Goal: Transaction & Acquisition: Purchase product/service

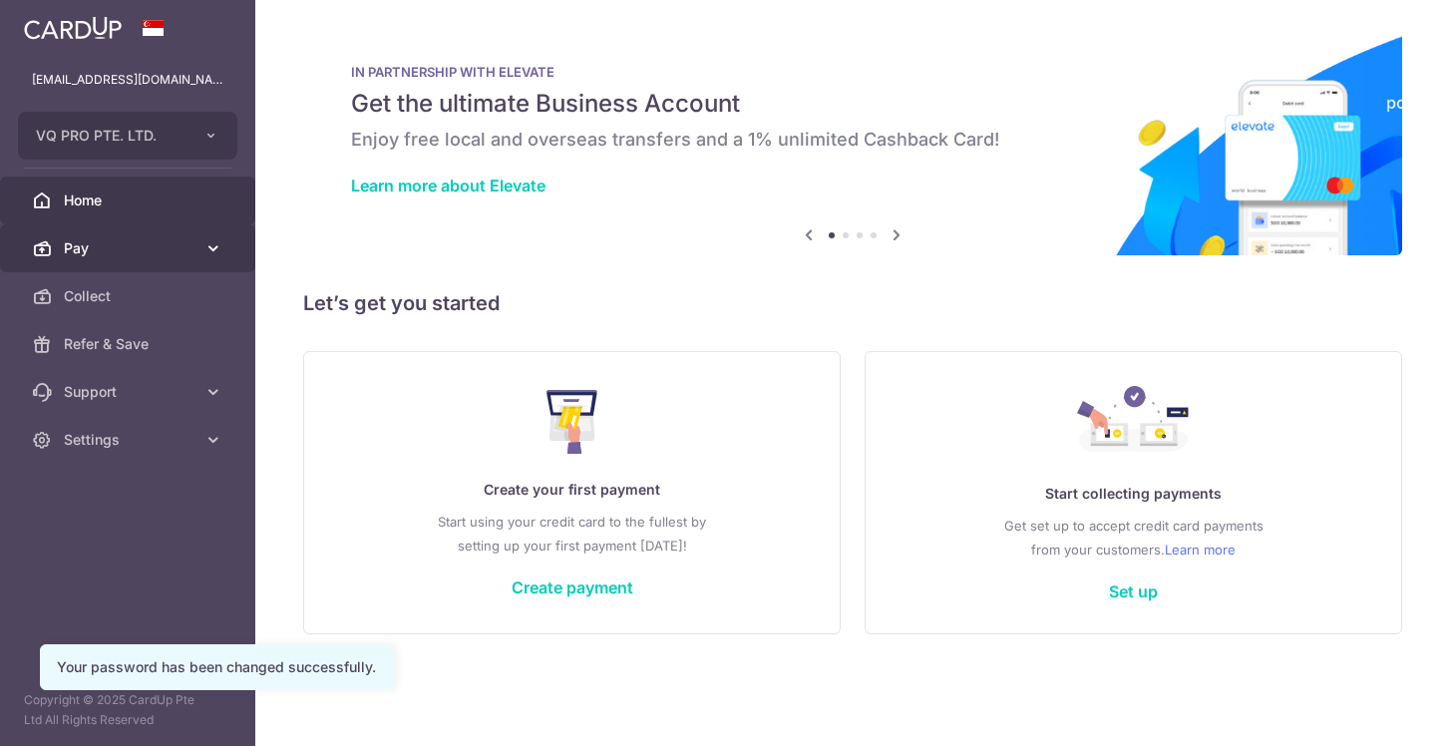
click at [222, 271] on link "Pay" at bounding box center [127, 248] width 255 height 48
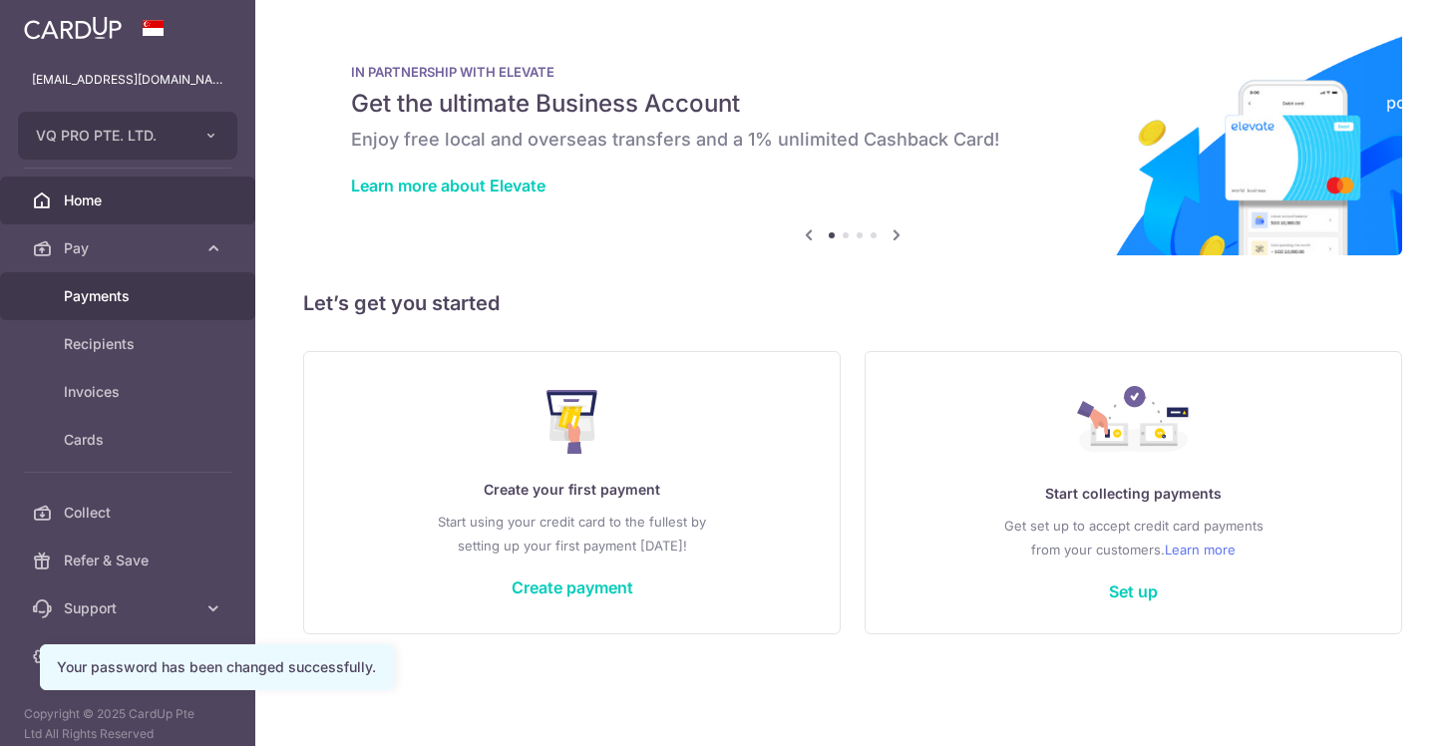
click at [110, 301] on span "Payments" at bounding box center [130, 296] width 132 height 20
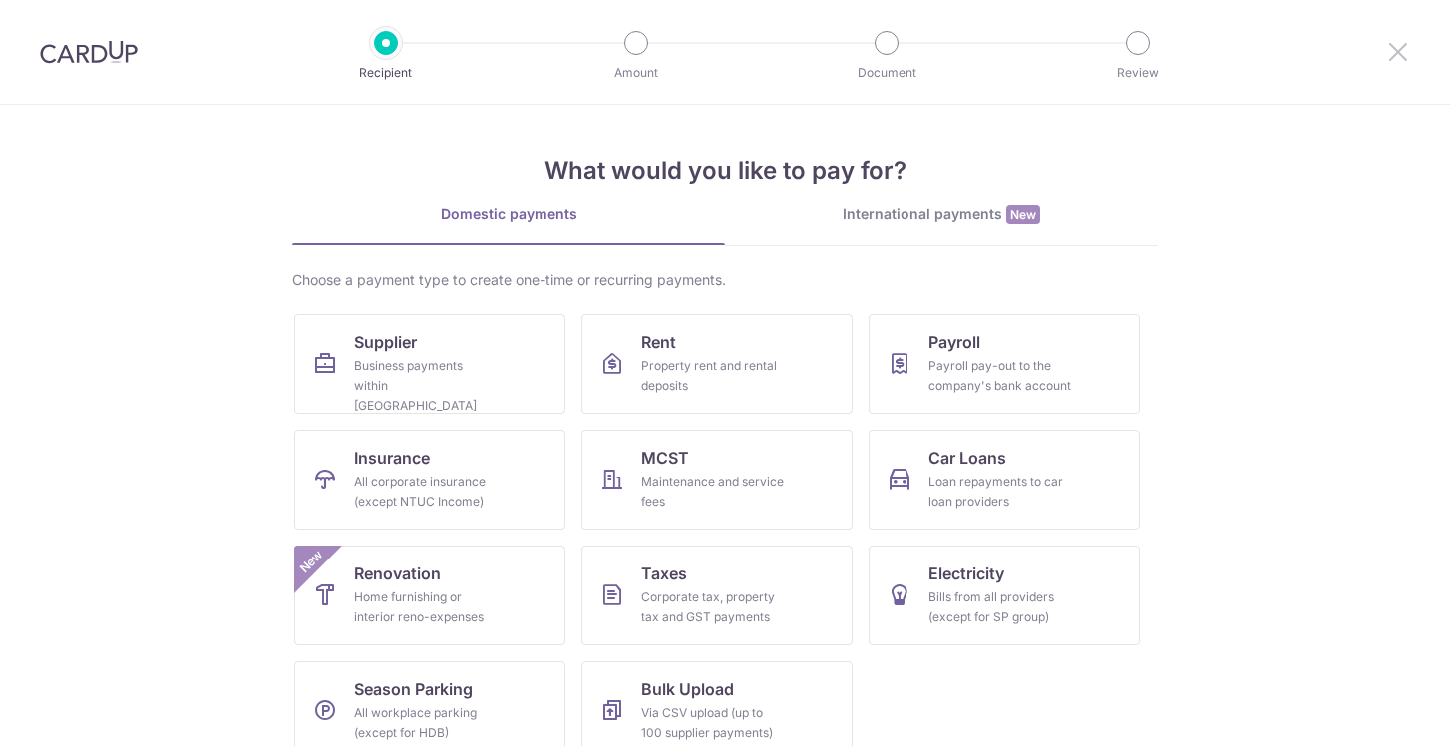
click at [1402, 57] on icon at bounding box center [1398, 51] width 24 height 25
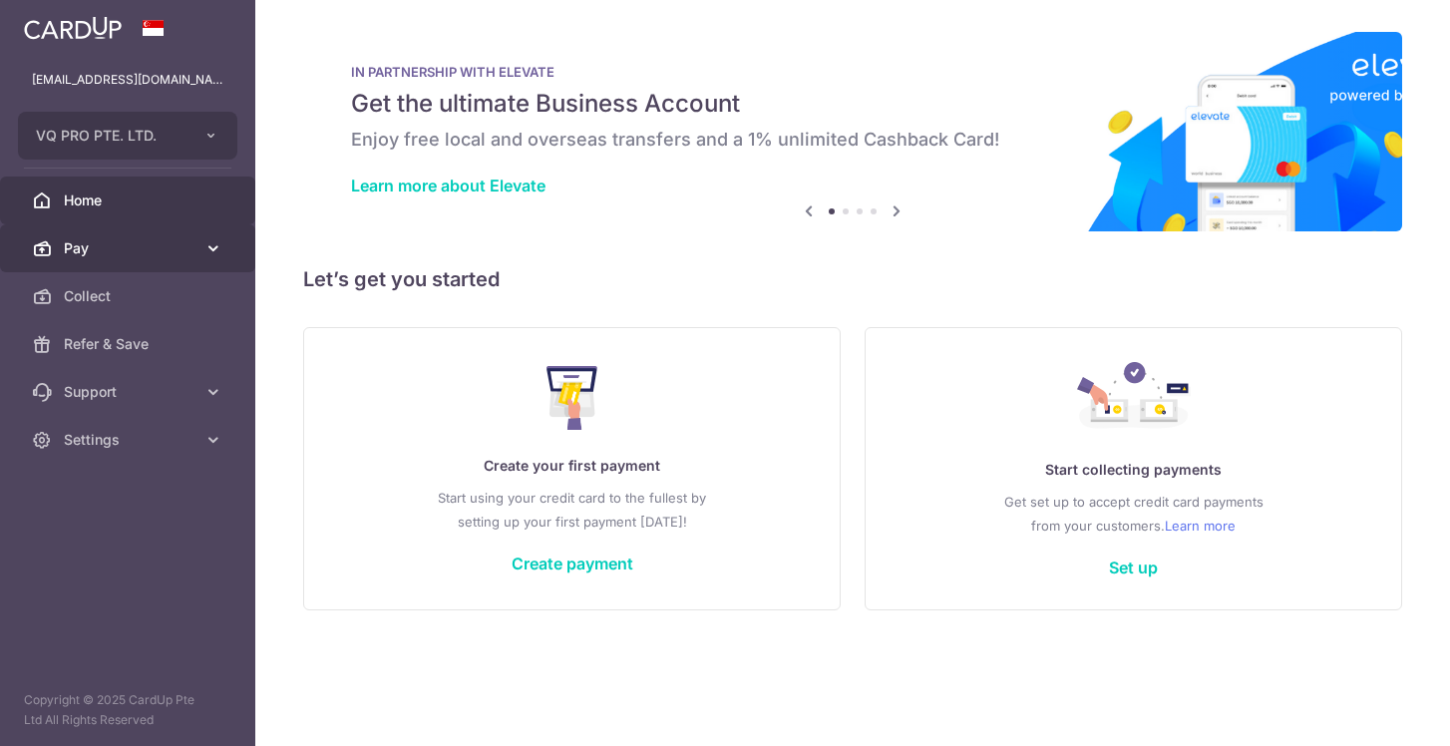
click at [163, 258] on link "Pay" at bounding box center [127, 248] width 255 height 48
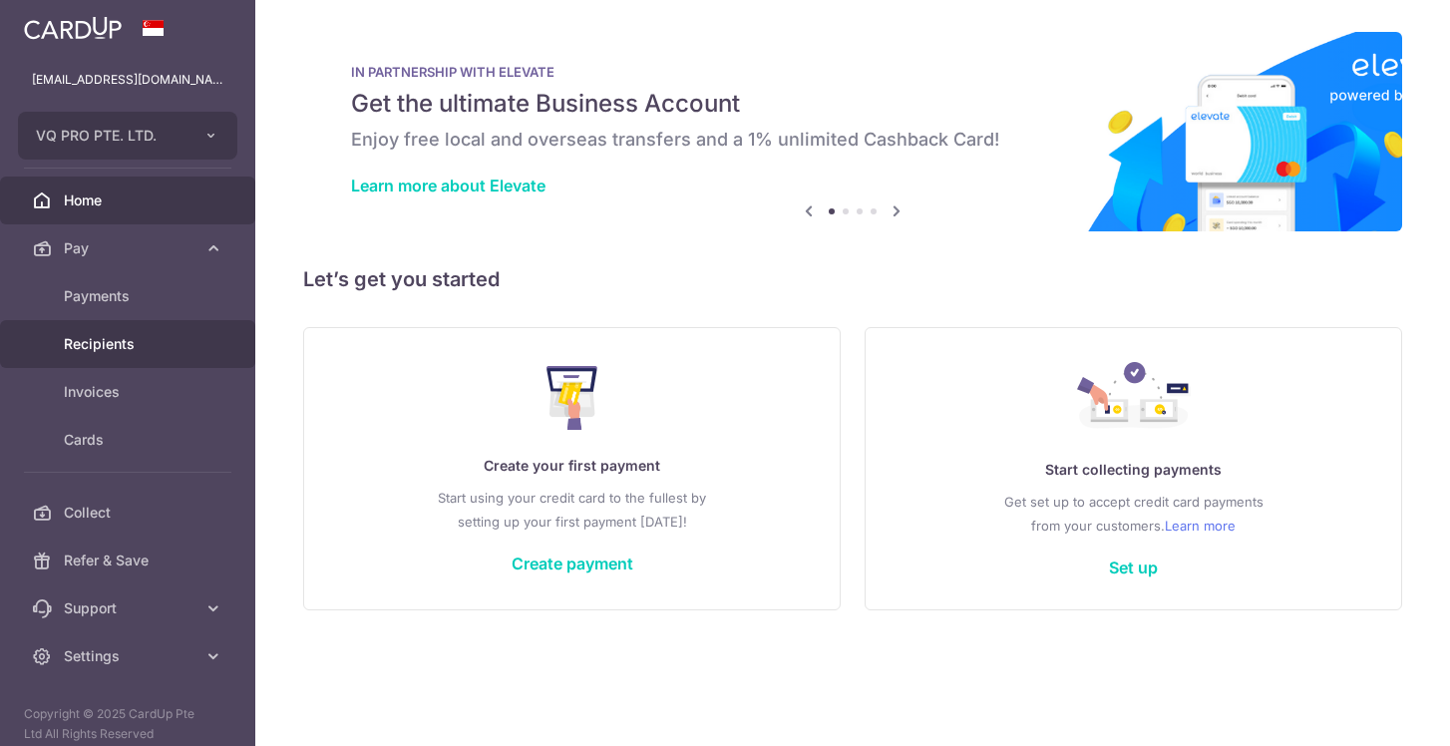
click at [97, 344] on span "Recipients" at bounding box center [130, 344] width 132 height 20
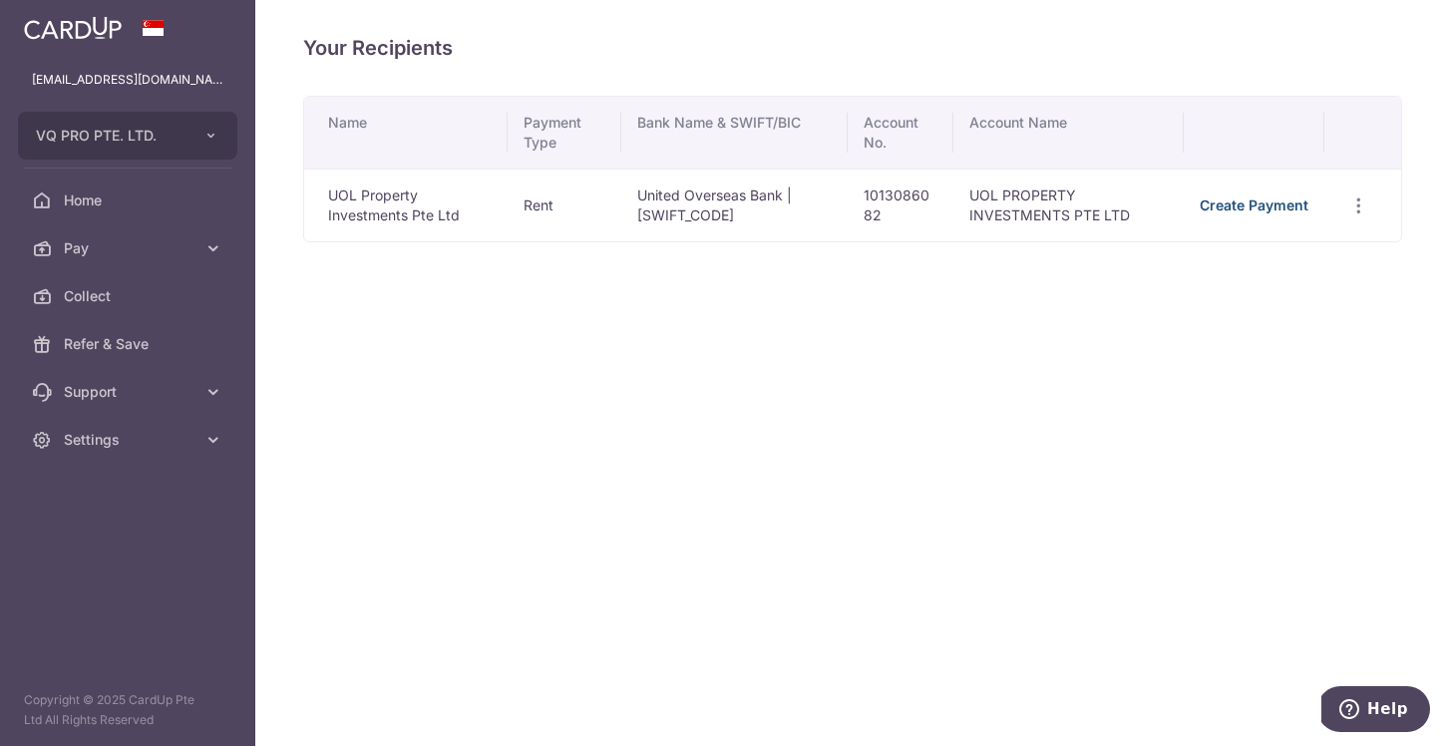
click at [1267, 200] on link "Create Payment" at bounding box center [1254, 204] width 109 height 17
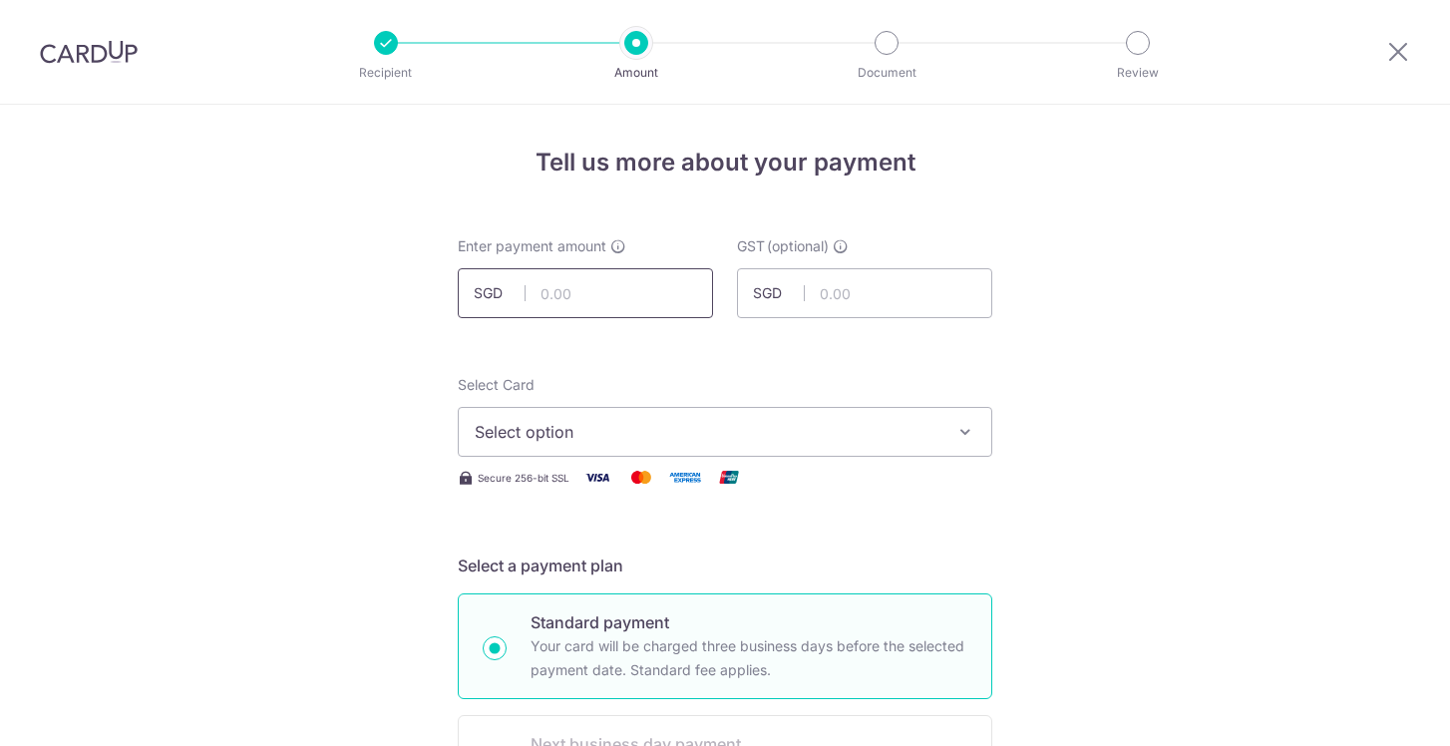
click at [559, 297] on input "text" at bounding box center [585, 293] width 255 height 50
click at [578, 276] on input "text" at bounding box center [585, 293] width 255 height 50
type input "4"
type input "43,114.80"
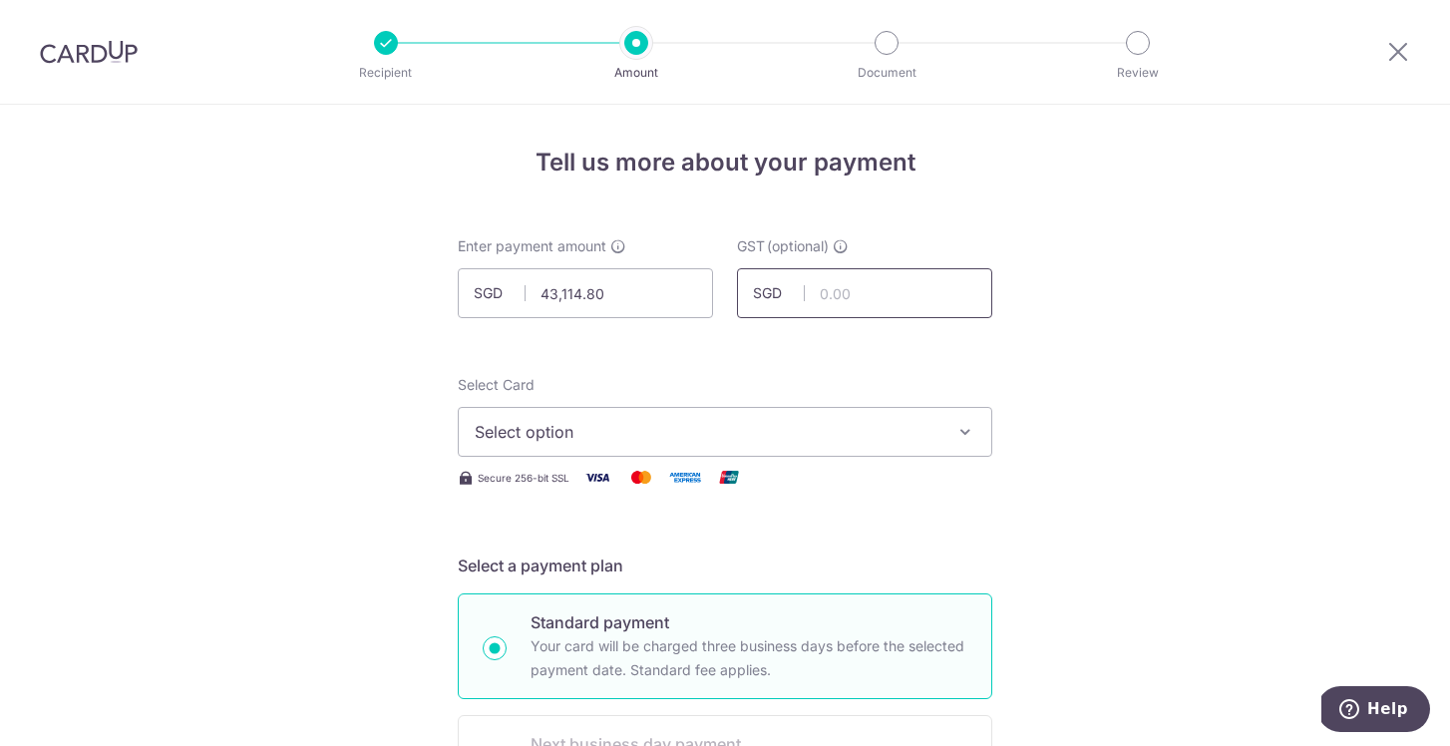
click at [868, 316] on input "text" at bounding box center [864, 293] width 255 height 50
type input "3,880.33"
click at [767, 441] on span "Select option" at bounding box center [707, 432] width 465 height 24
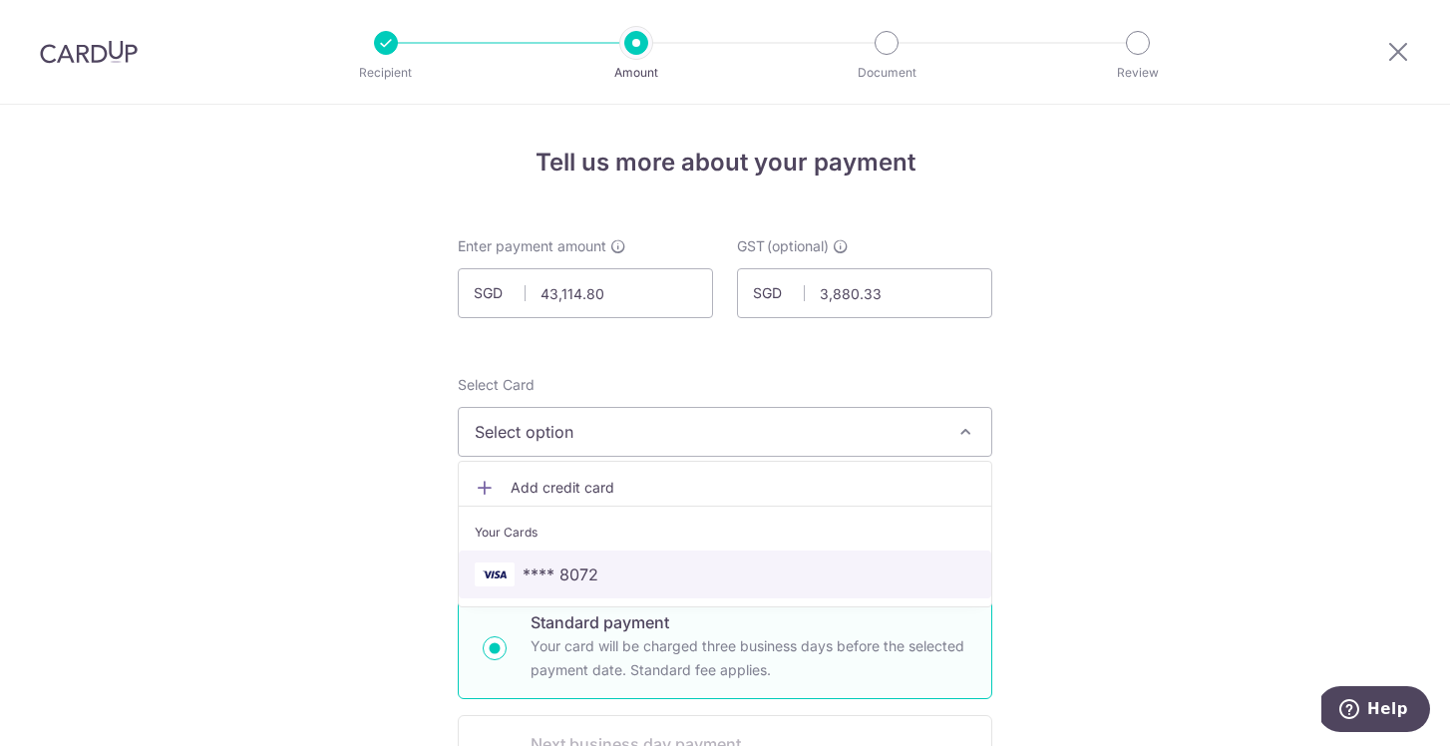
click at [690, 565] on span "**** 8072" at bounding box center [725, 574] width 501 height 24
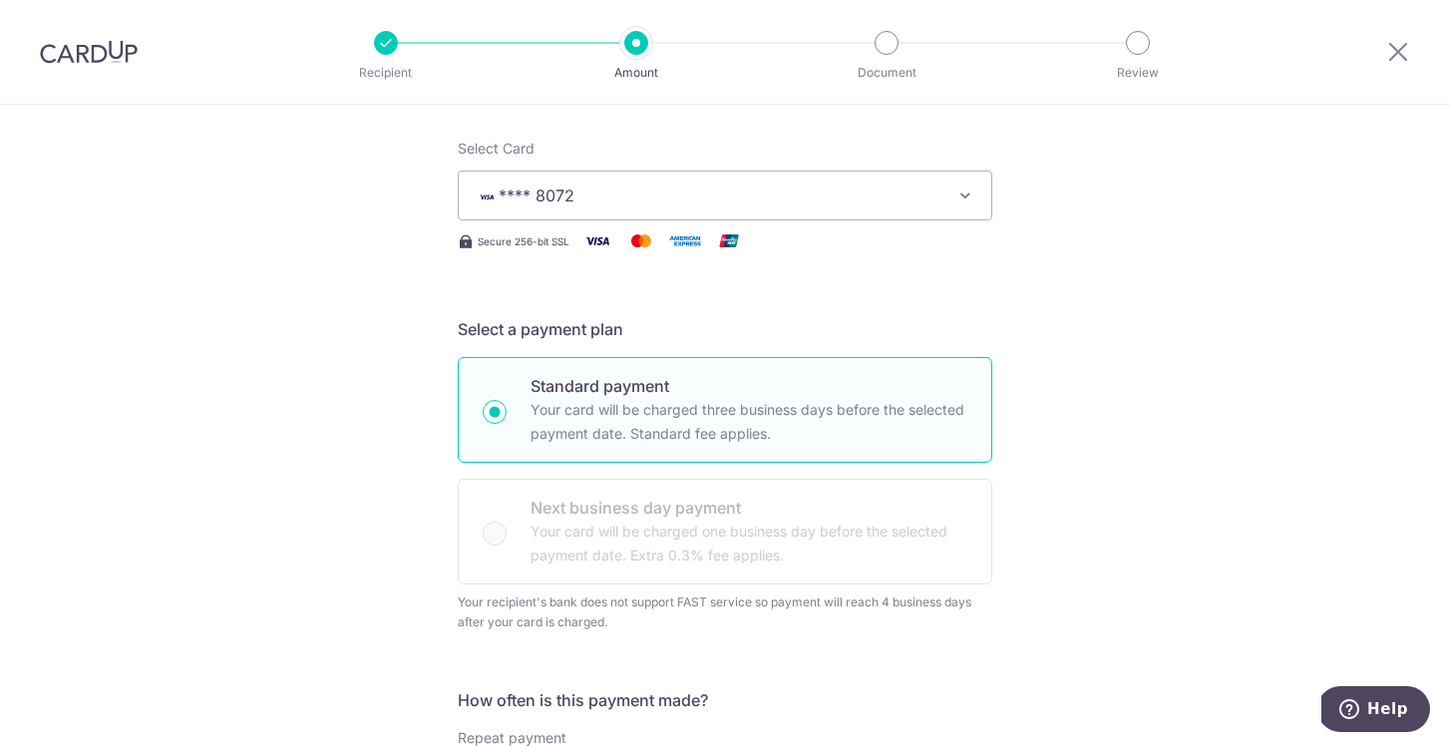
scroll to position [117, 0]
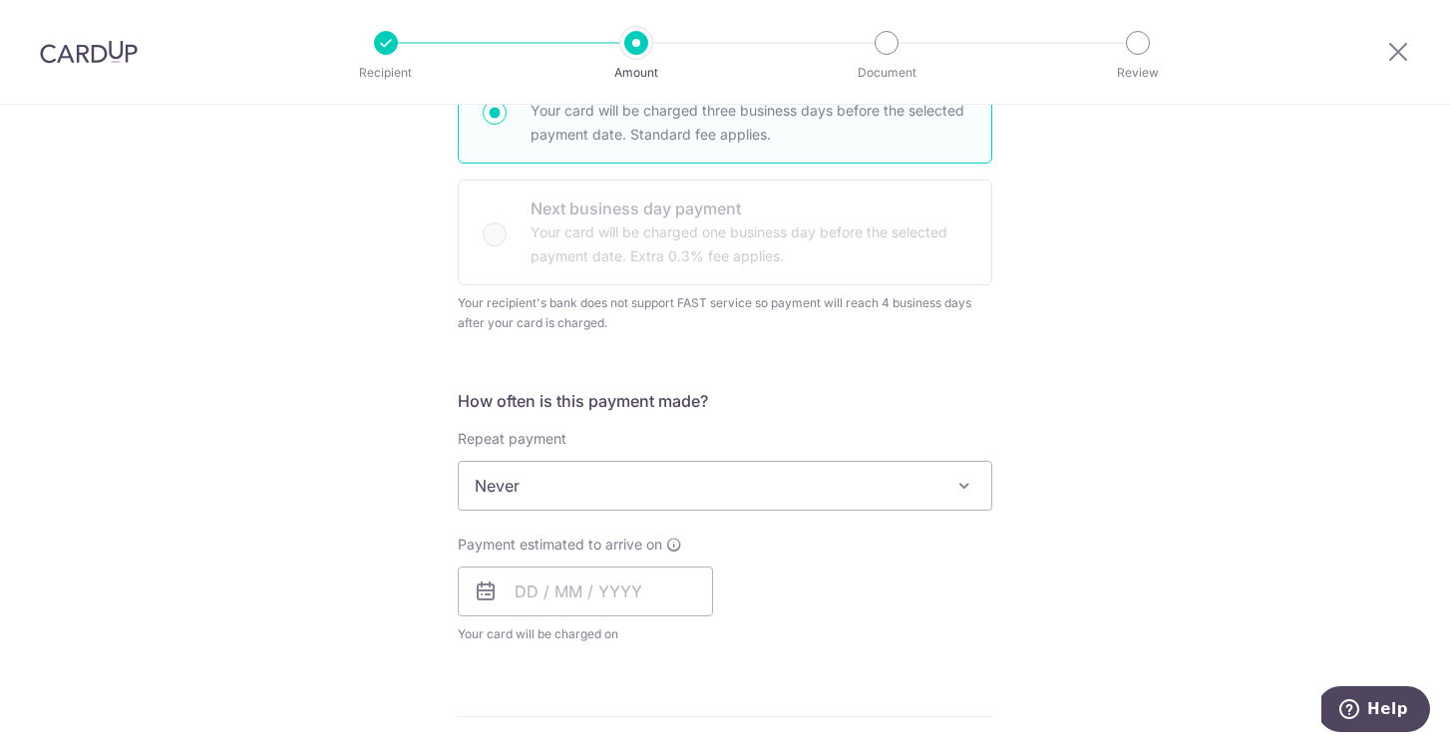
scroll to position [598, 0]
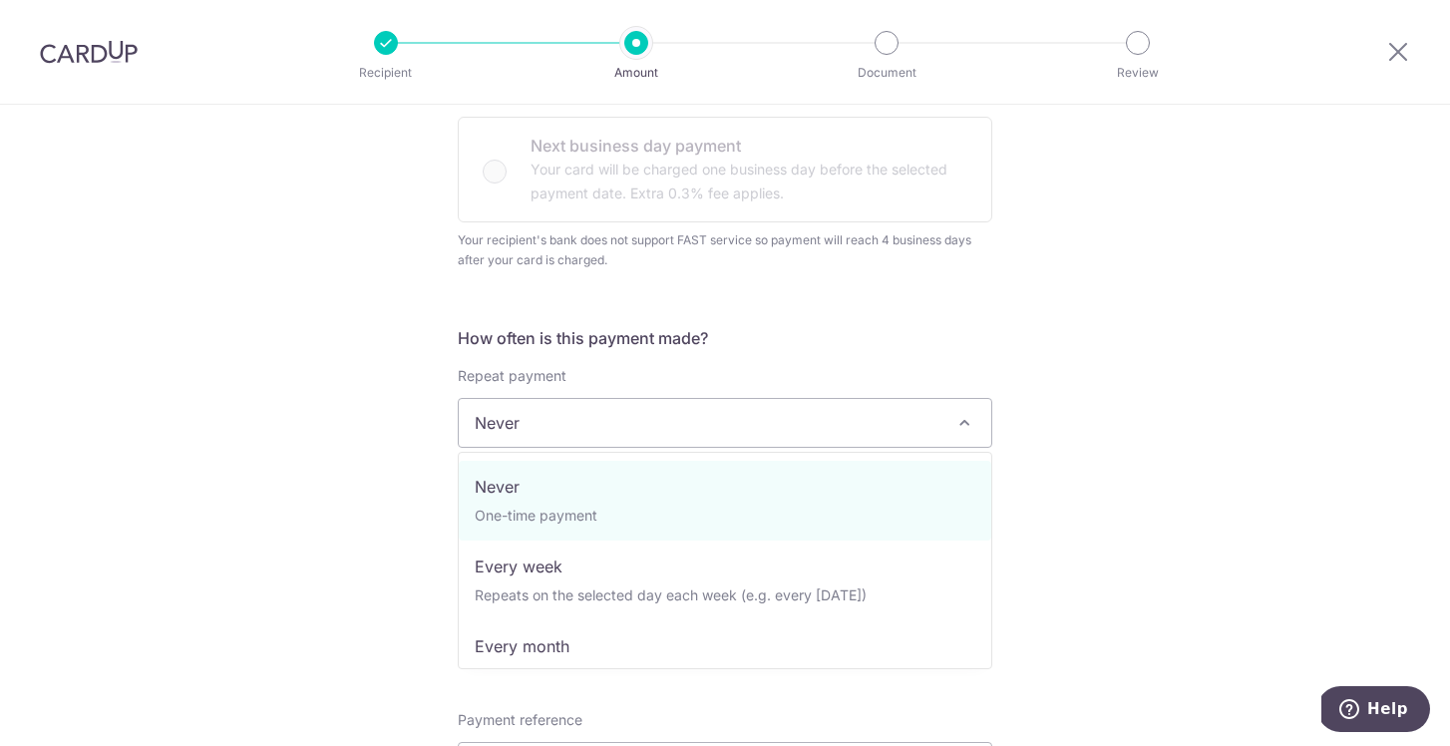
click at [841, 429] on span "Never" at bounding box center [725, 423] width 533 height 48
select select "3"
type input "[DATE]"
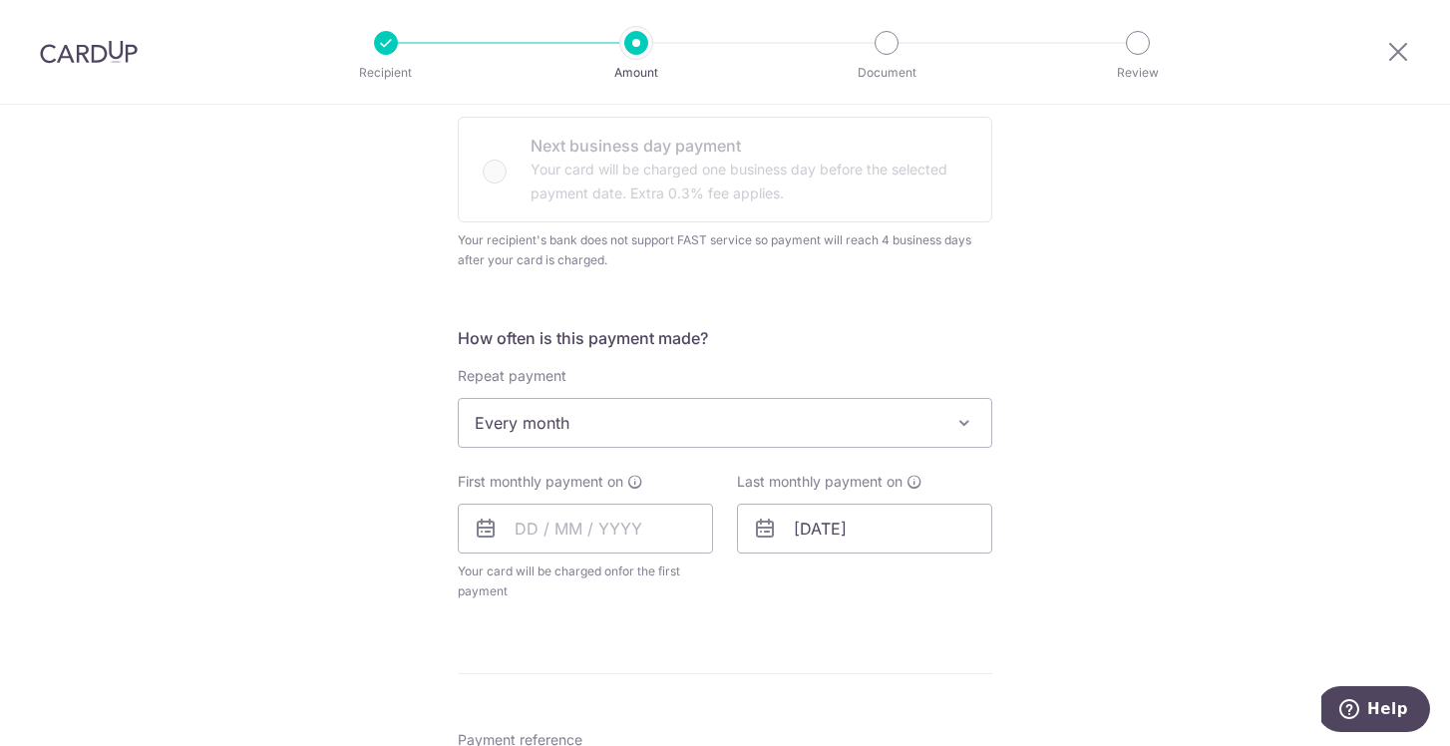
click at [1081, 531] on div "Tell us more about your payment Enter payment amount SGD 43,114.80 43114.80 GST…" at bounding box center [725, 508] width 1450 height 2005
click at [513, 527] on input "text" at bounding box center [585, 529] width 255 height 50
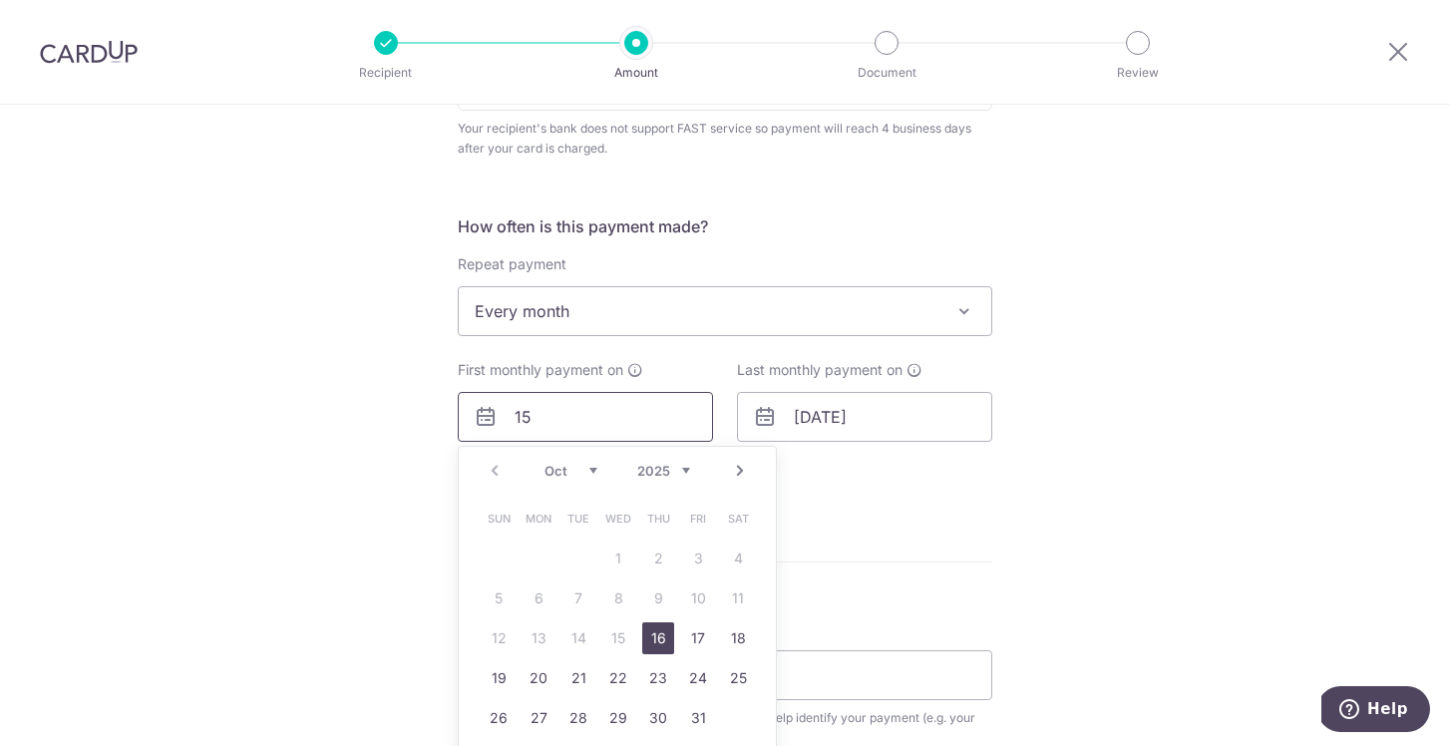
scroll to position [714, 0]
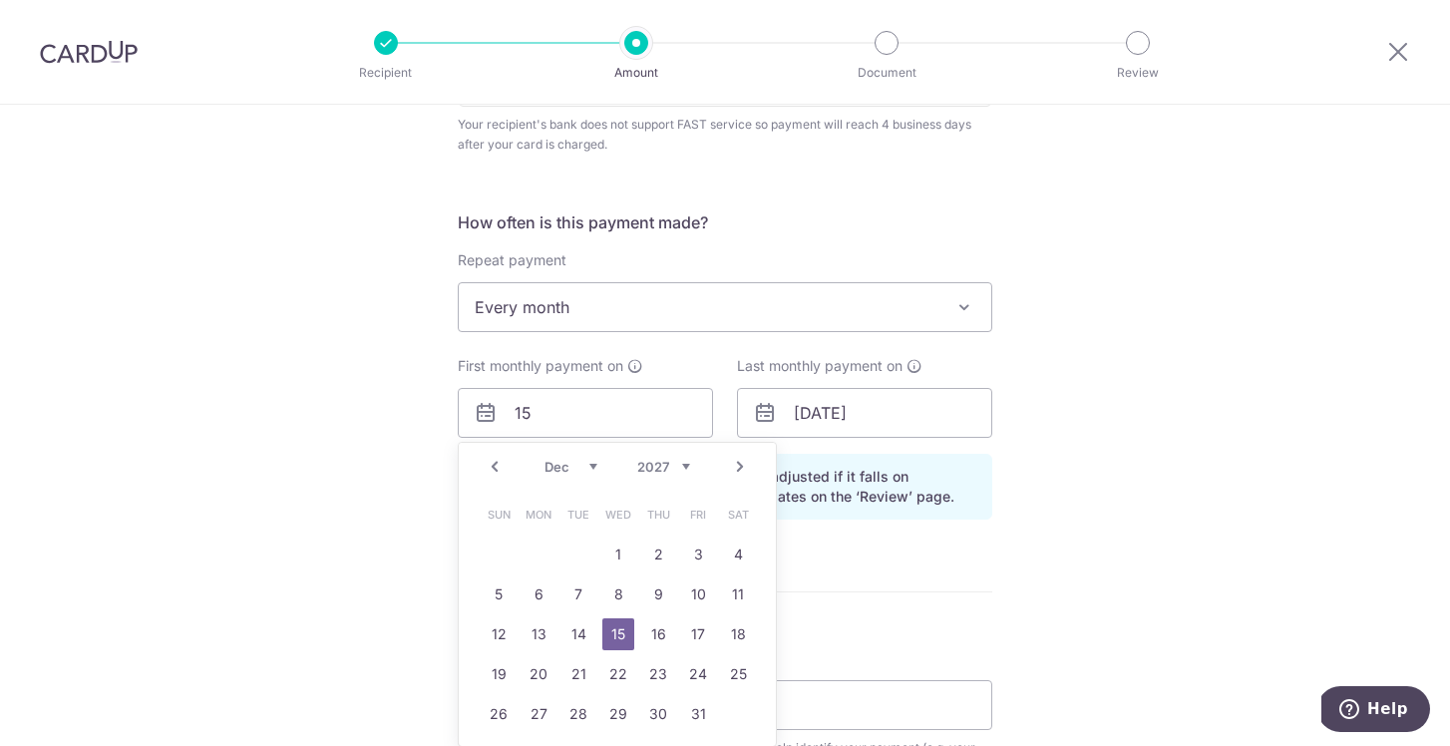
click at [998, 583] on div "Tell us more about your payment Enter payment amount SGD 43,114.80 43114.80 GST…" at bounding box center [725, 410] width 1450 height 2039
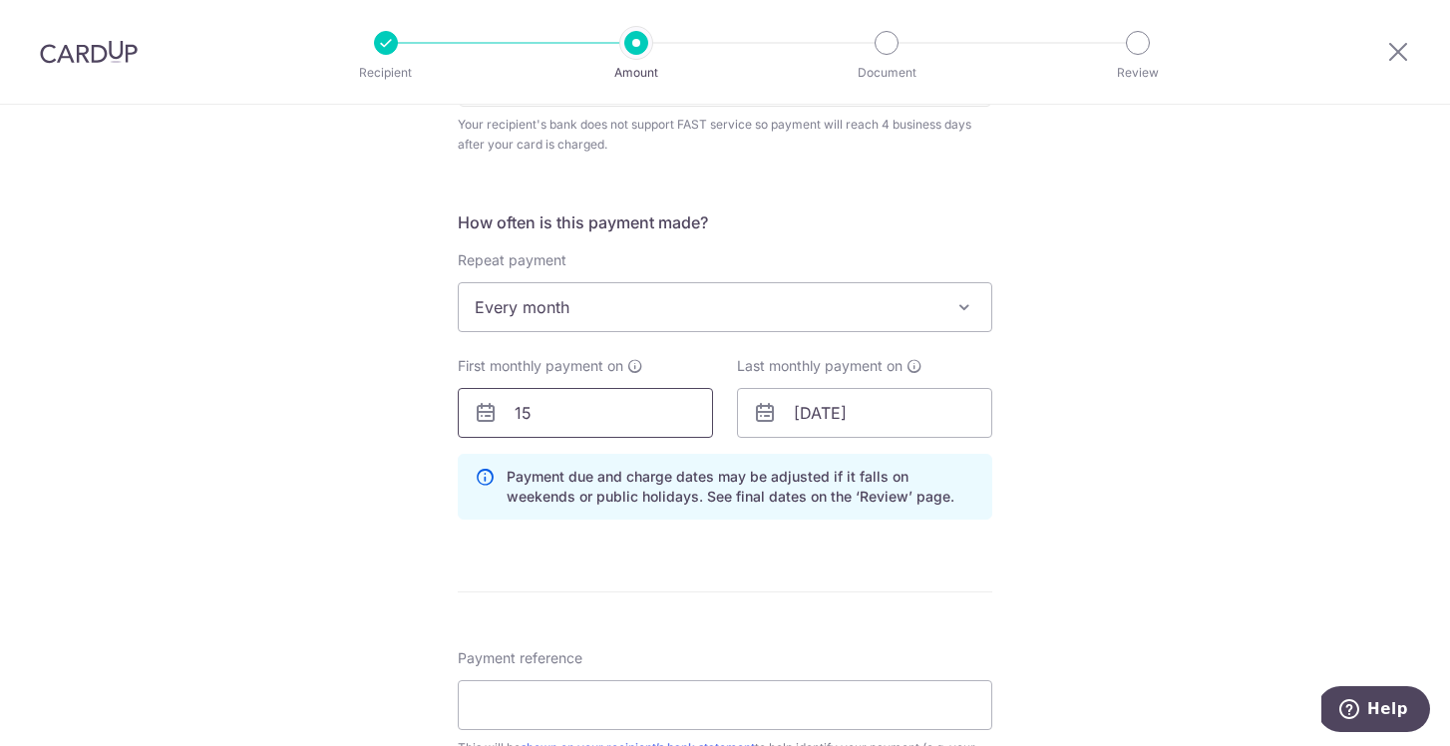
click at [600, 419] on input "15" at bounding box center [585, 413] width 255 height 50
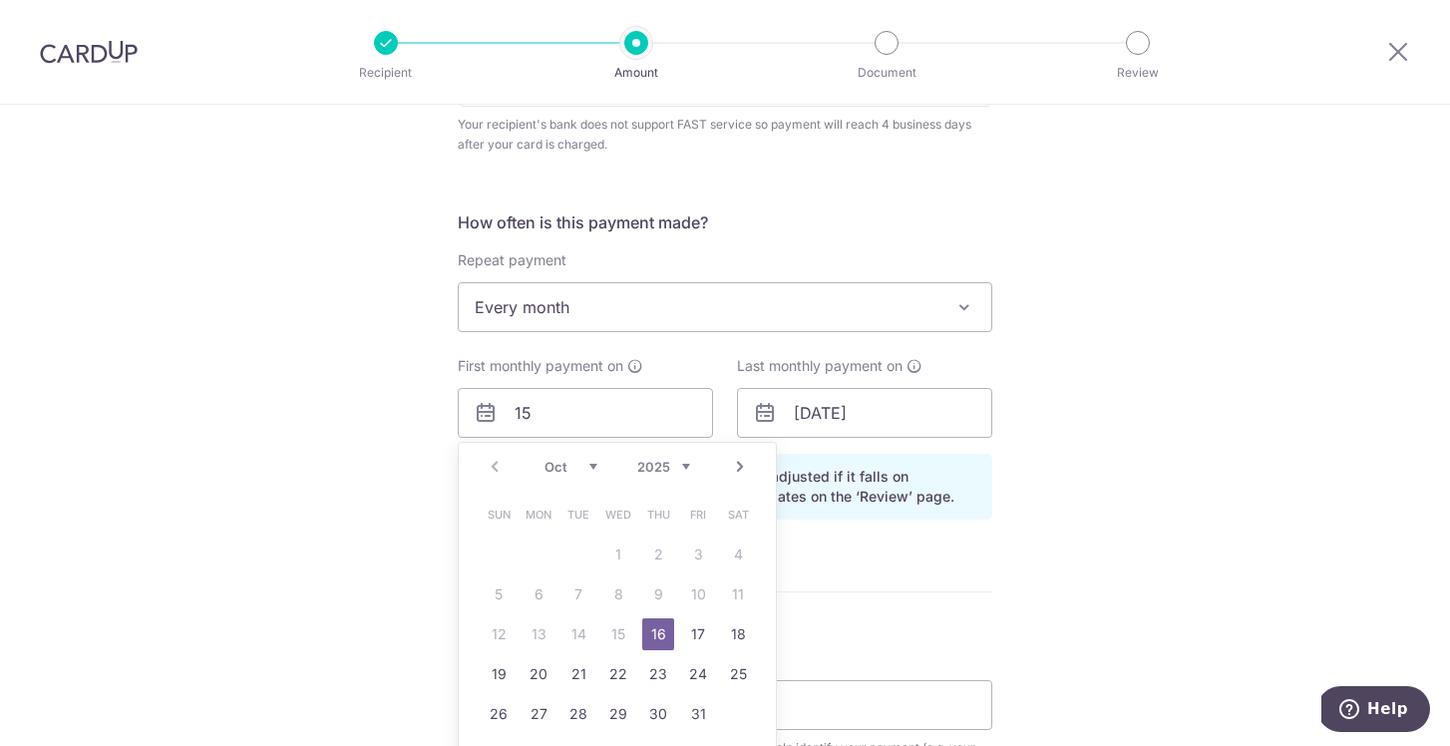
click at [651, 641] on link "16" at bounding box center [658, 634] width 32 height 32
type input "16/10/2025"
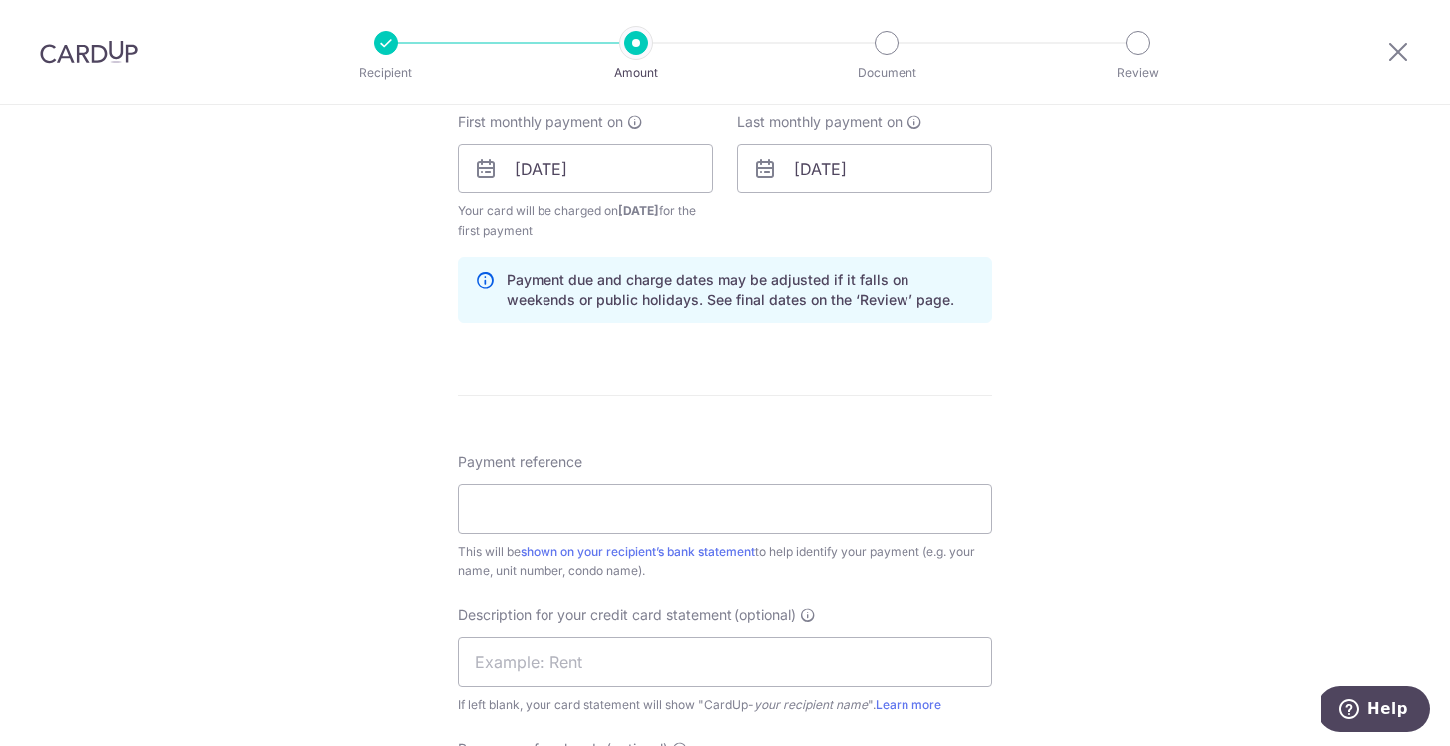
scroll to position [983, 0]
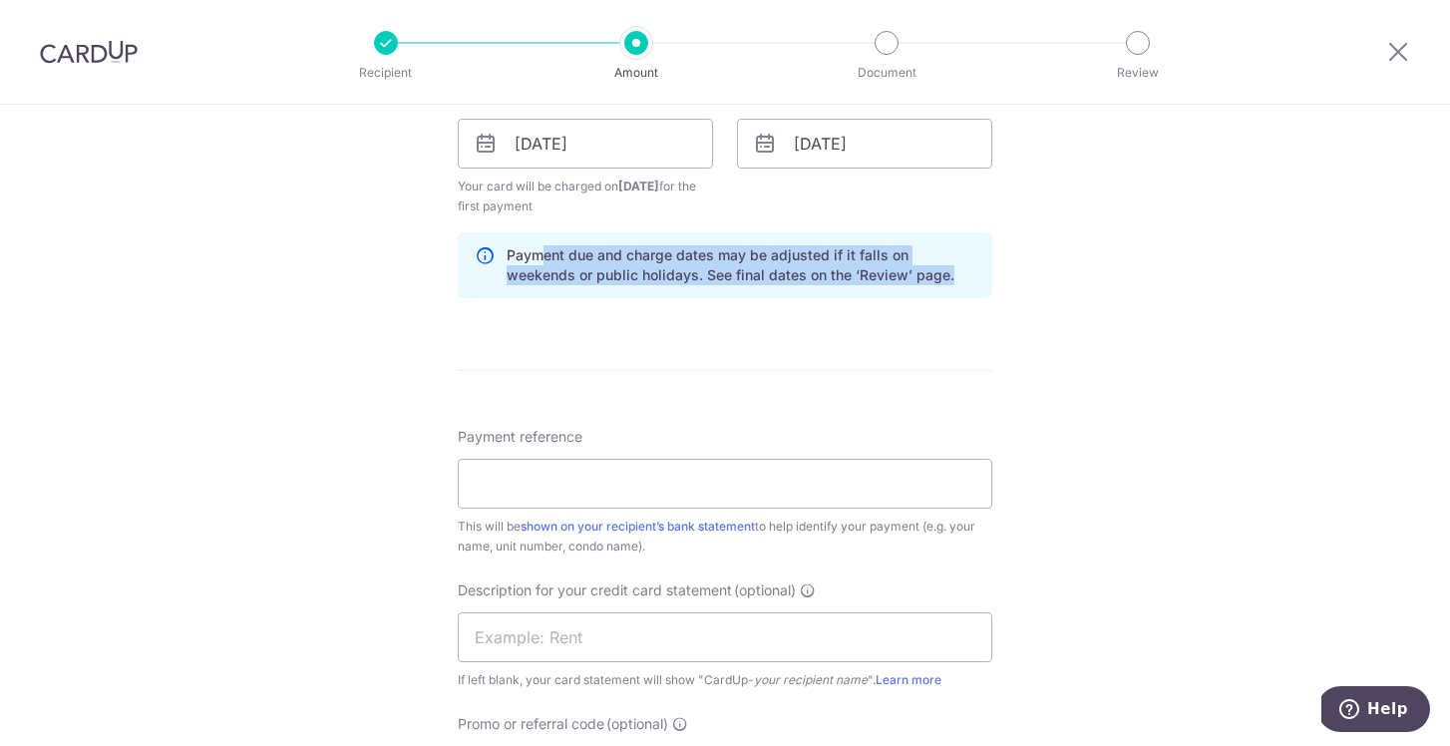
drag, startPoint x: 547, startPoint y: 251, endPoint x: 952, endPoint y: 274, distance: 405.5
click at [952, 276] on p "Payment due and charge dates may be adjusted if it falls on weekends or public …" at bounding box center [741, 265] width 469 height 40
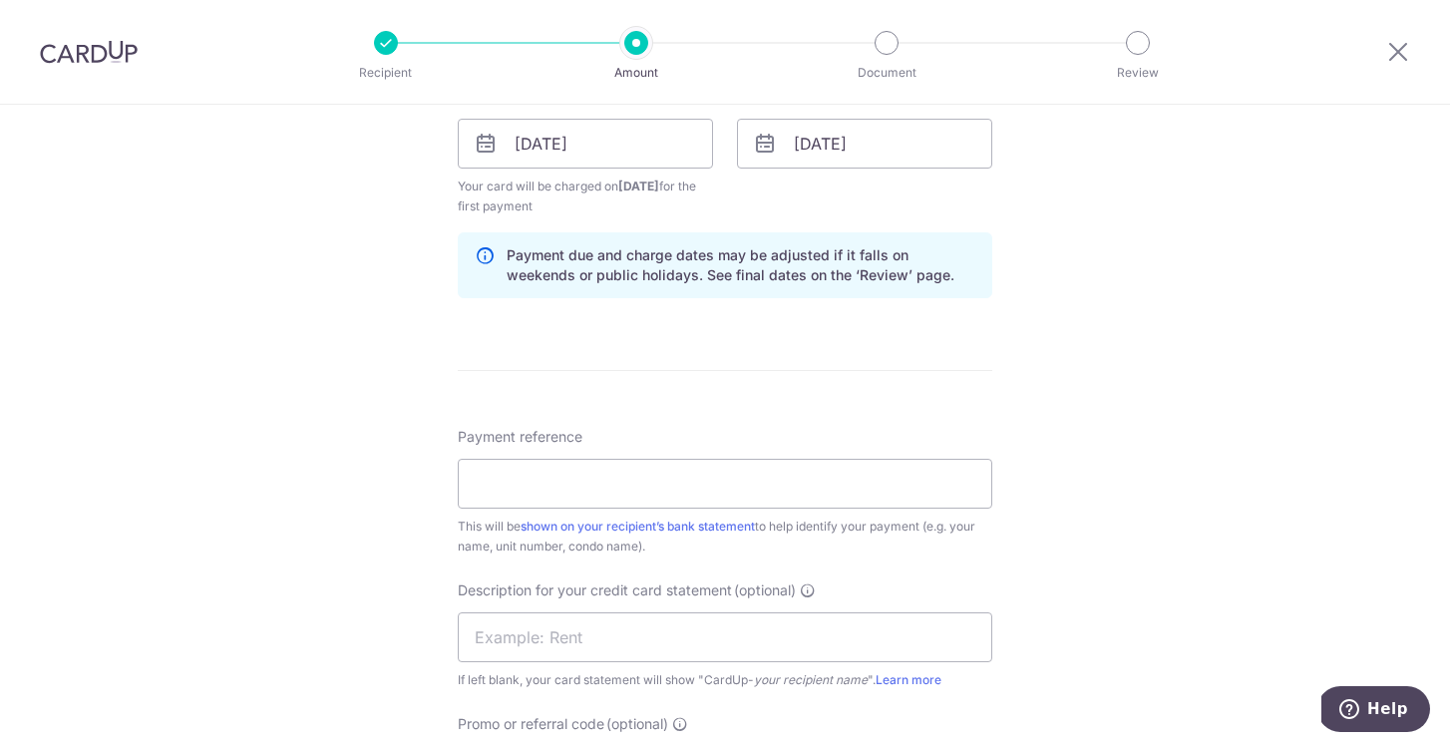
click at [1142, 367] on div "Tell us more about your payment Enter payment amount SGD 43,114.80 43114.80 GST…" at bounding box center [725, 164] width 1450 height 2087
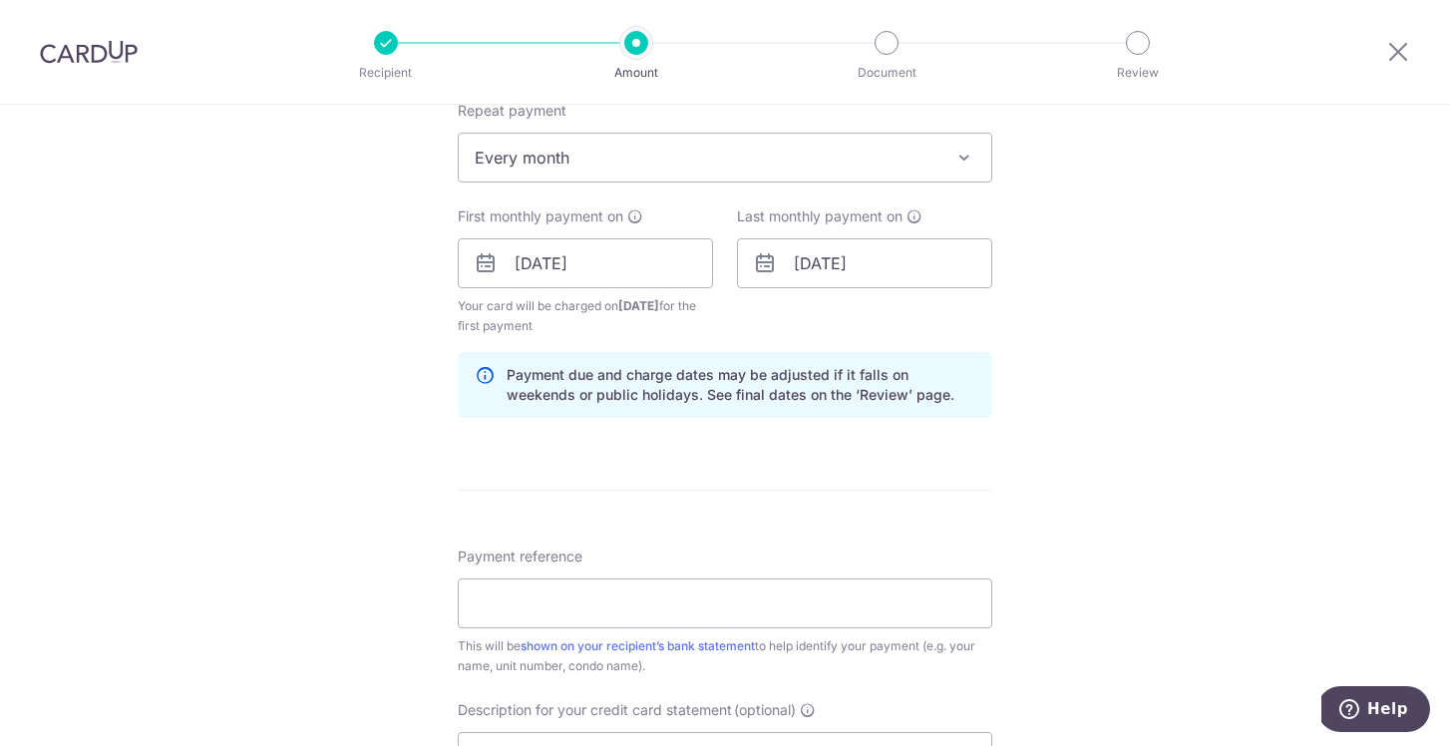
scroll to position [863, 0]
click at [805, 265] on input "15/12/2027" at bounding box center [864, 264] width 255 height 50
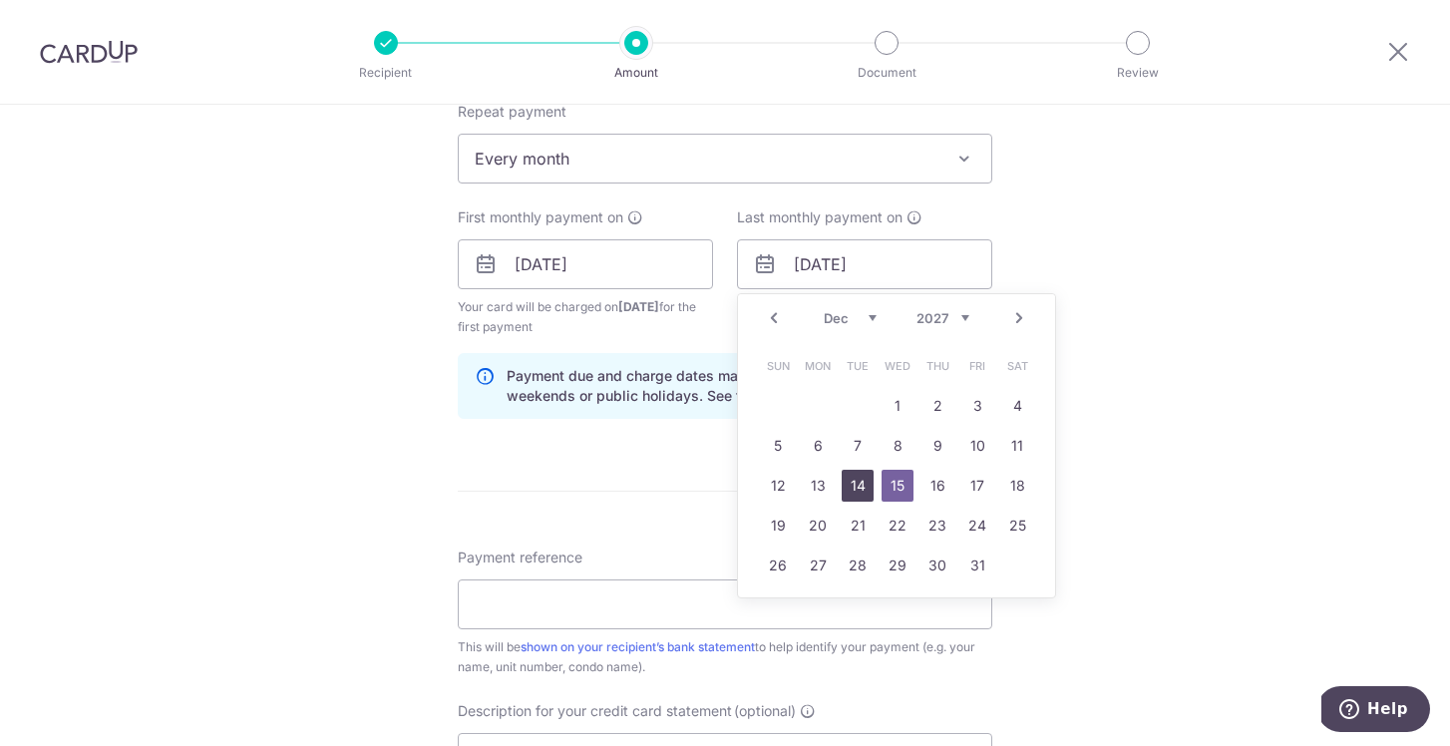
click at [870, 486] on link "14" at bounding box center [858, 486] width 32 height 32
type input "14/12/2027"
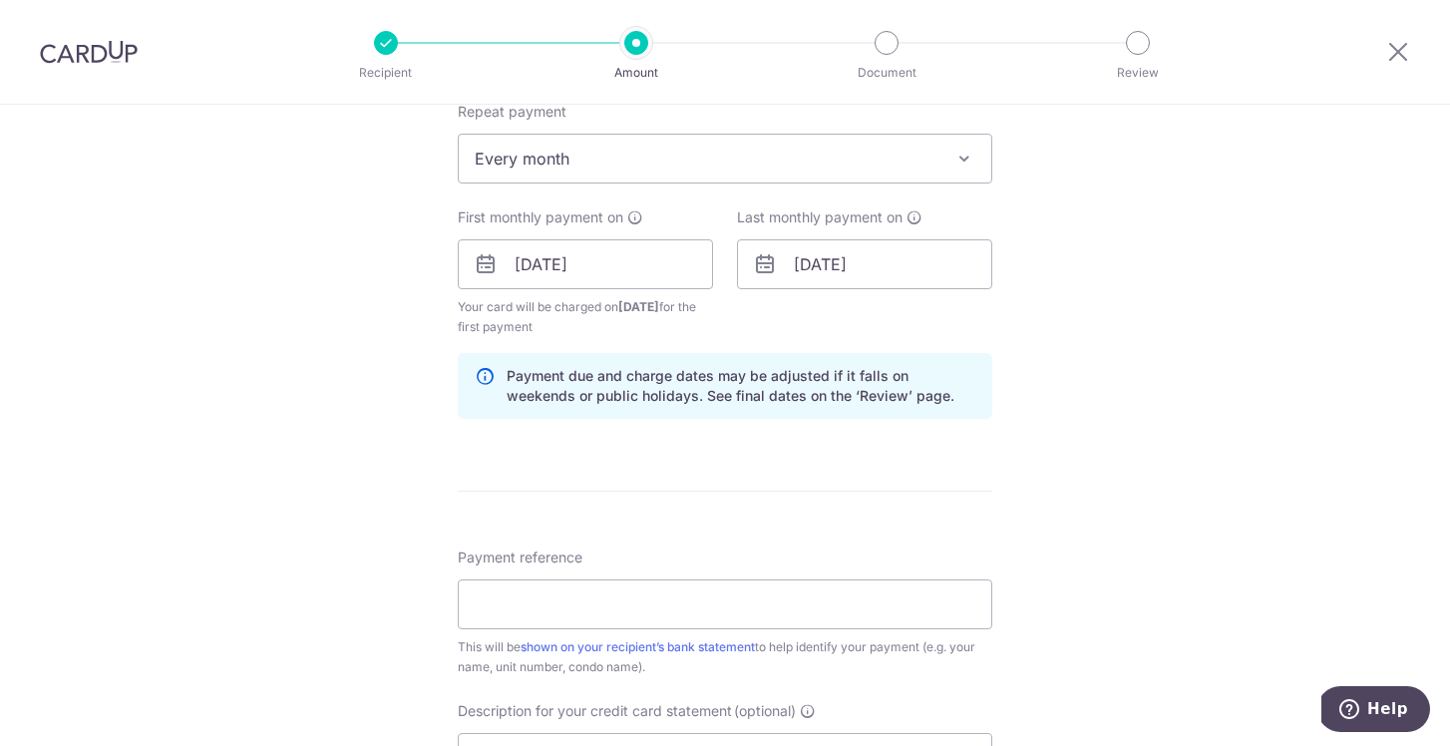
click at [1206, 348] on div "Tell us more about your payment Enter payment amount SGD 43,114.80 43114.80 GST…" at bounding box center [725, 285] width 1450 height 2087
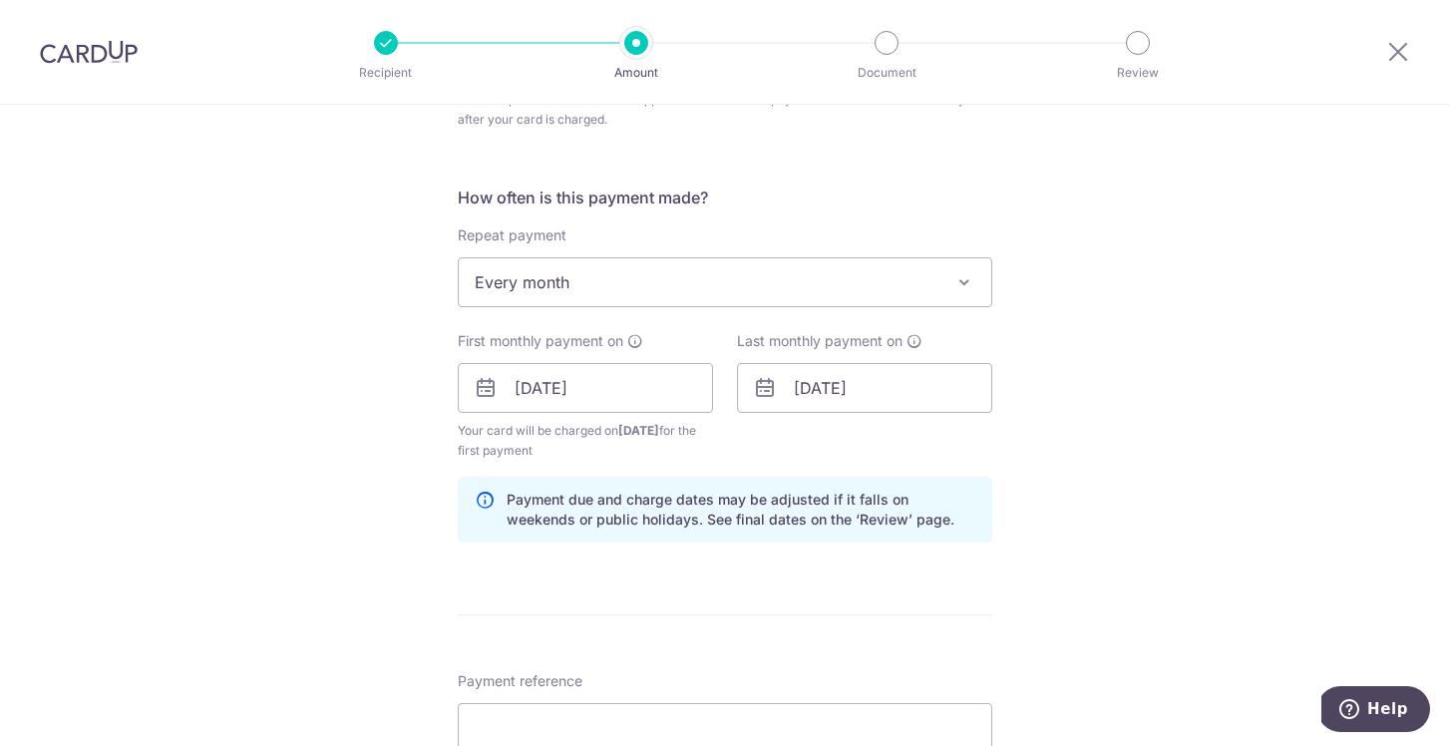
scroll to position [508, 0]
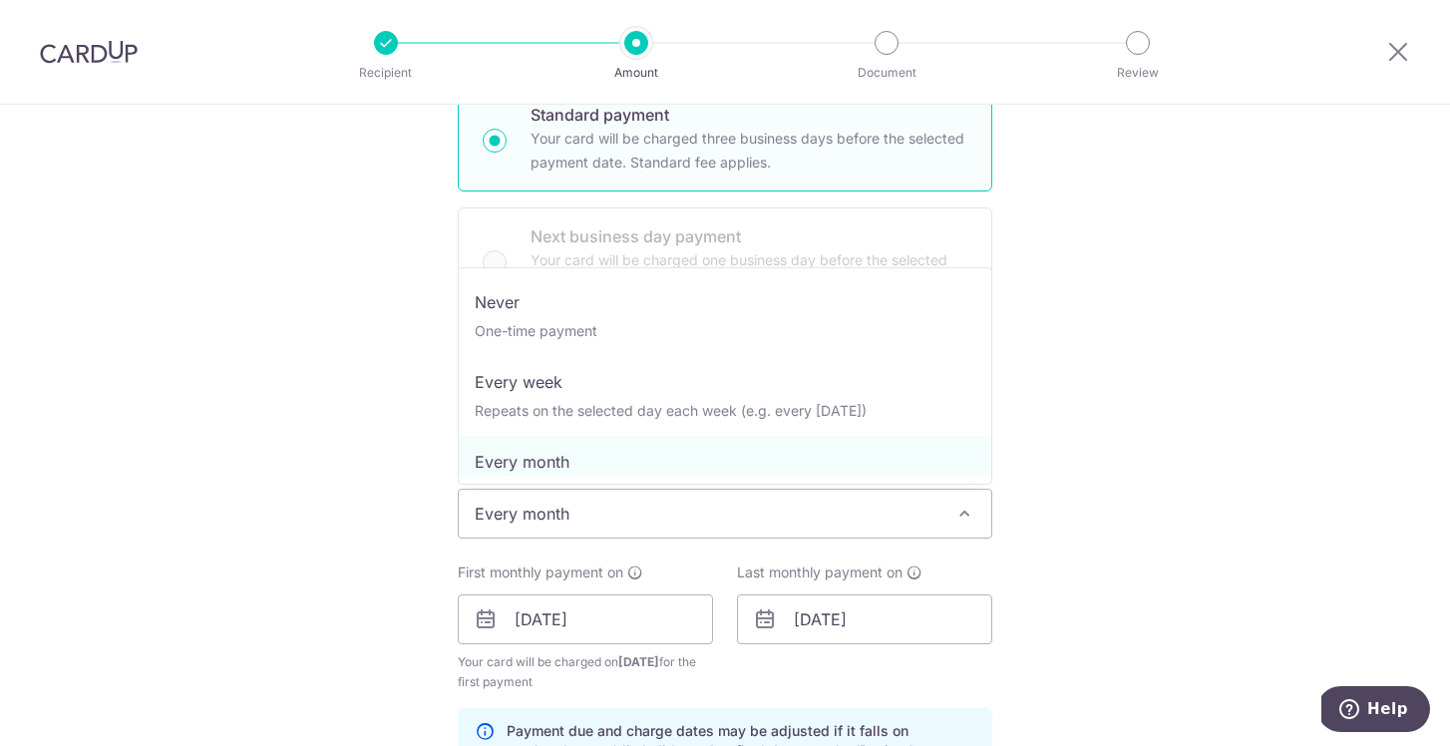
click at [801, 504] on span "Every month" at bounding box center [725, 514] width 533 height 48
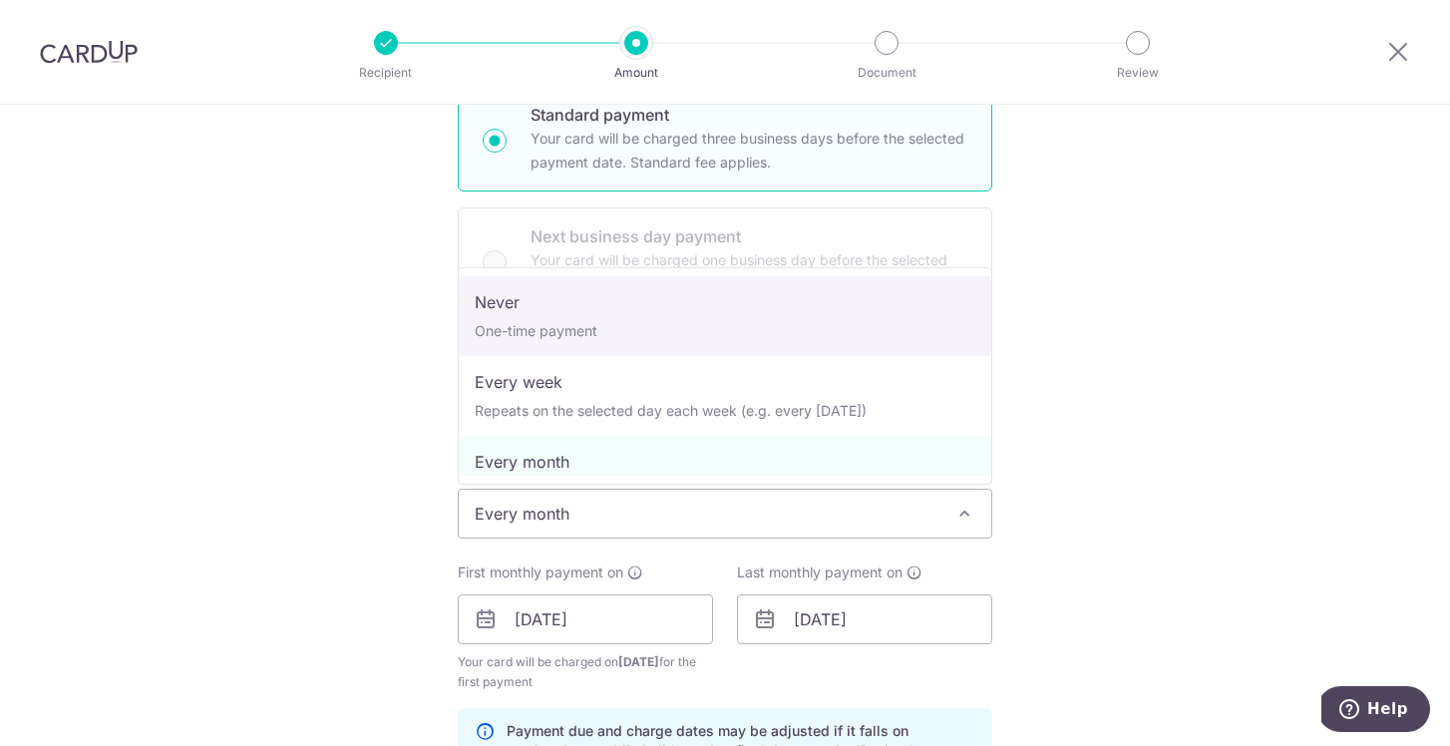
select select "1"
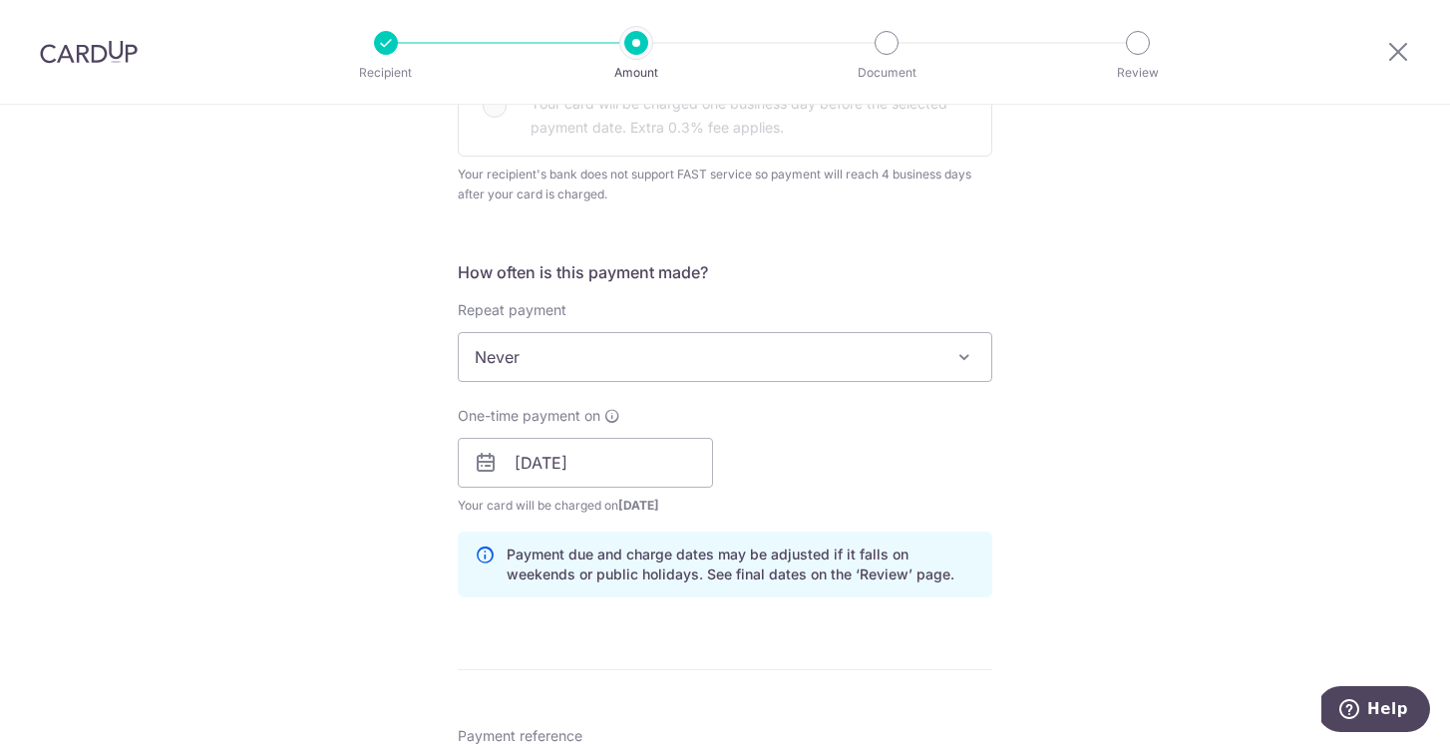
scroll to position [666, 0]
click at [525, 467] on input "16/10/2025" at bounding box center [585, 461] width 255 height 50
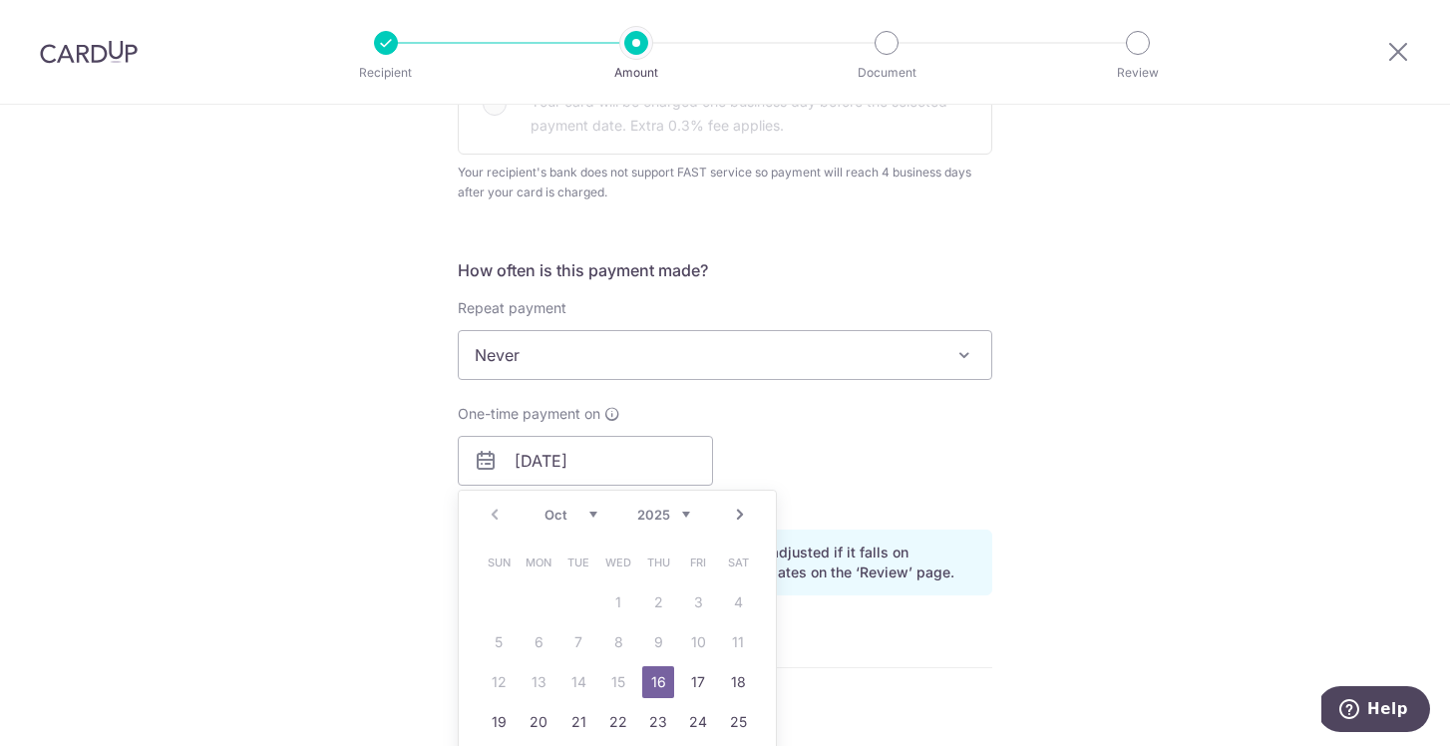
click at [651, 673] on link "16" at bounding box center [658, 682] width 32 height 32
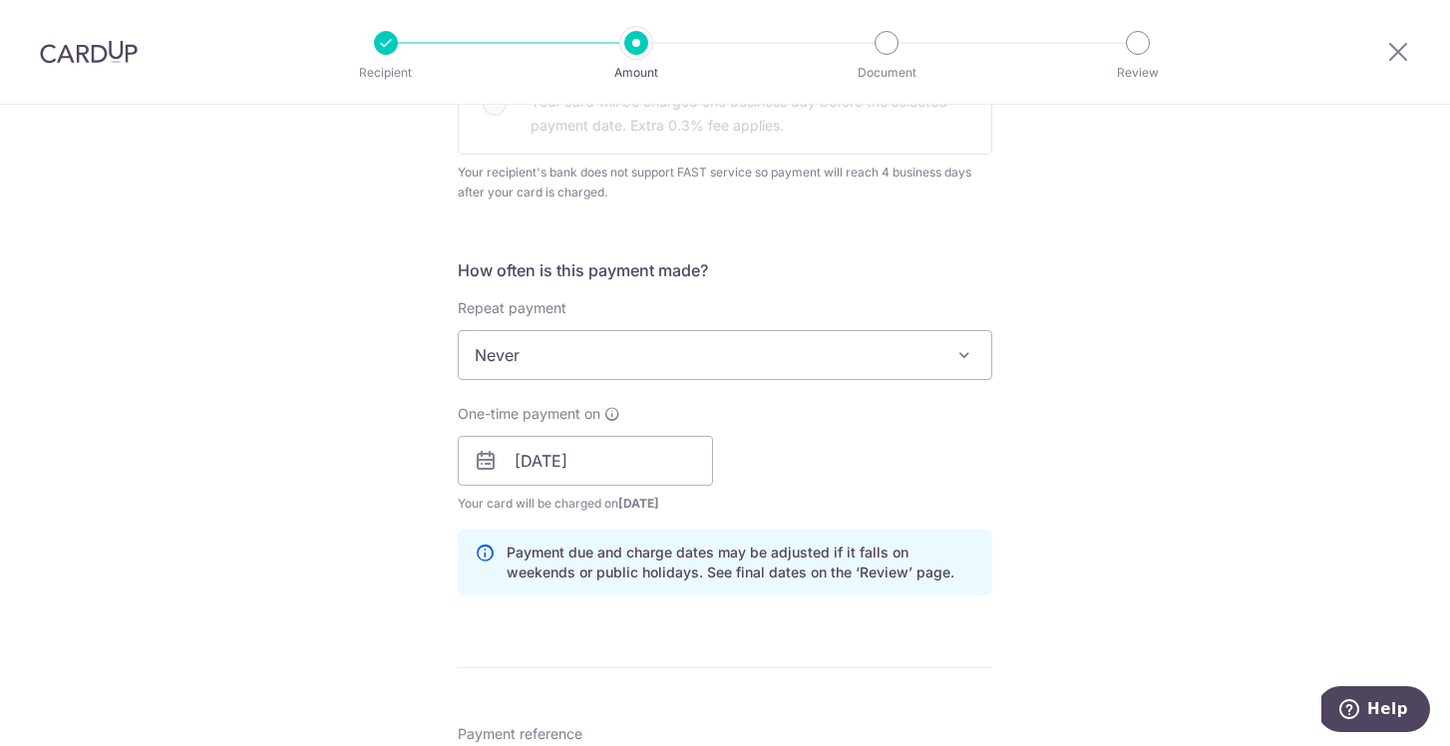
click at [842, 471] on div "One-time payment on 16/10/2025 Prev Next Jan Feb Mar Apr May Jun Jul Aug Sep Oc…" at bounding box center [725, 459] width 558 height 110
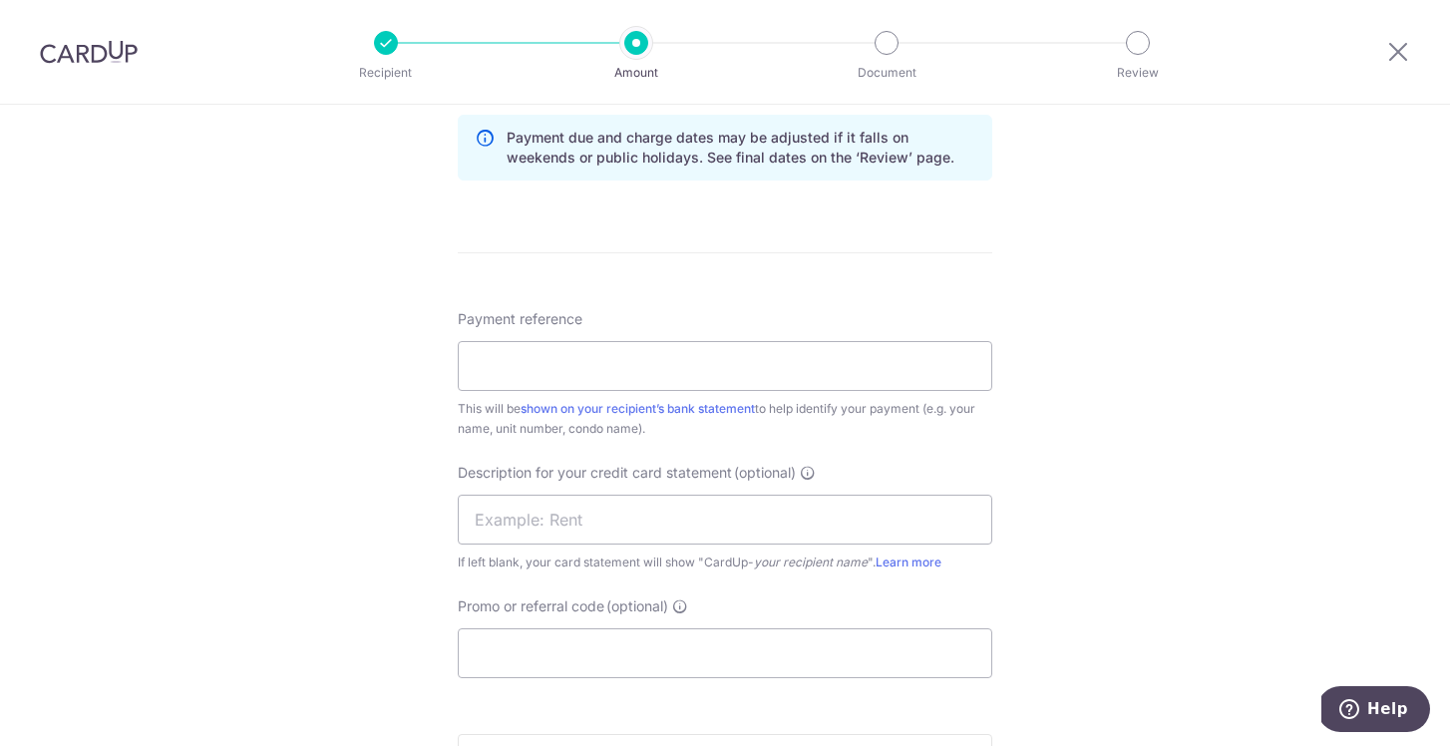
scroll to position [1036, 0]
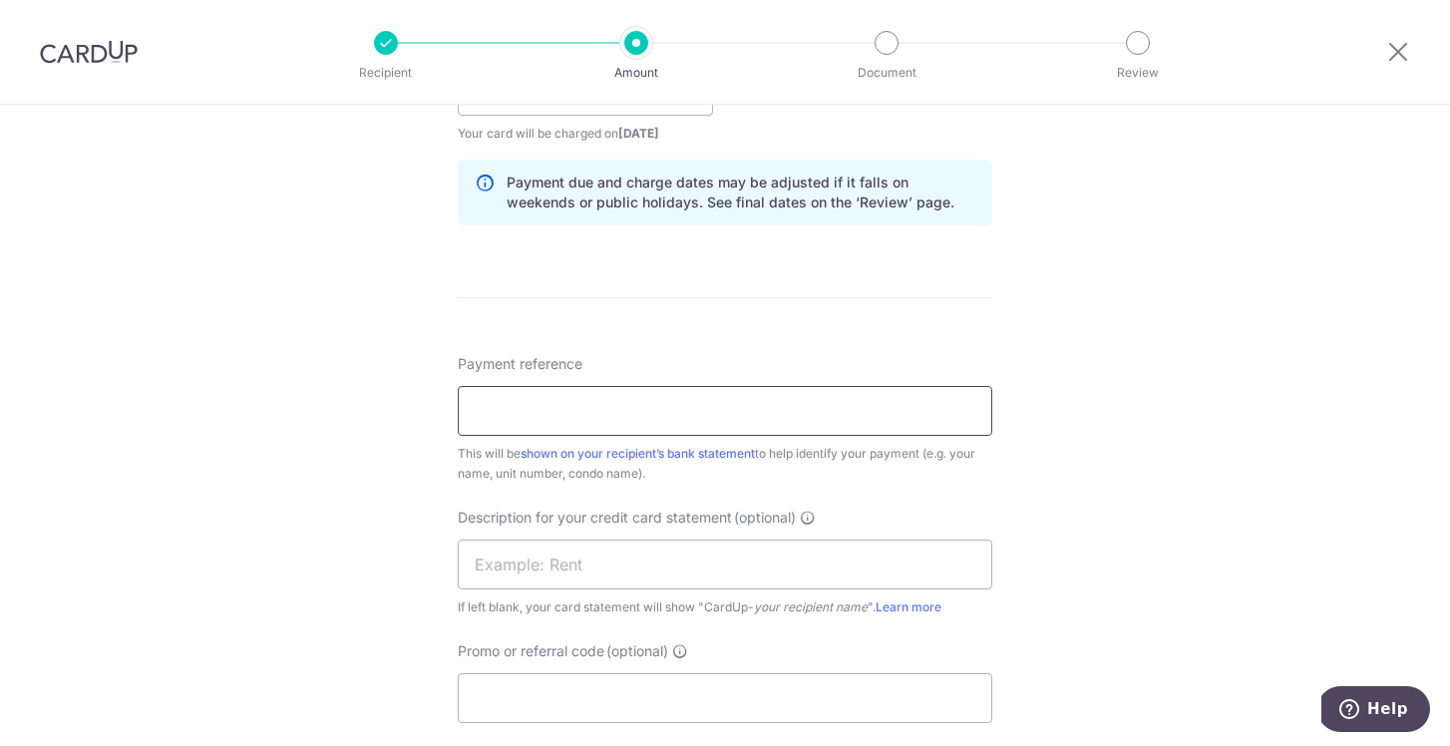
click at [741, 422] on input "Payment reference" at bounding box center [725, 411] width 535 height 50
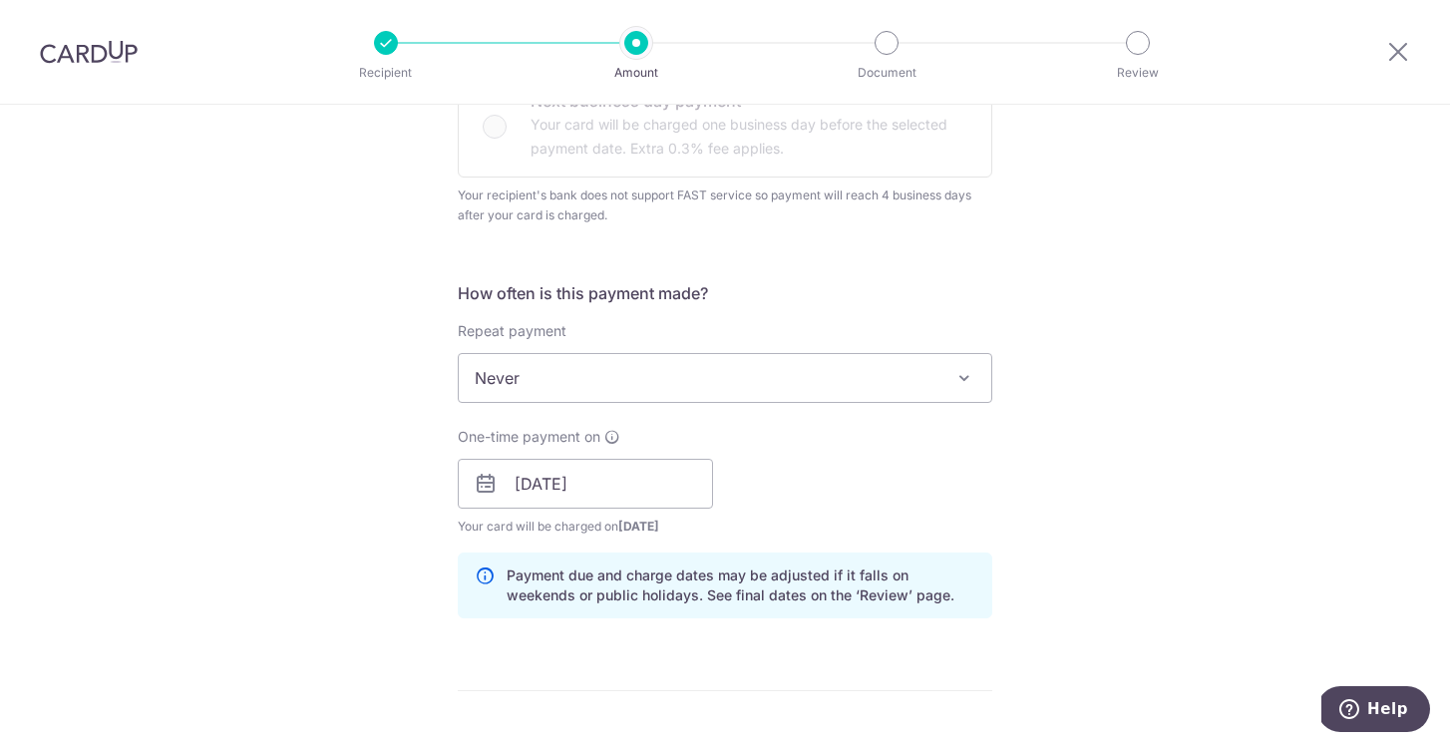
scroll to position [654, 0]
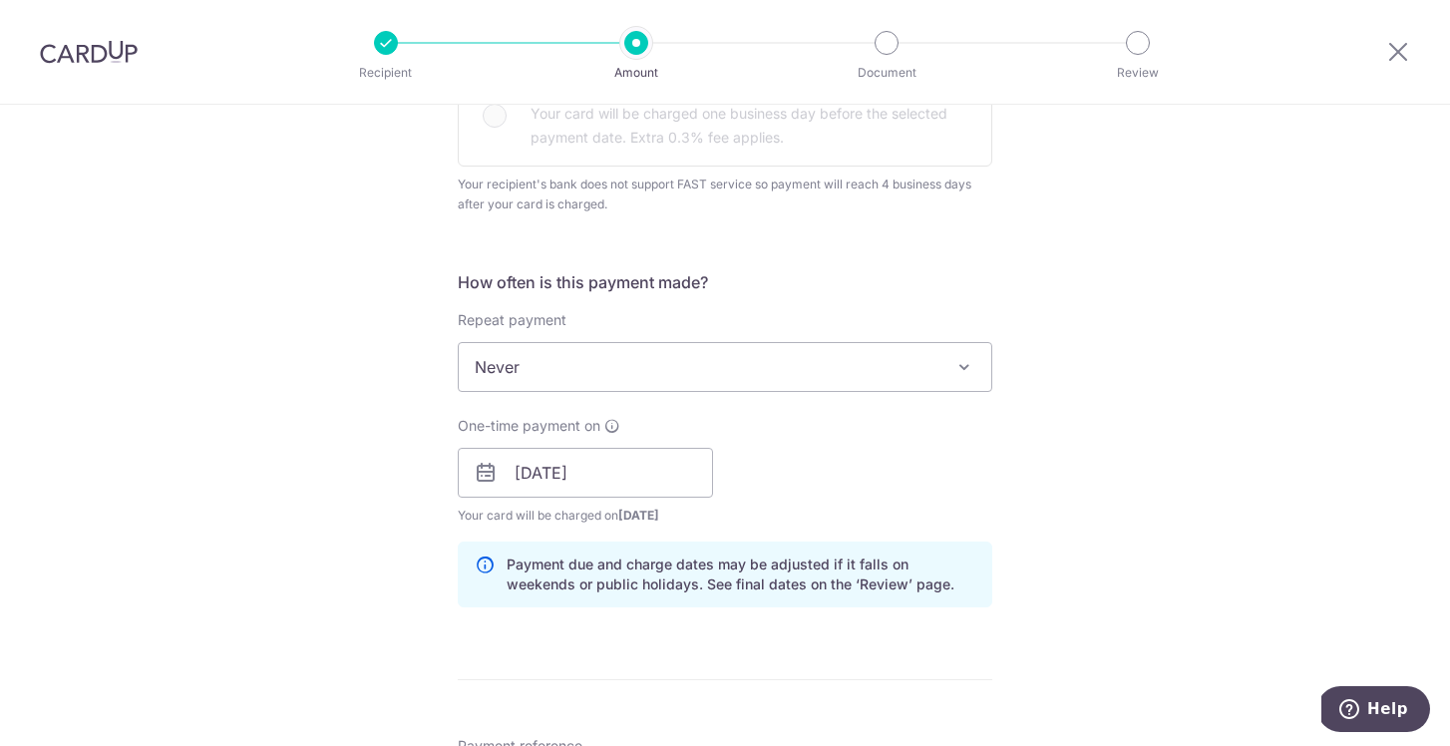
click at [1047, 337] on div "Tell us more about your payment Enter payment amount SGD 43,114.80 43114.80 GST…" at bounding box center [725, 484] width 1450 height 2067
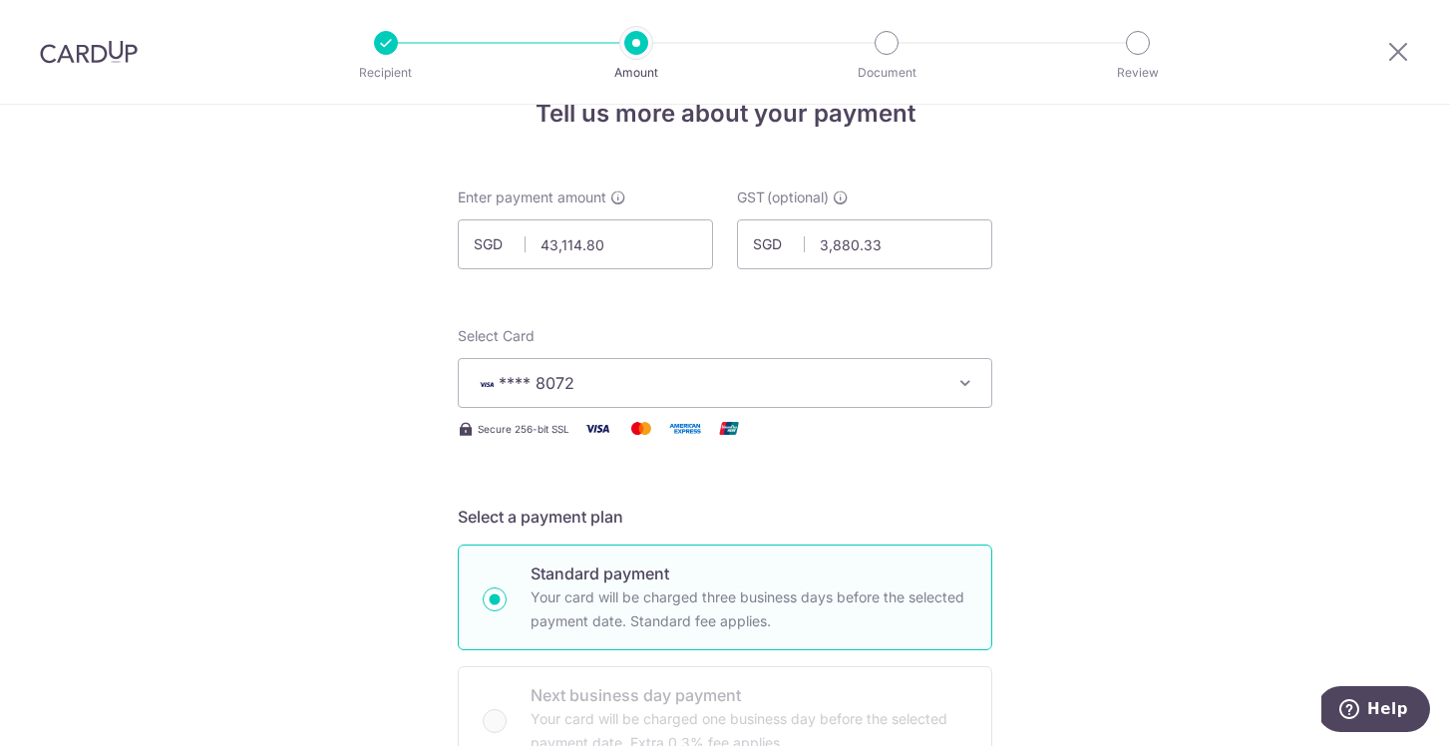
scroll to position [696, 0]
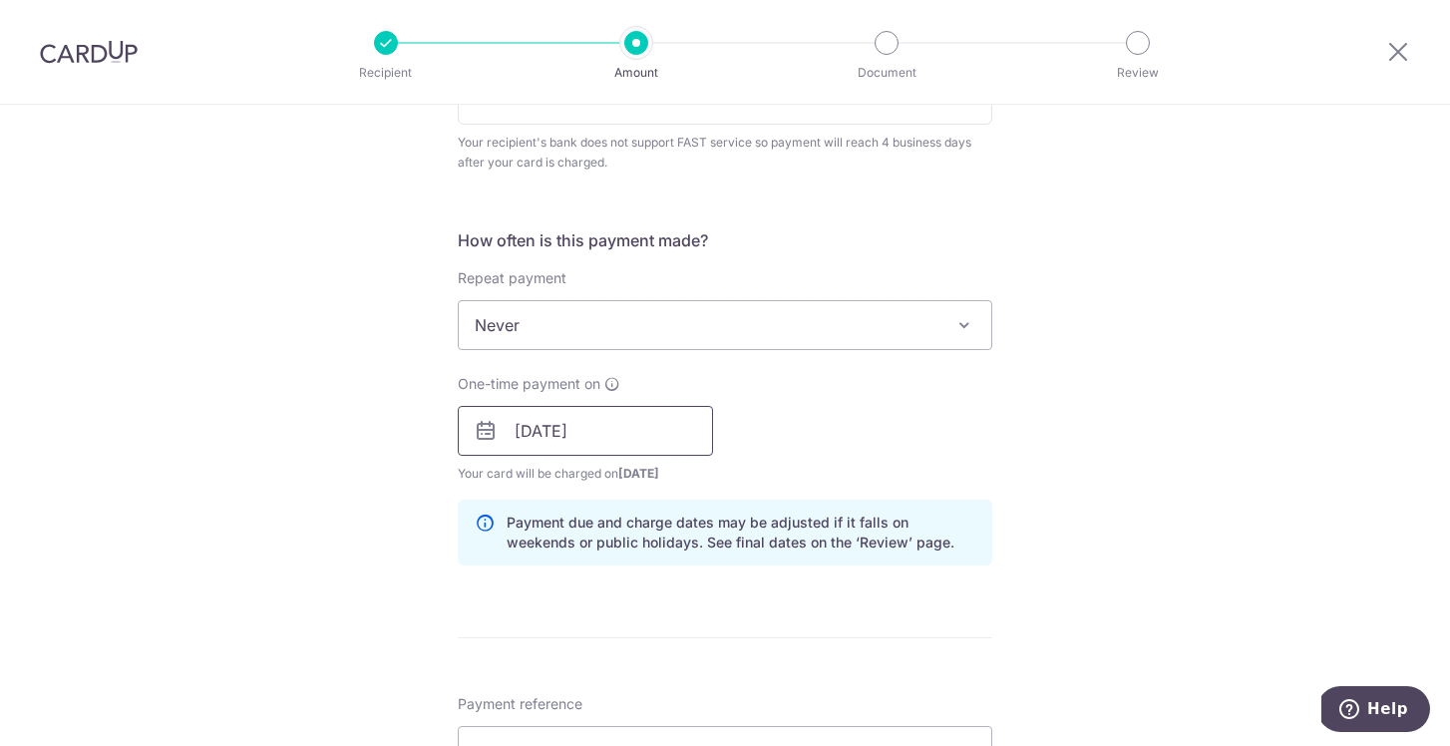
click at [528, 434] on input "16/10/2025" at bounding box center [585, 431] width 255 height 50
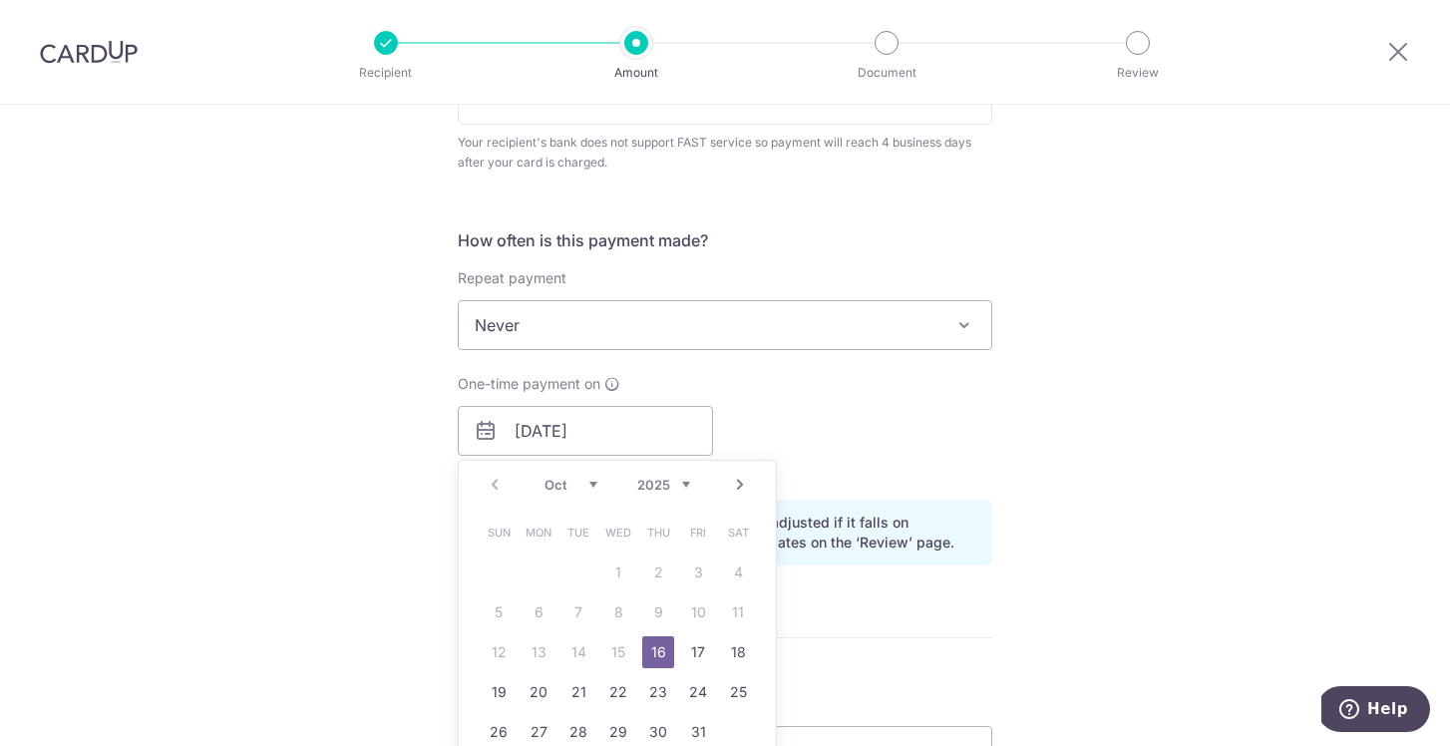
click at [735, 482] on link "Next" at bounding box center [740, 485] width 24 height 24
click at [535, 610] on link "3" at bounding box center [539, 612] width 32 height 32
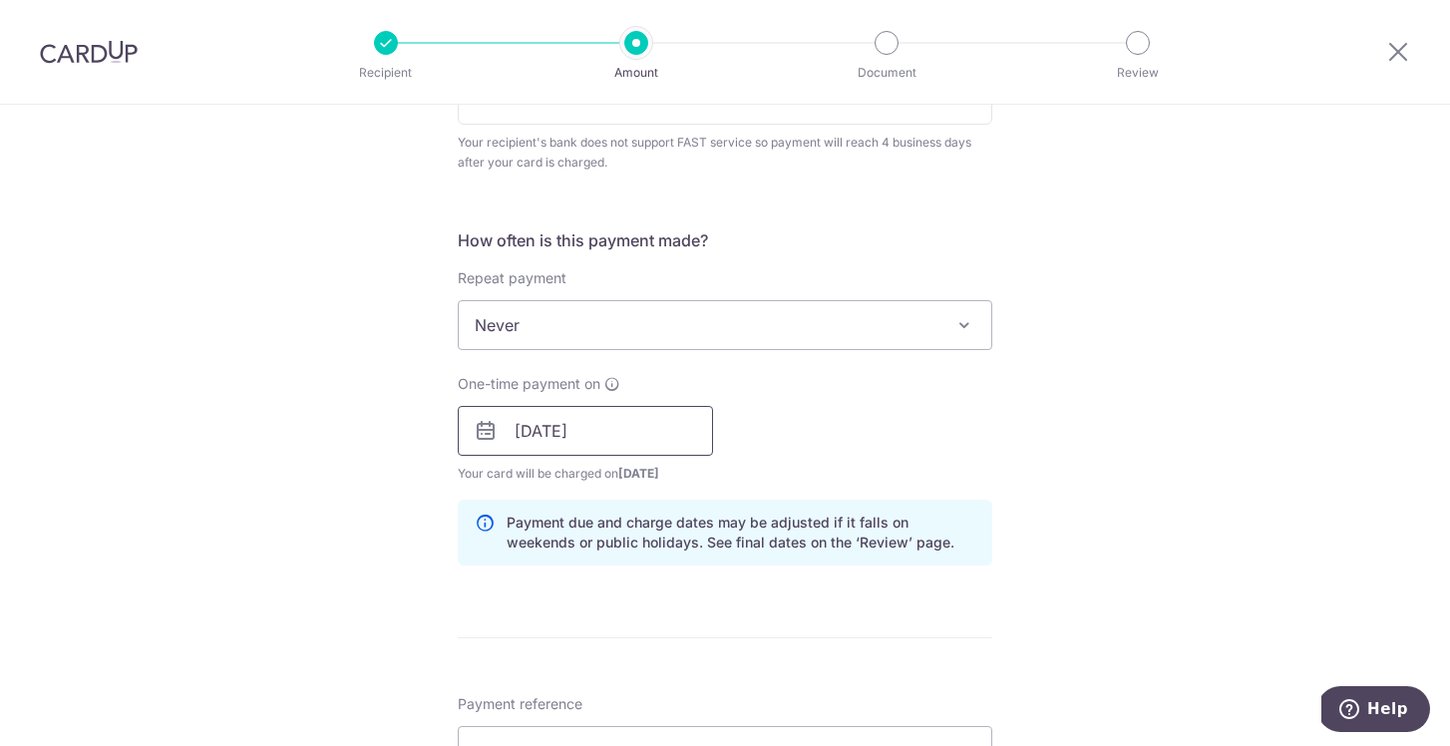
click at [544, 427] on input "[DATE]" at bounding box center [585, 431] width 255 height 50
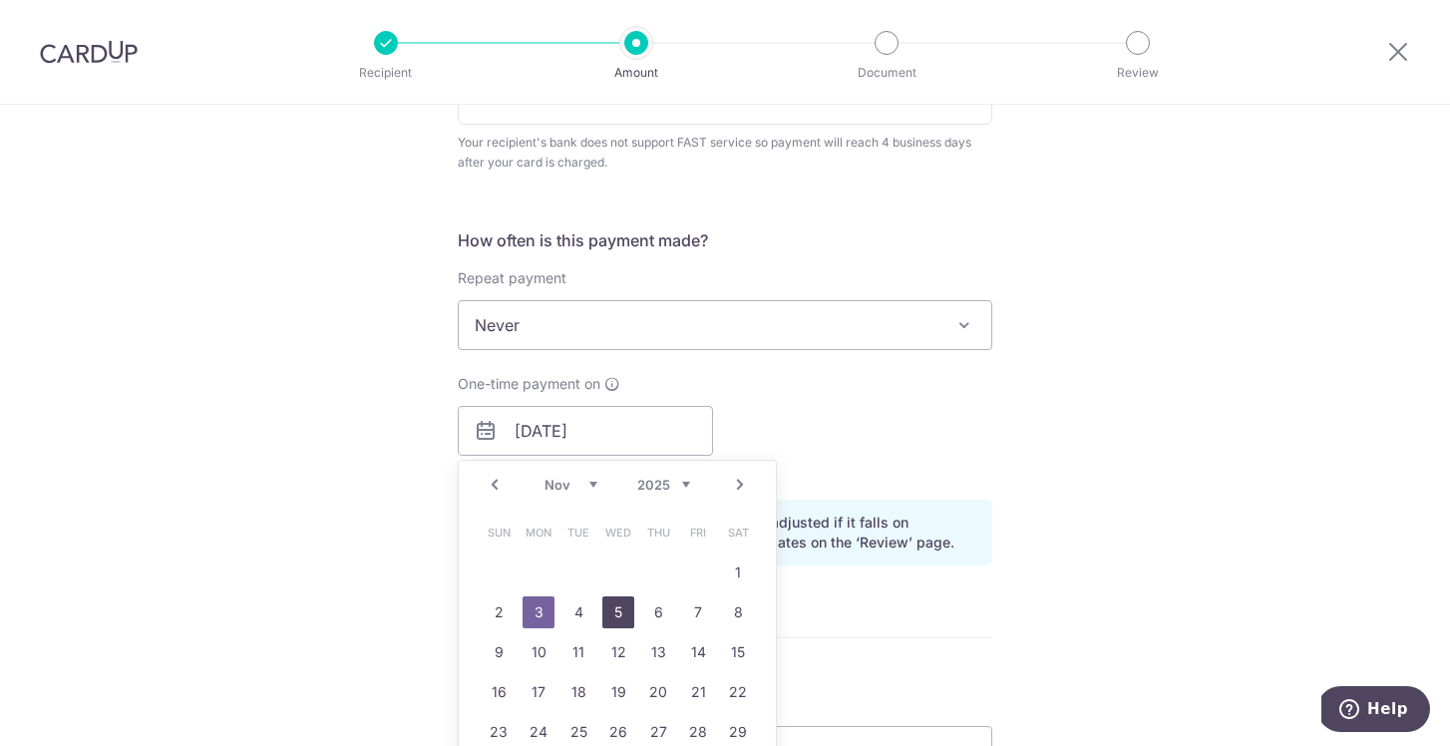
click at [623, 616] on link "5" at bounding box center [618, 612] width 32 height 32
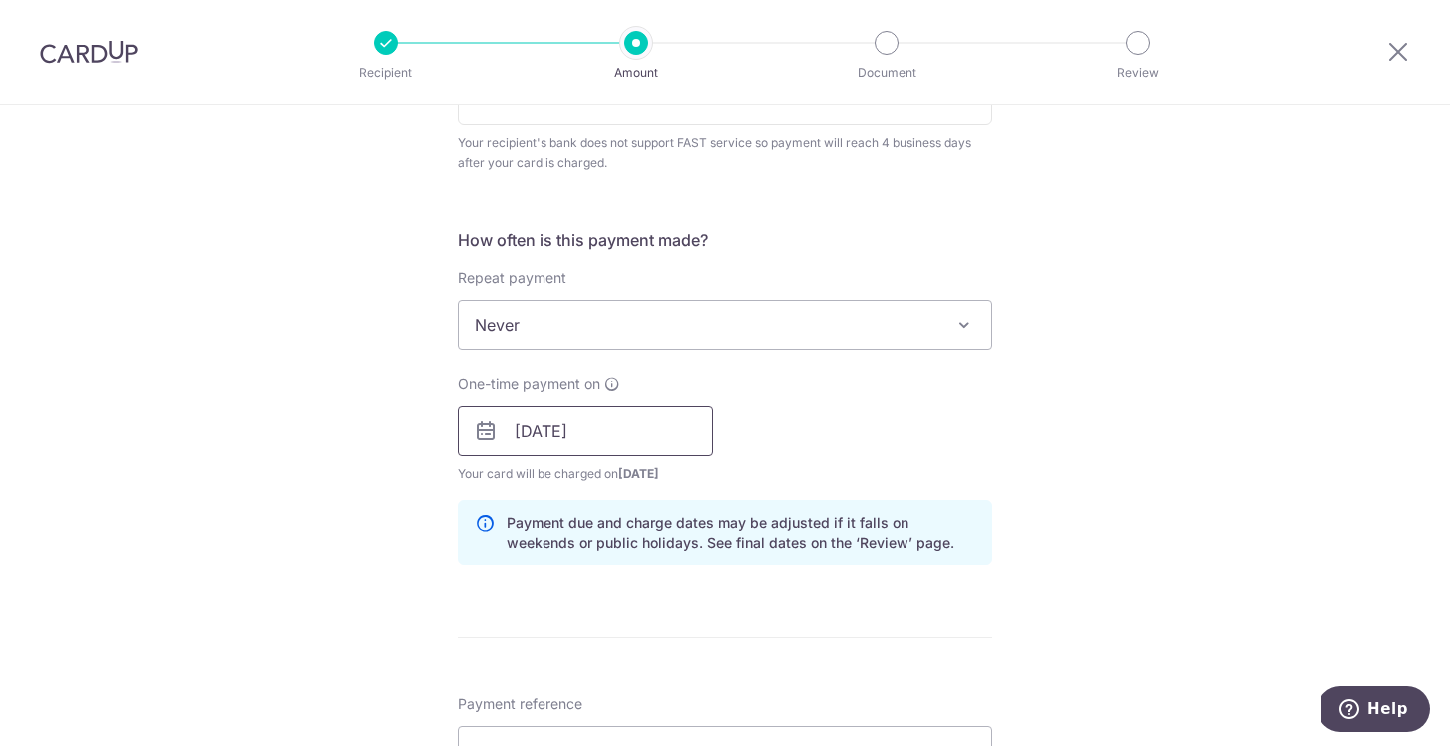
click at [527, 435] on input "05/11/2025" at bounding box center [585, 431] width 255 height 50
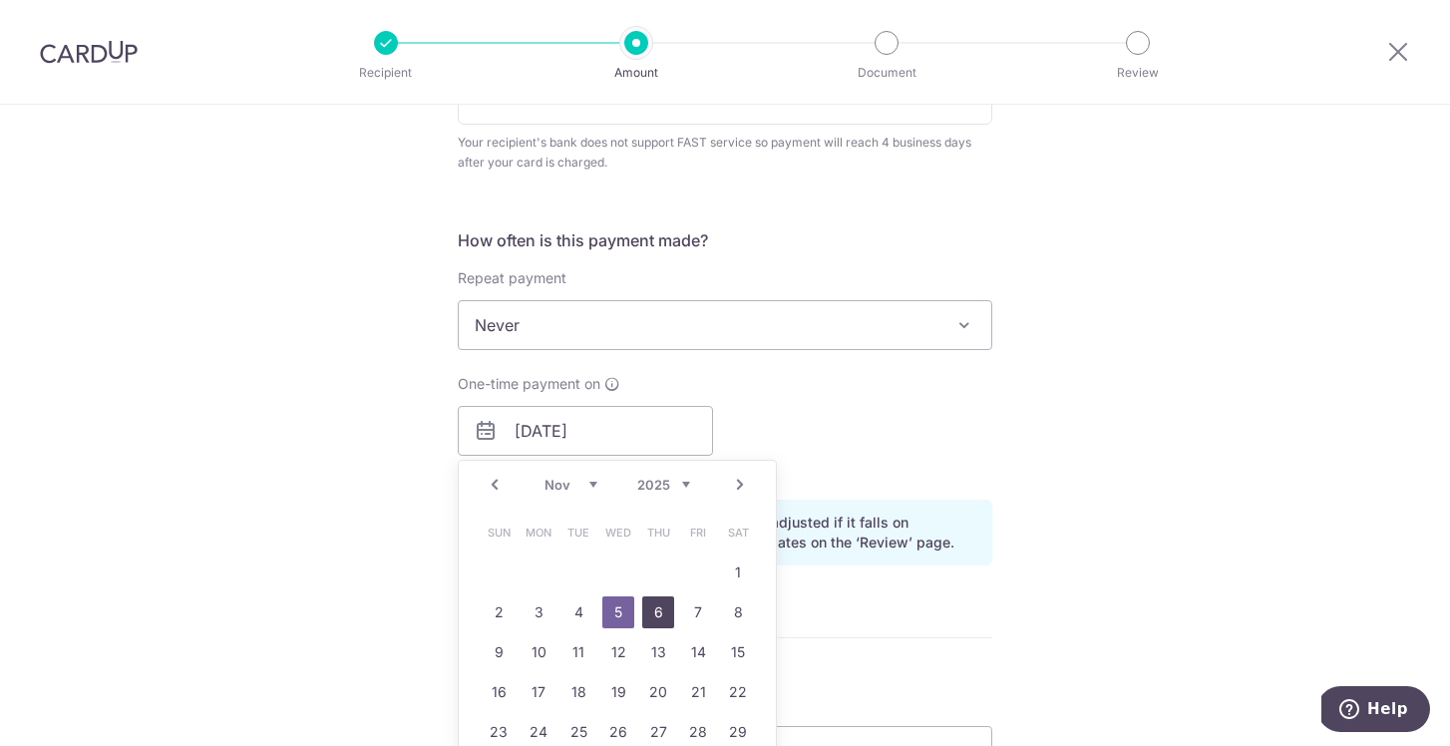
click at [665, 610] on link "6" at bounding box center [658, 612] width 32 height 32
type input "[DATE]"
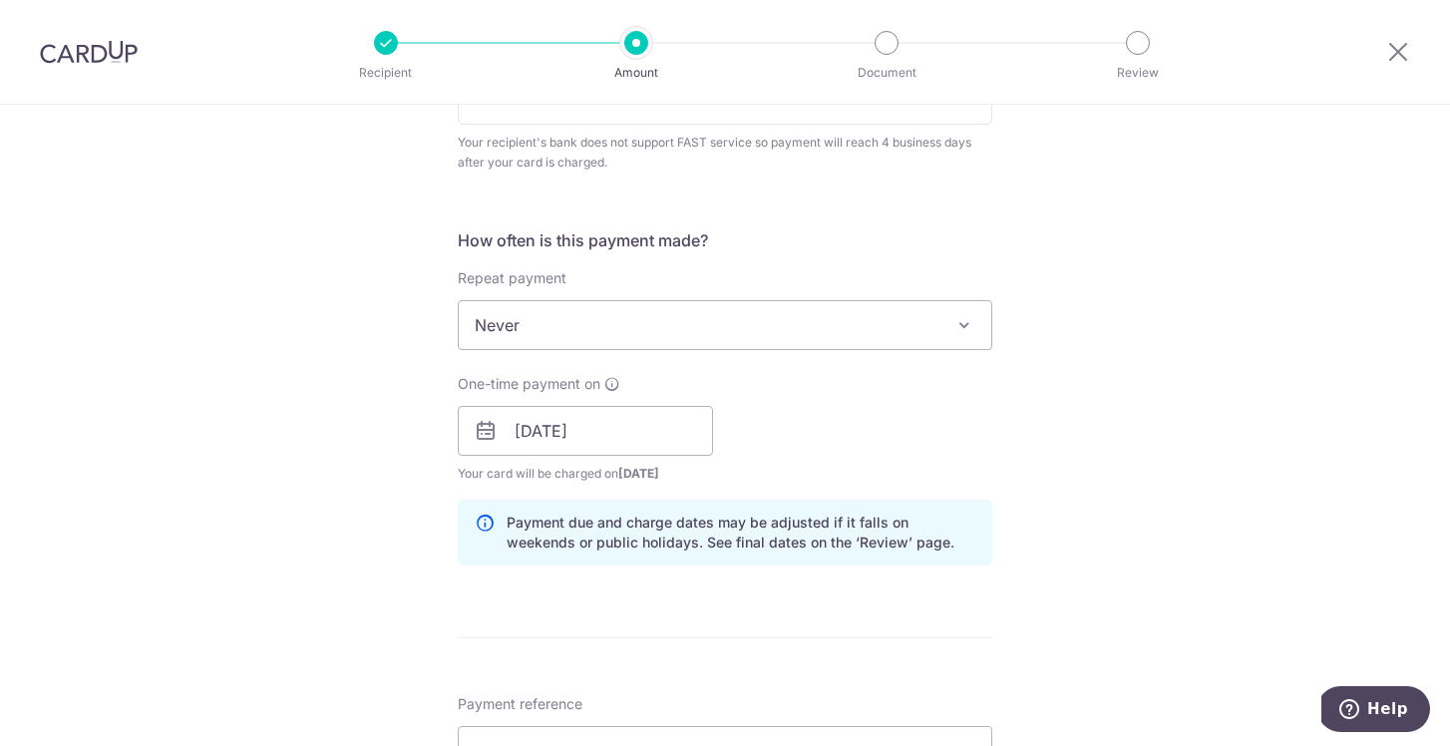
click at [637, 477] on span "[DATE]" at bounding box center [638, 473] width 41 height 15
click at [810, 490] on div "How often is this payment made? Repeat payment Never Every week Every month Eve…" at bounding box center [725, 404] width 535 height 353
drag, startPoint x: 623, startPoint y: 477, endPoint x: 694, endPoint y: 477, distance: 70.8
click at [696, 477] on span "Your card will be charged on 03/11/2025 for the first payment" at bounding box center [585, 474] width 255 height 20
click at [733, 477] on div "One-time payment on 06/11/2025 Prev Next Jan Feb Mar Apr May Jun Jul Aug Sep Oc…" at bounding box center [725, 429] width 558 height 110
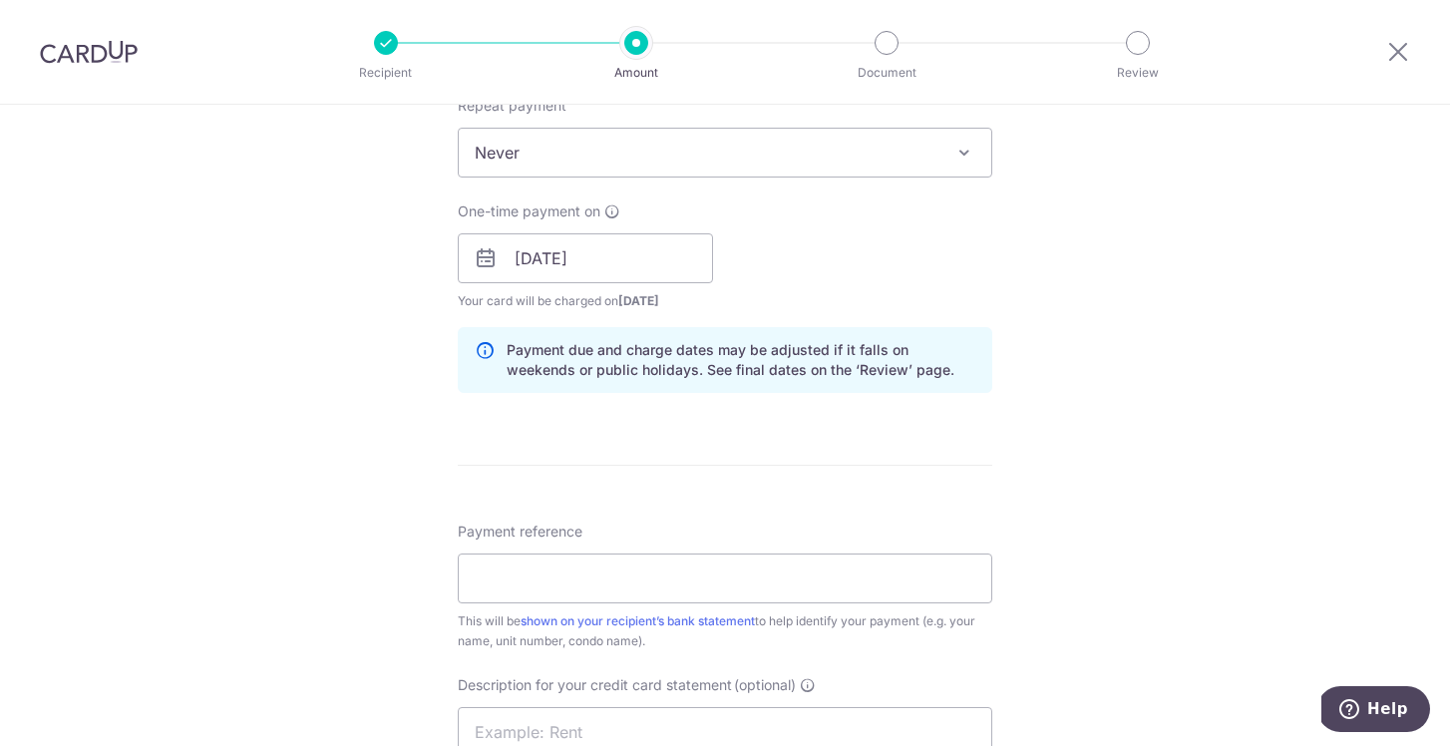
scroll to position [879, 0]
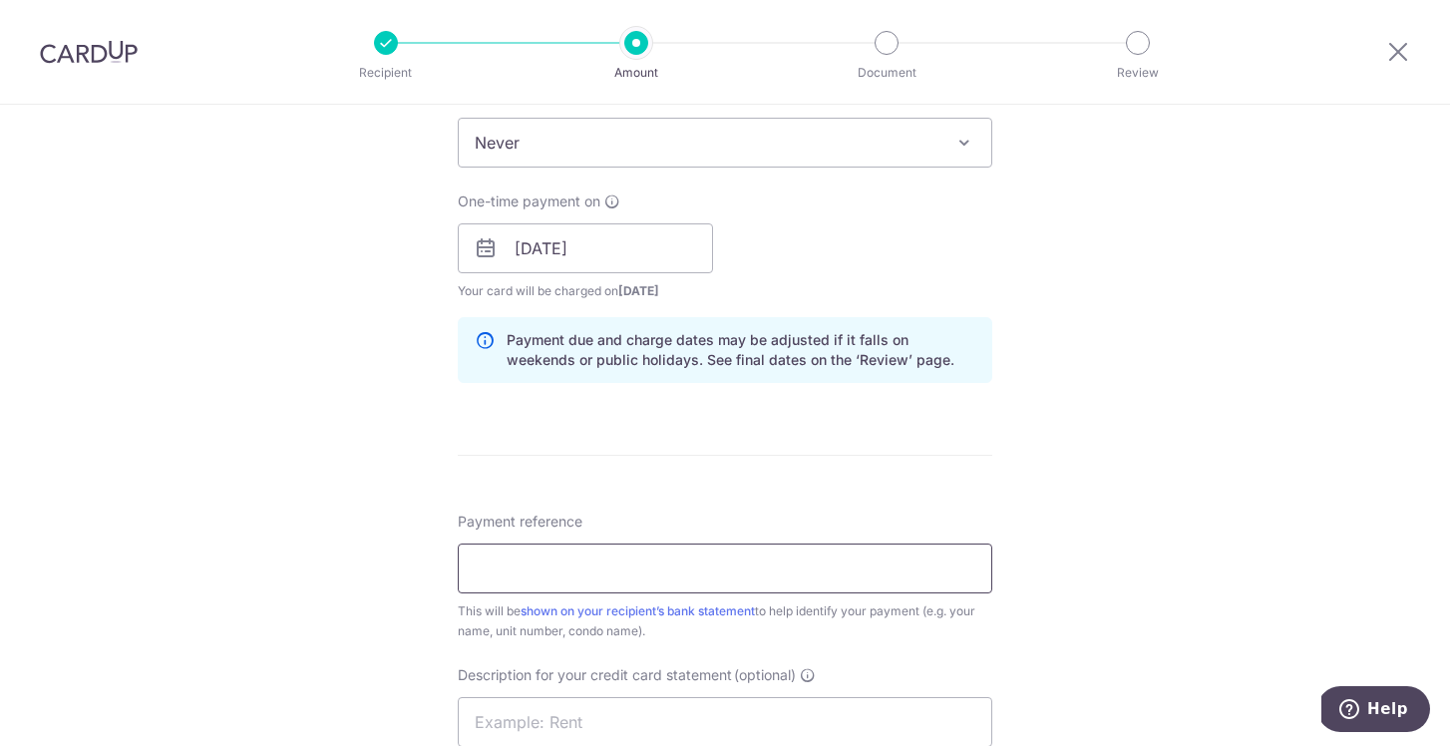
click at [717, 564] on input "Payment reference" at bounding box center [725, 568] width 535 height 50
click at [816, 571] on input "Inv2025005064" at bounding box center [725, 568] width 535 height 50
drag, startPoint x: 498, startPoint y: 564, endPoint x: 534, endPoint y: 565, distance: 35.9
click at [534, 565] on input "Inv2025005064" at bounding box center [725, 568] width 535 height 50
click at [604, 564] on input "Inv2025005064" at bounding box center [725, 568] width 535 height 50
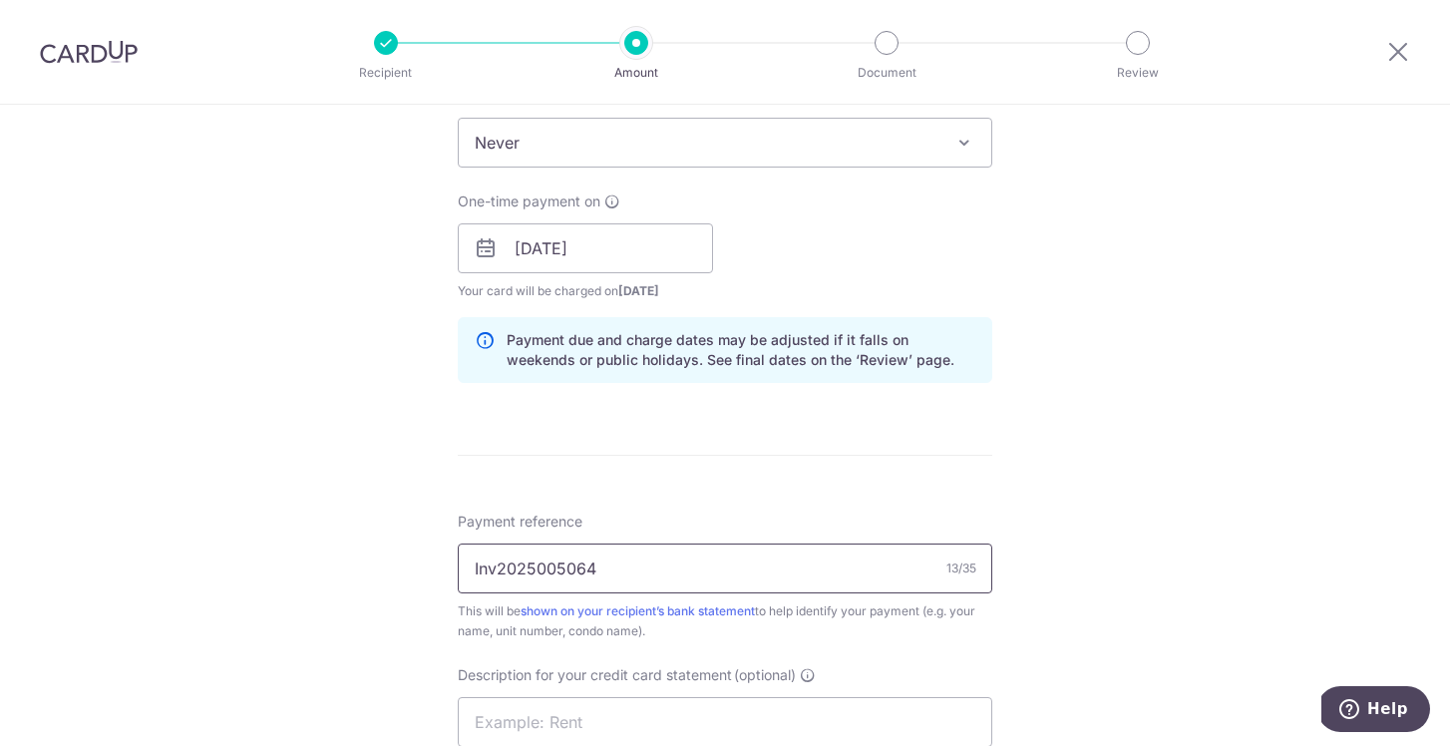
type input "Inv2025005064"
click at [1134, 473] on div "Tell us more about your payment Enter payment amount SGD 43,114.80 43114.80 GST…" at bounding box center [725, 259] width 1450 height 2067
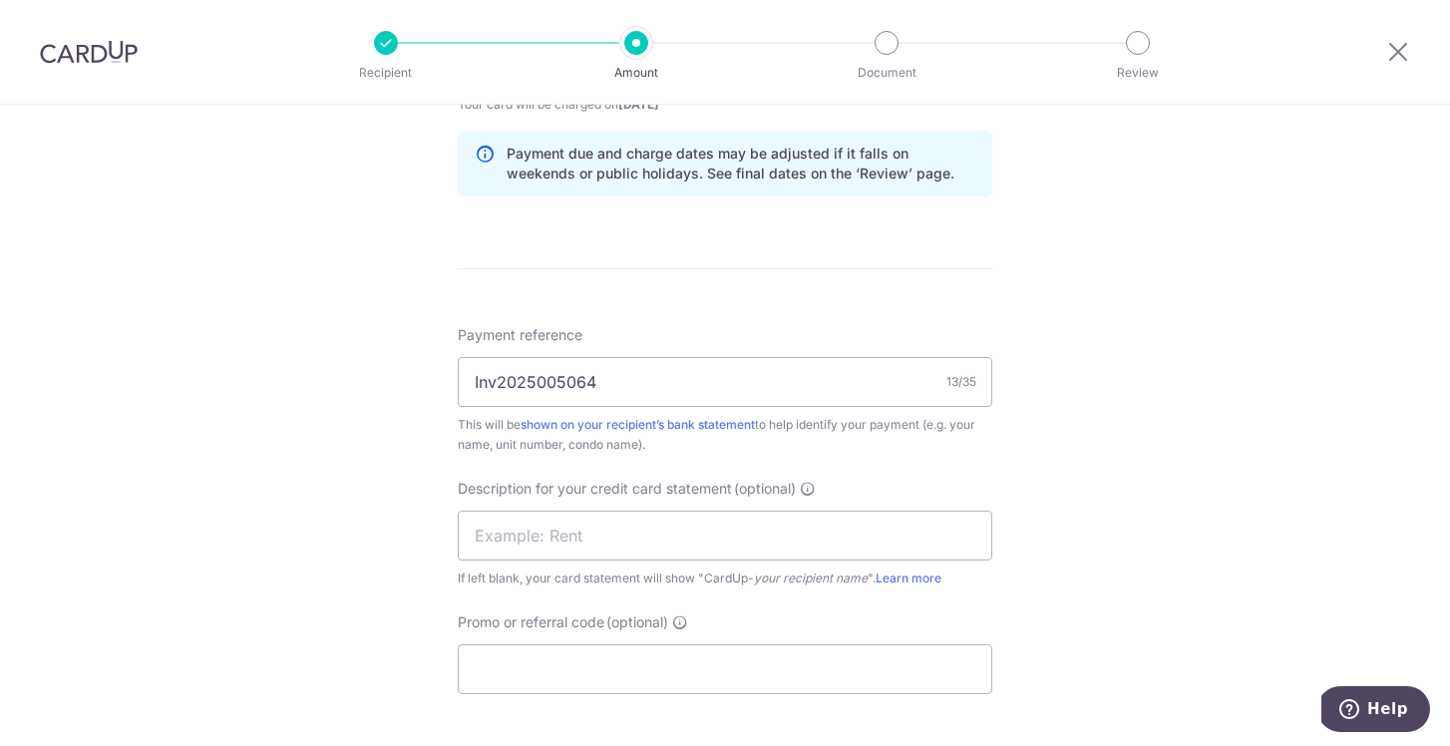
scroll to position [1069, 0]
click at [761, 529] on input "text" at bounding box center [725, 532] width 535 height 50
type input "Q"
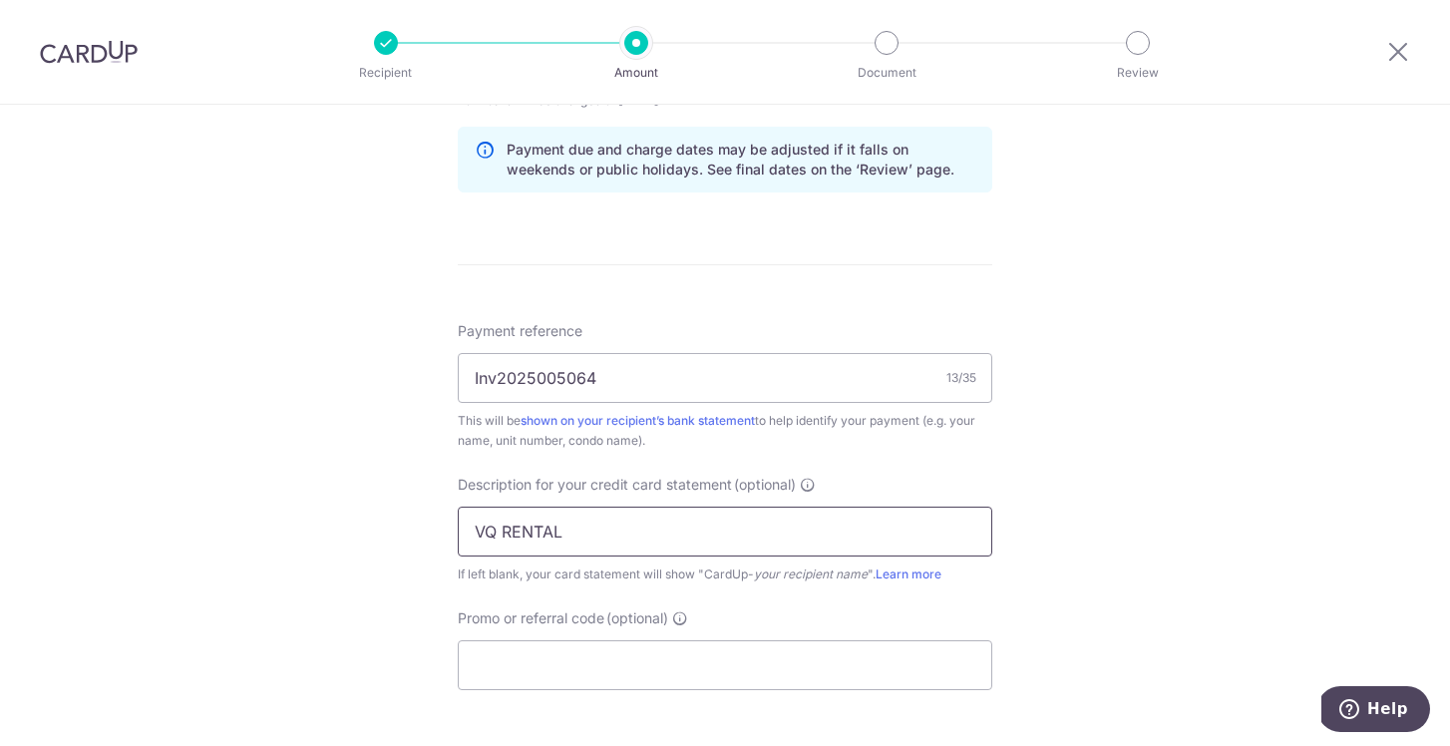
type input "VQ RENTAL"
click at [1139, 491] on div "Tell us more about your payment Enter payment amount SGD 43,114.80 43114.80 GST…" at bounding box center [725, 69] width 1450 height 2067
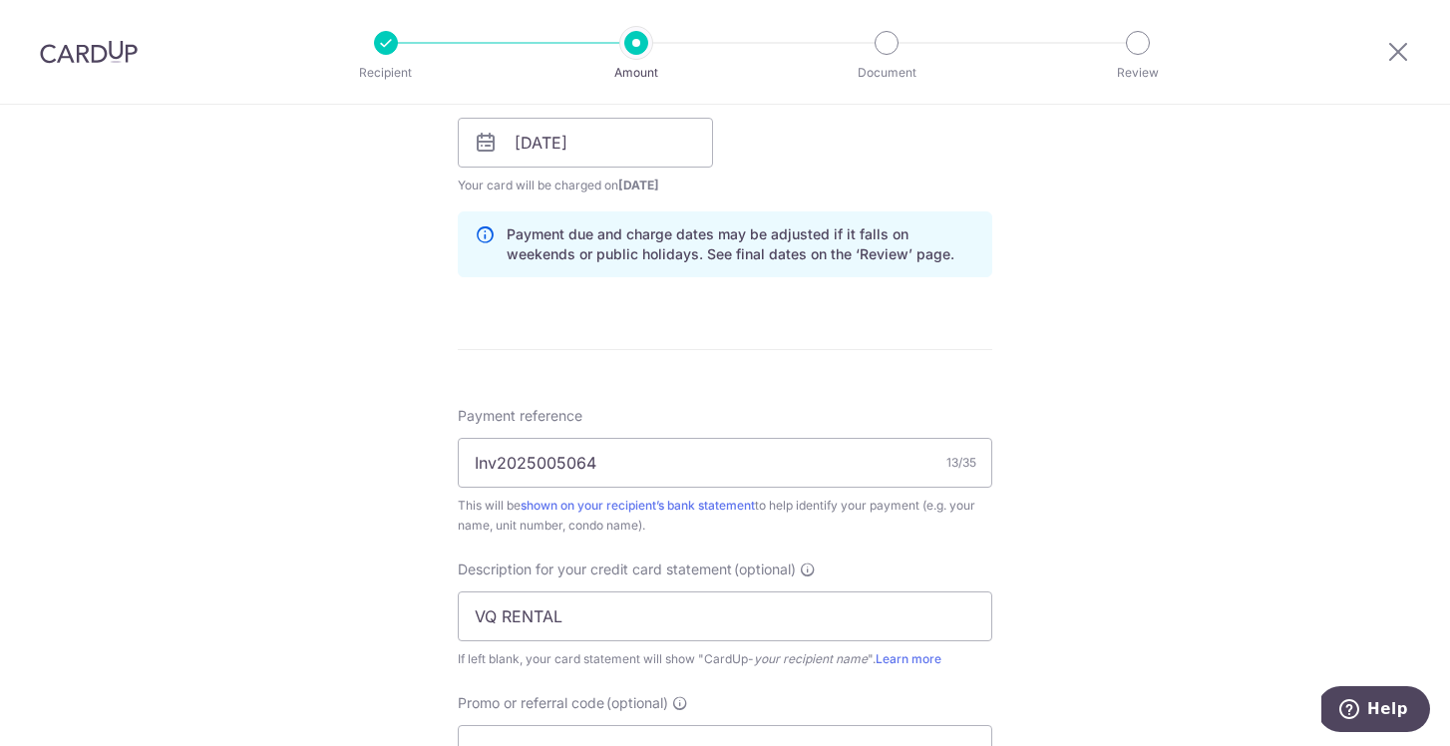
scroll to position [870, 0]
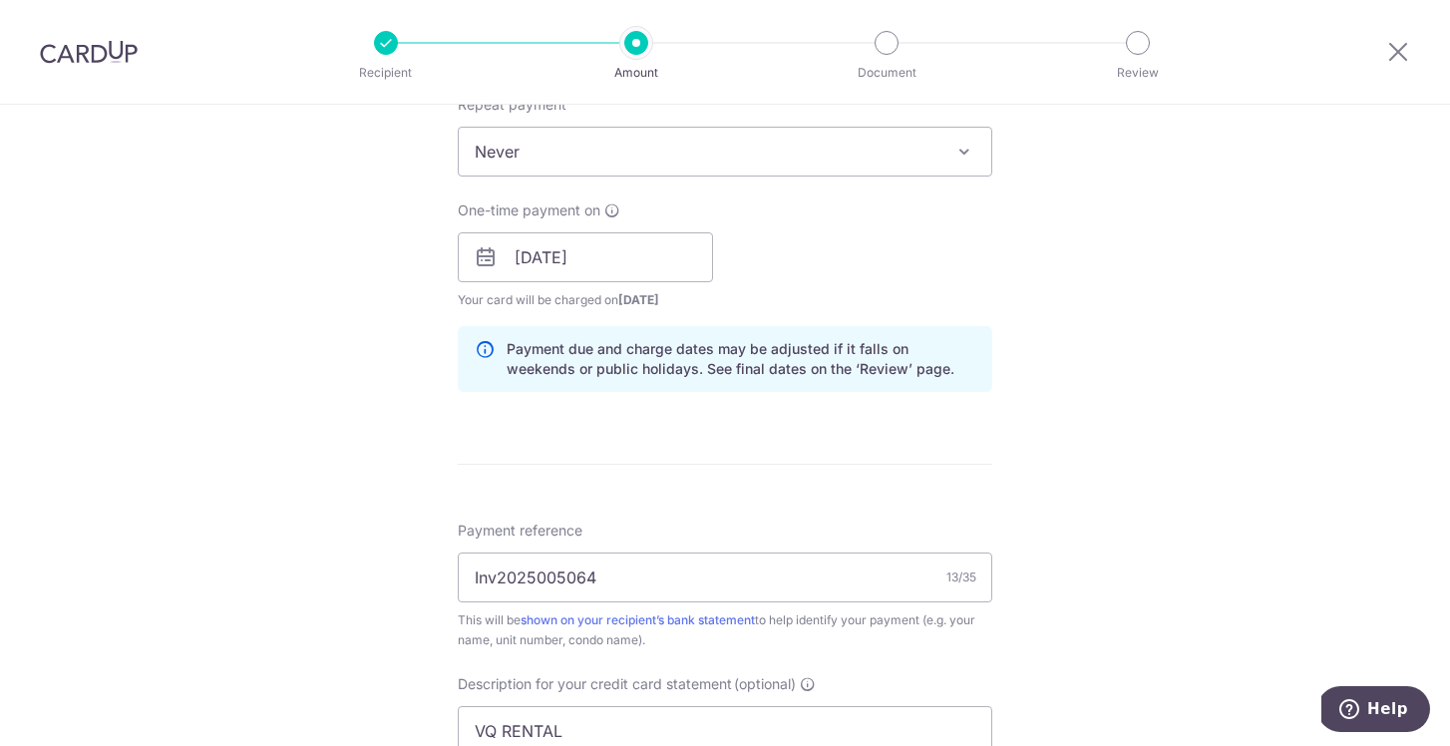
click at [94, 49] on img at bounding box center [89, 52] width 98 height 24
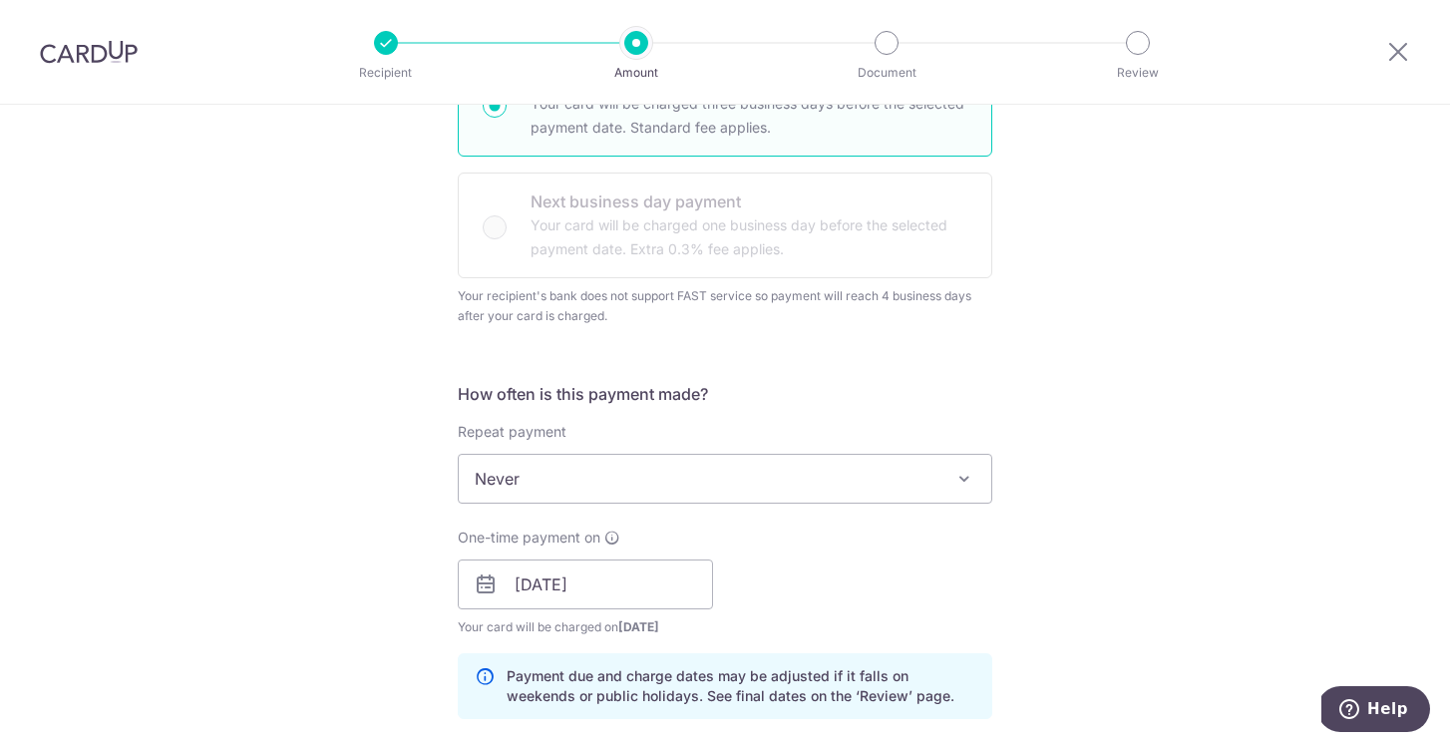
scroll to position [481, 0]
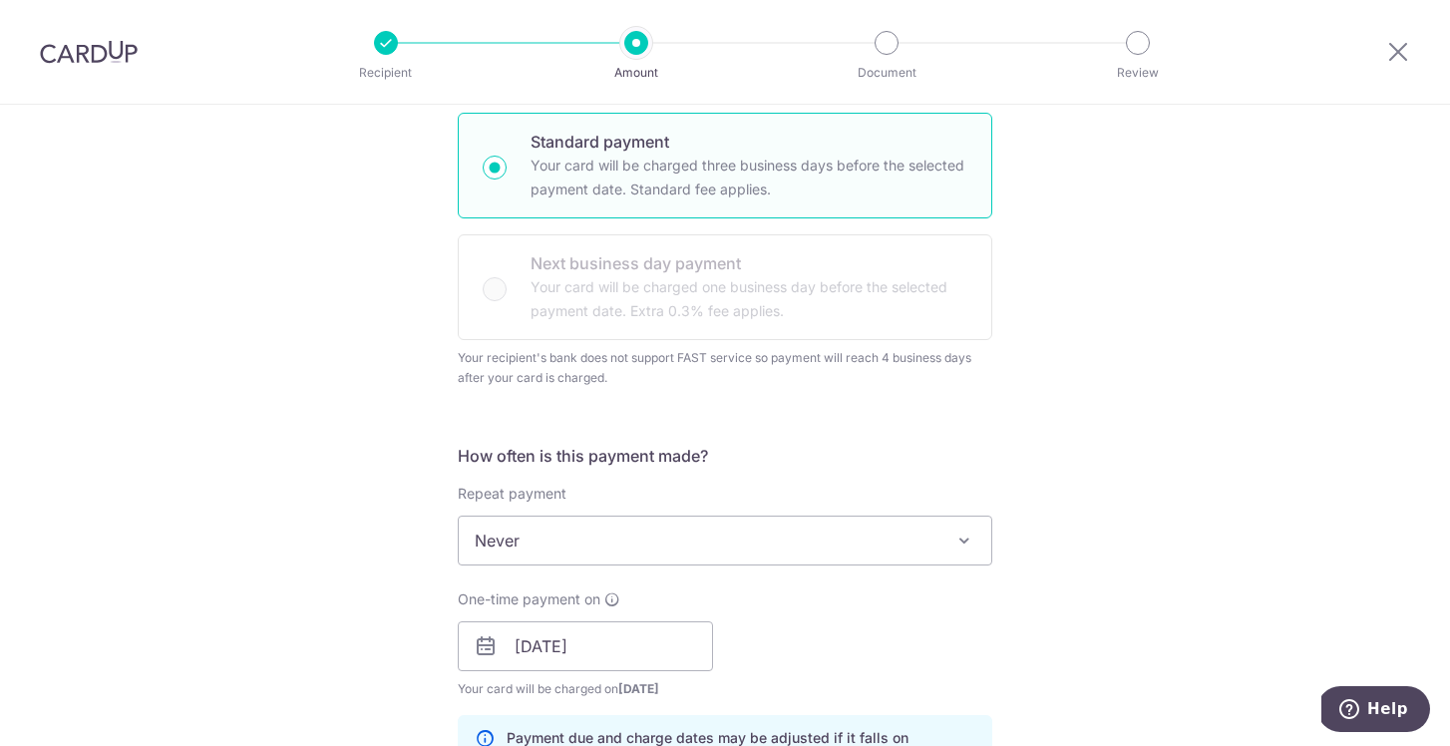
click at [113, 38] on div at bounding box center [89, 52] width 178 height 104
click at [103, 57] on img at bounding box center [89, 52] width 98 height 24
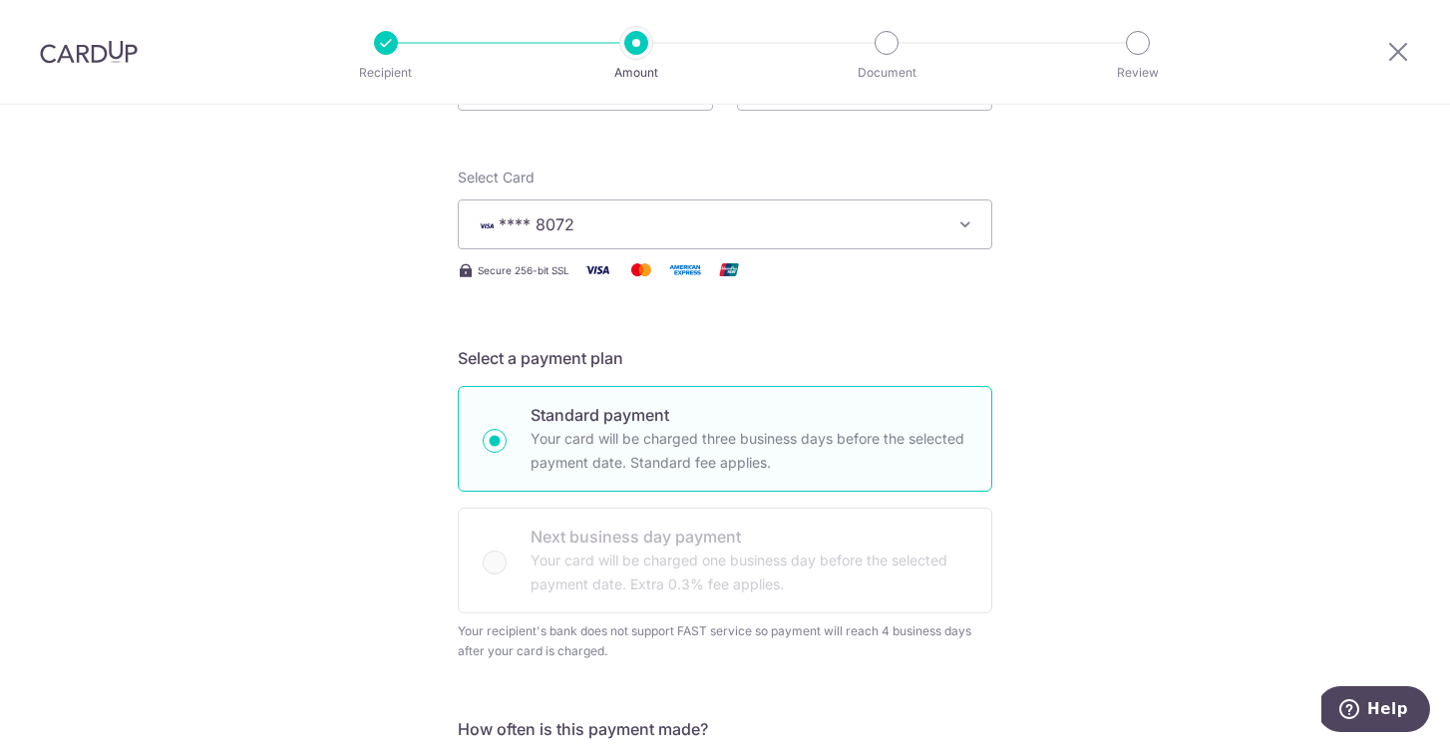
scroll to position [0, 0]
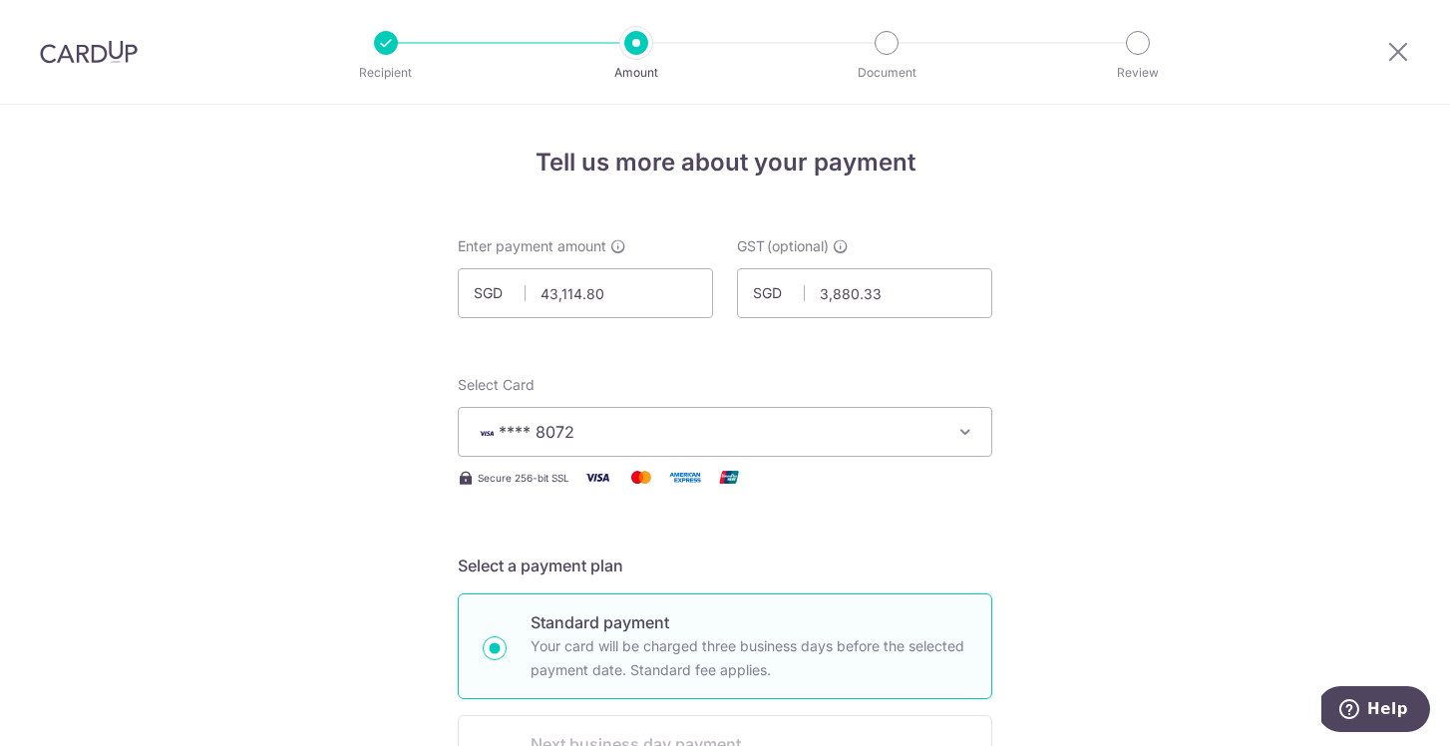
click at [1383, 52] on div at bounding box center [1398, 52] width 104 height 104
click at [1412, 52] on div at bounding box center [1398, 52] width 104 height 104
click at [1393, 52] on icon at bounding box center [1398, 51] width 24 height 25
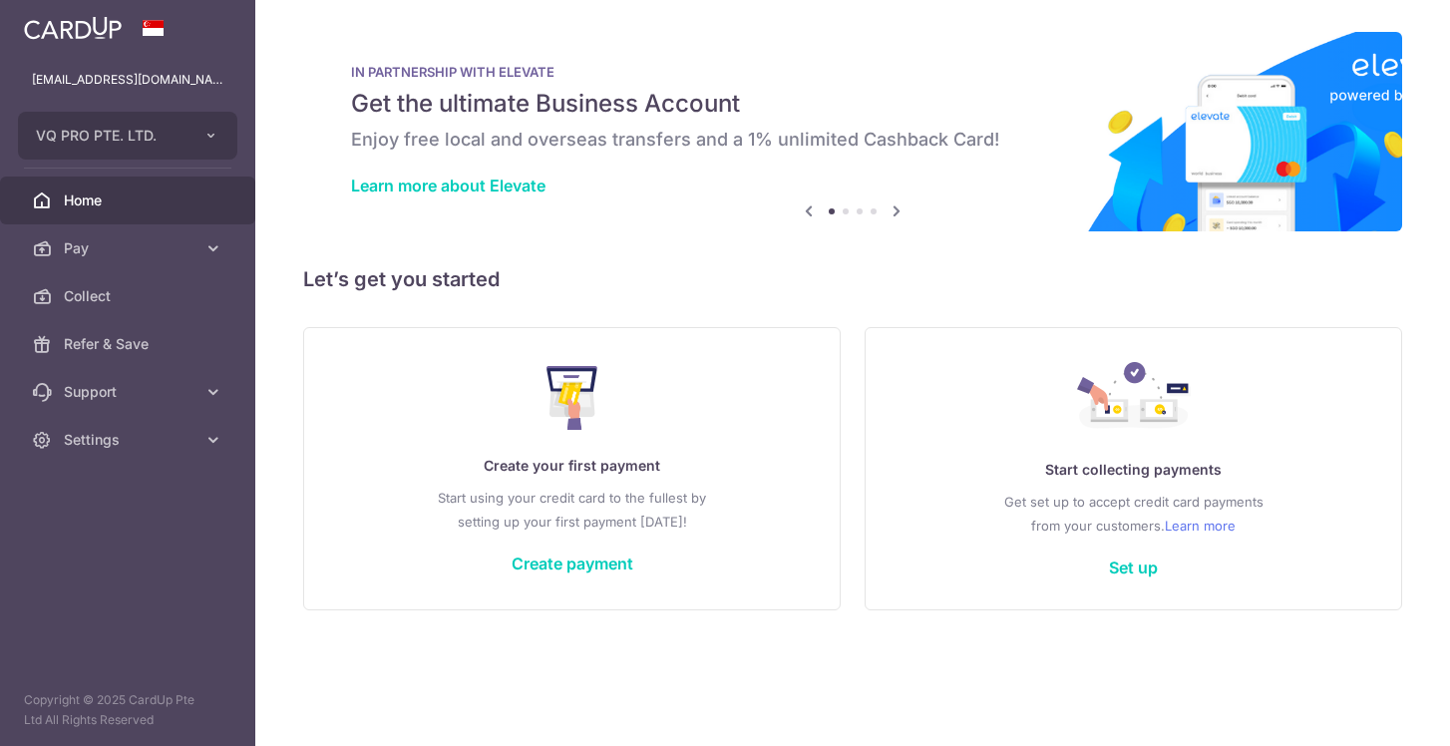
click at [108, 202] on span "Home" at bounding box center [130, 200] width 132 height 20
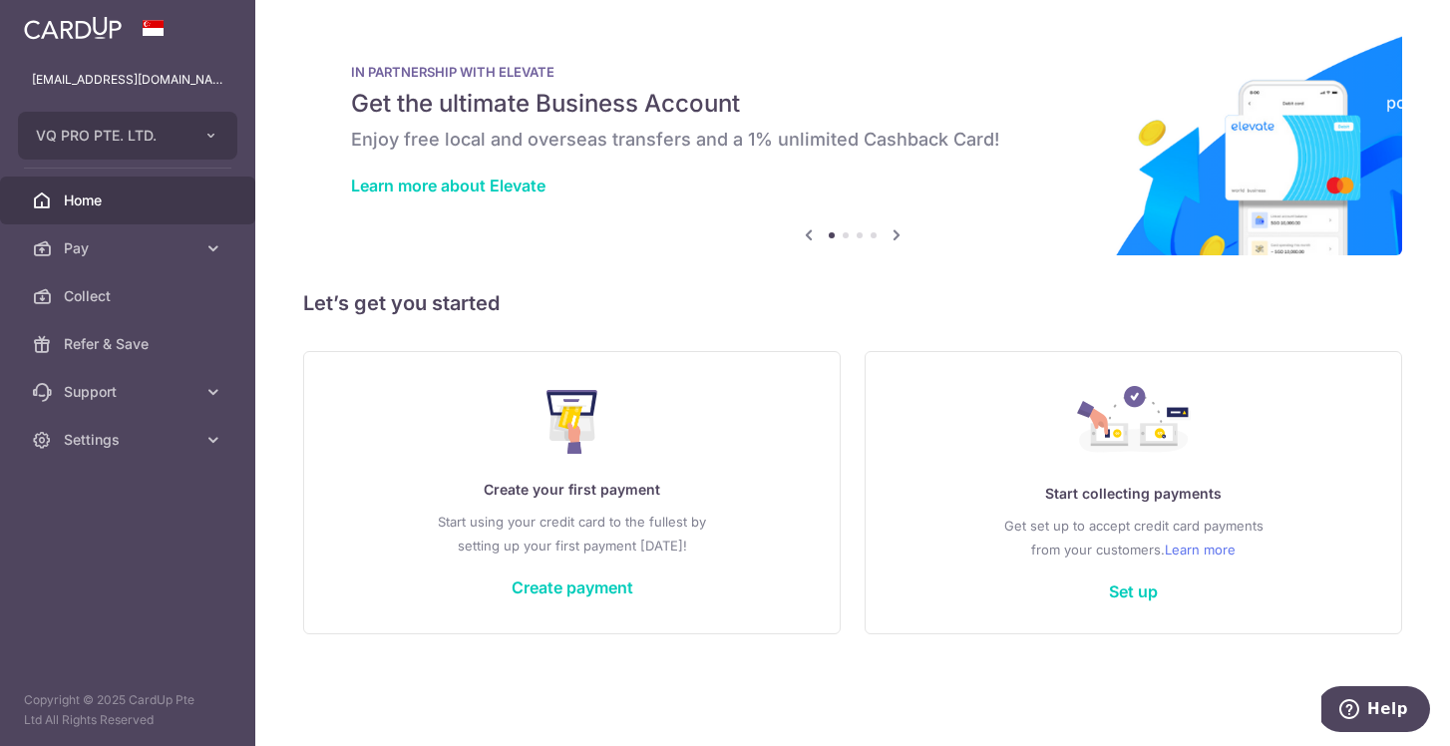
click at [901, 241] on icon at bounding box center [897, 234] width 24 height 25
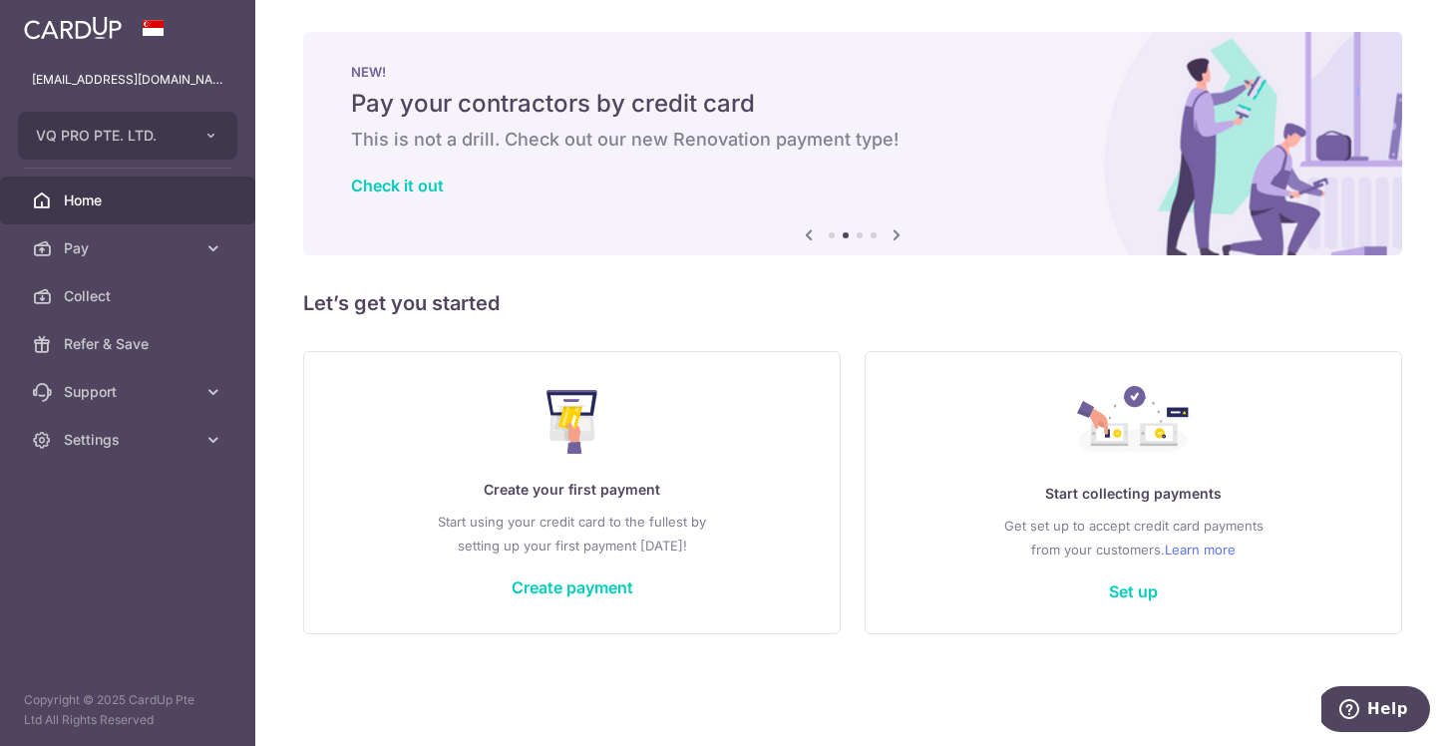
click at [901, 241] on icon at bounding box center [897, 234] width 24 height 25
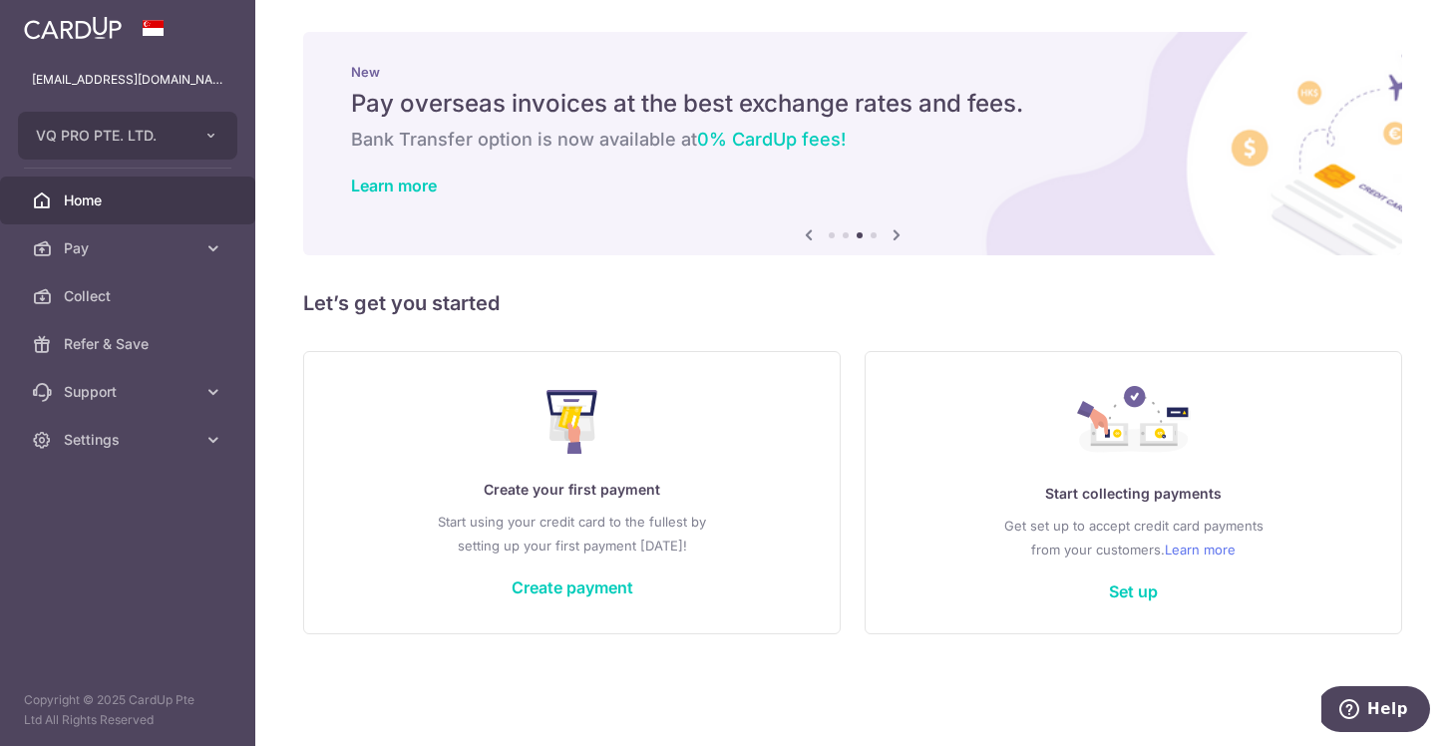
click at [901, 241] on icon at bounding box center [897, 234] width 24 height 25
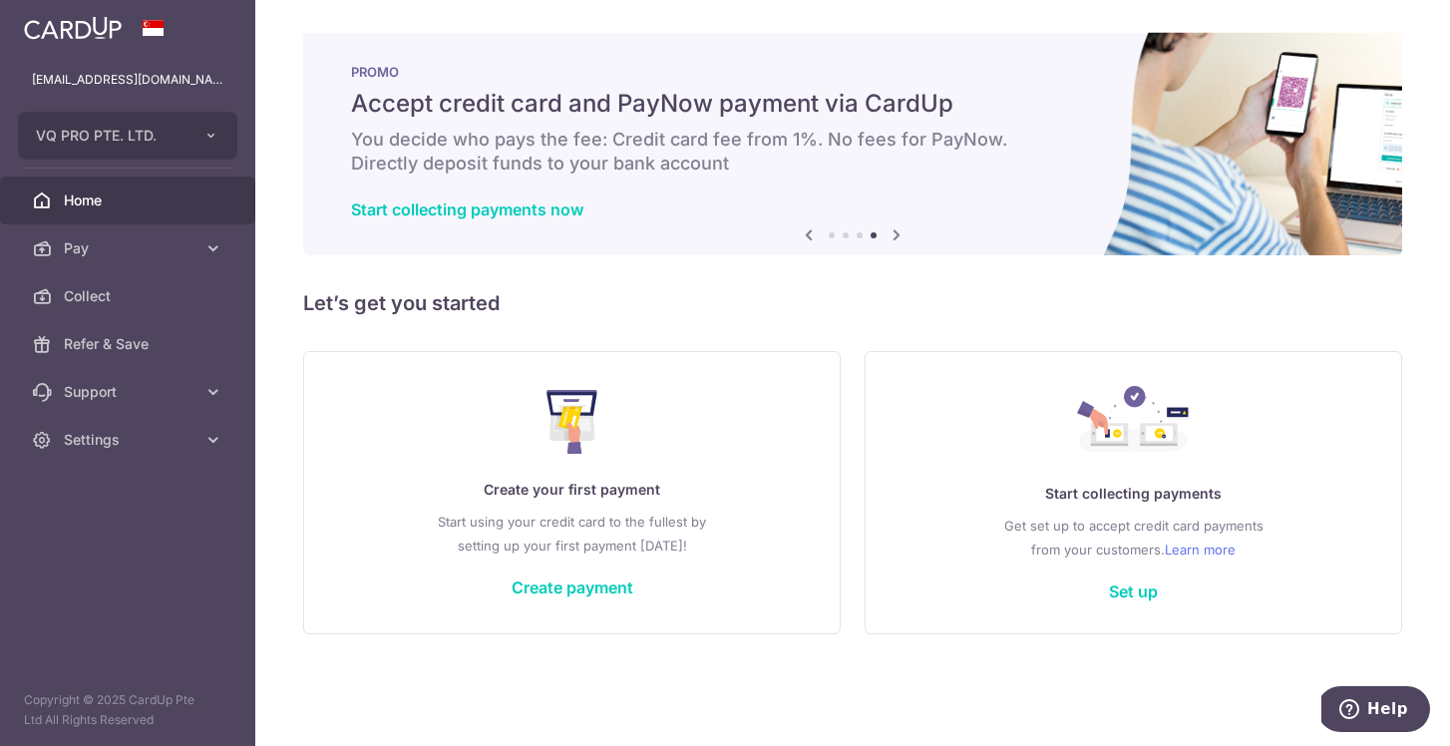
click at [901, 241] on icon at bounding box center [897, 234] width 24 height 25
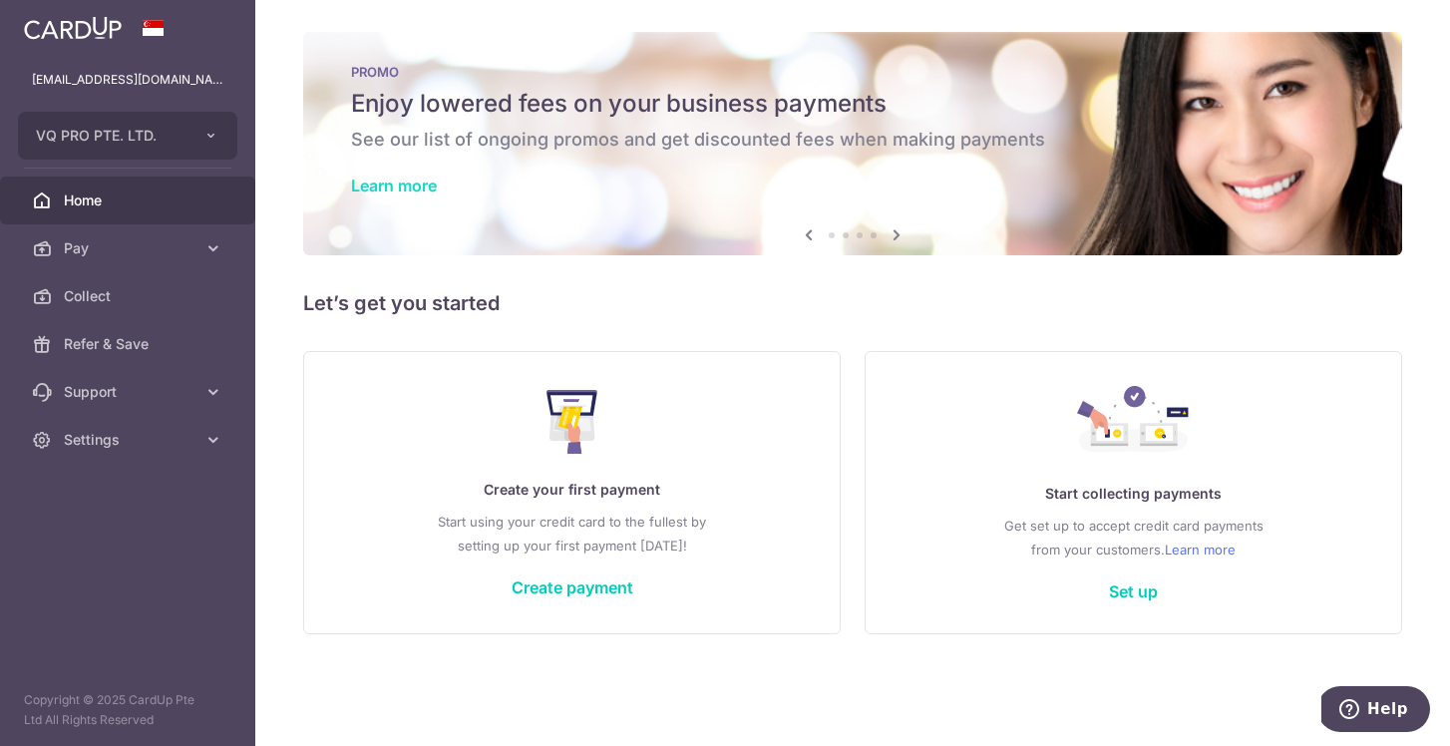
click at [406, 184] on link "Learn more" at bounding box center [394, 186] width 86 height 20
click at [163, 243] on span "Pay" at bounding box center [130, 248] width 132 height 20
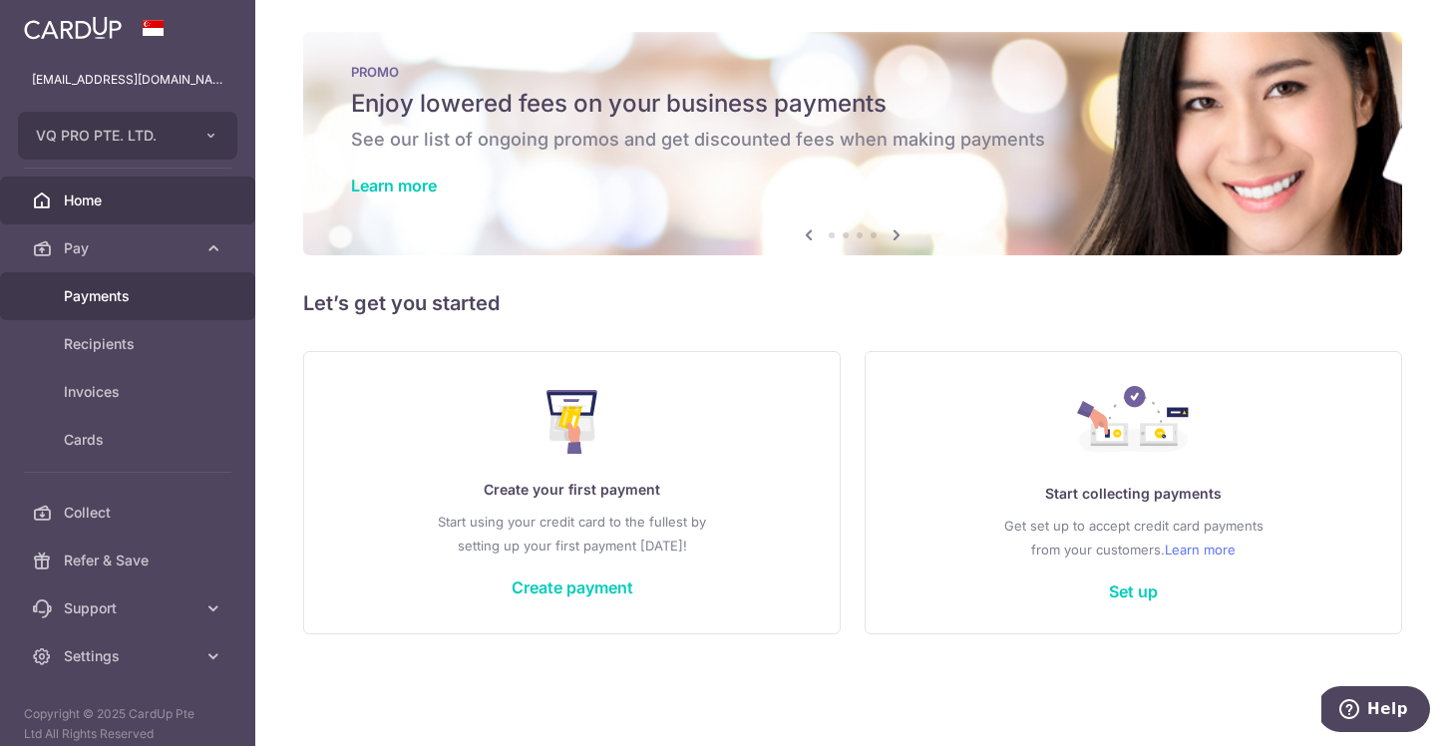
click at [124, 299] on span "Payments" at bounding box center [130, 296] width 132 height 20
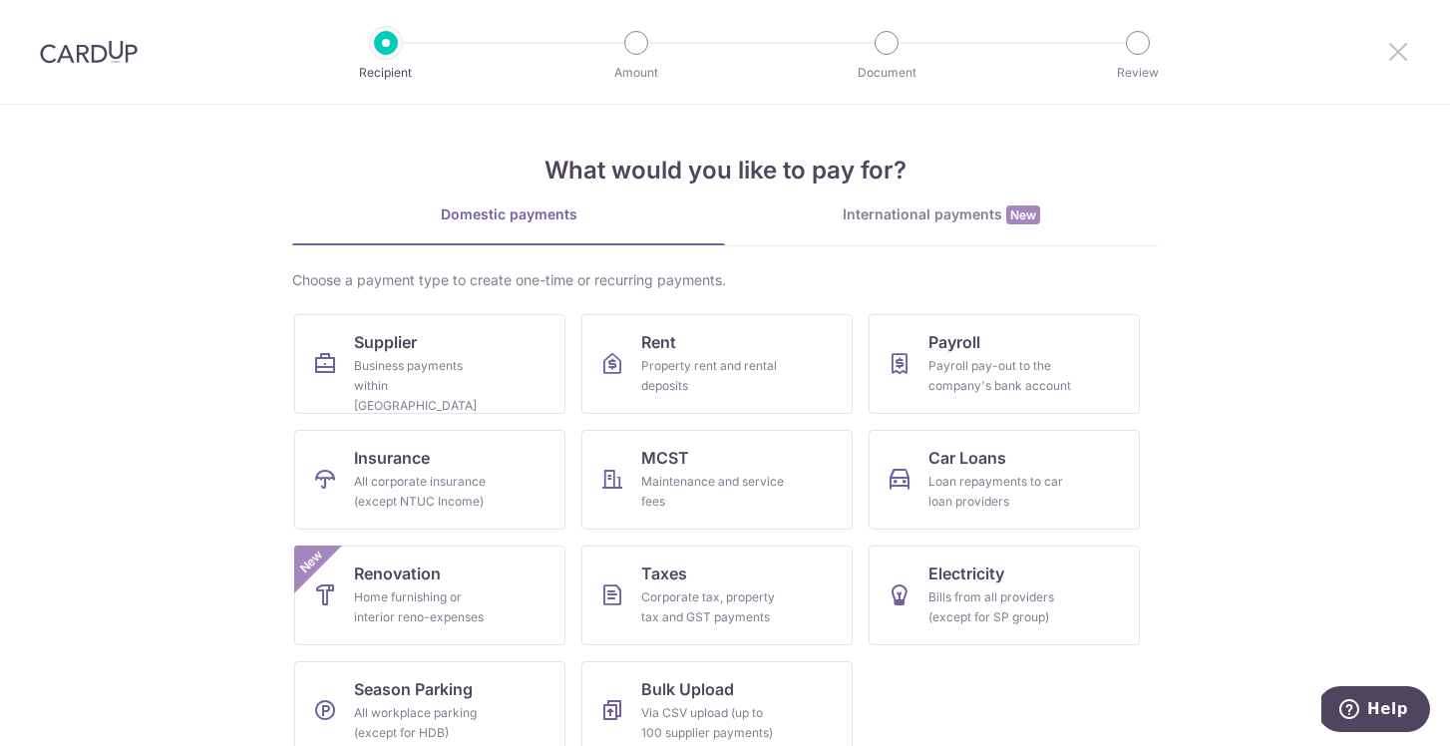
click at [1393, 49] on icon at bounding box center [1398, 51] width 24 height 25
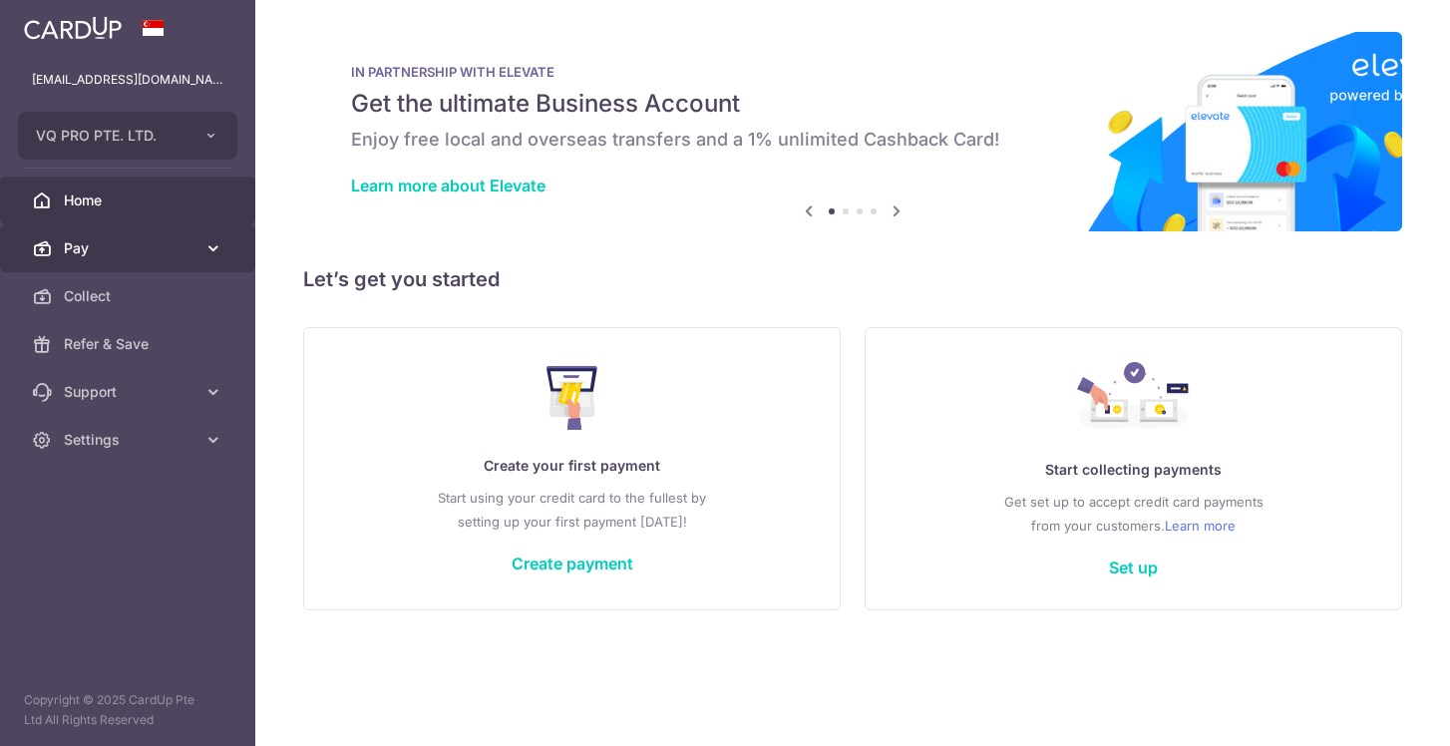
click at [129, 247] on span "Pay" at bounding box center [130, 248] width 132 height 20
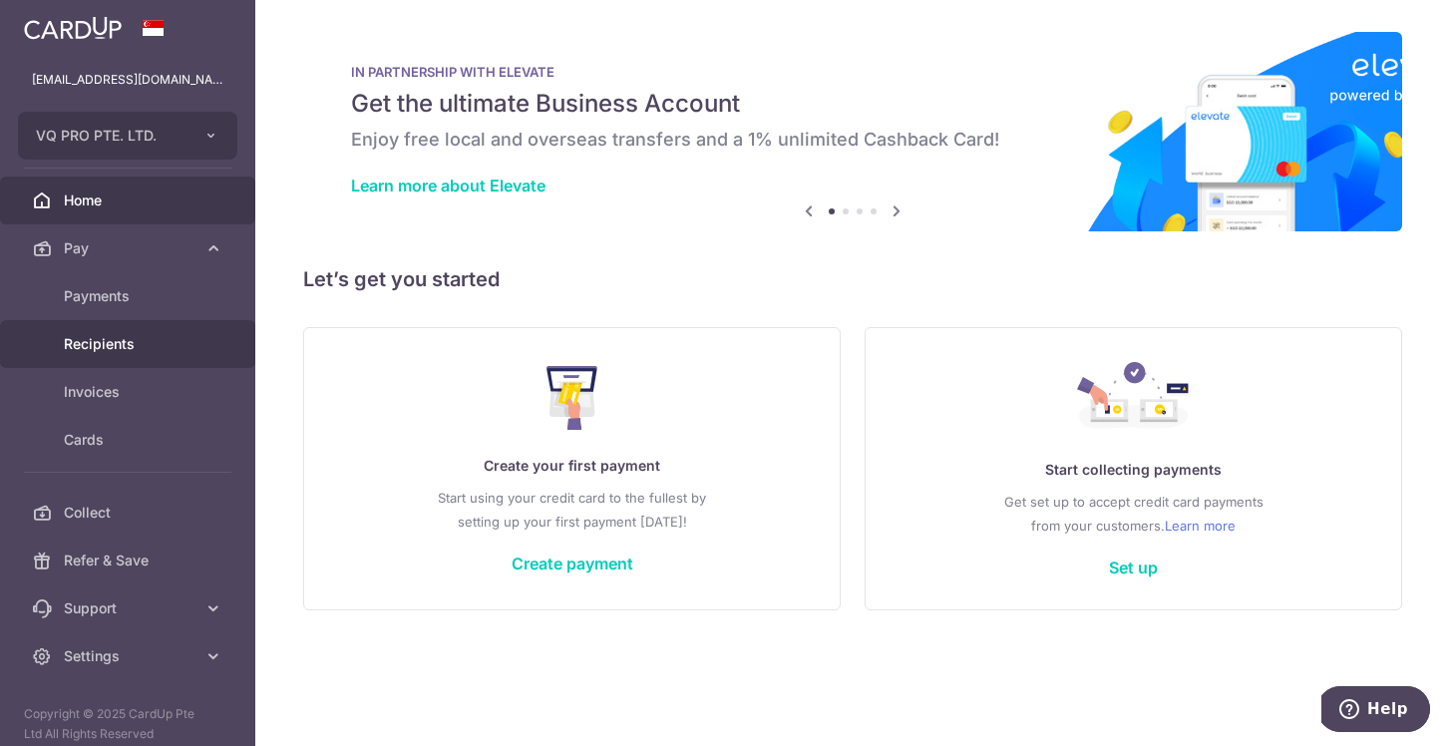
click at [114, 337] on span "Recipients" at bounding box center [130, 344] width 132 height 20
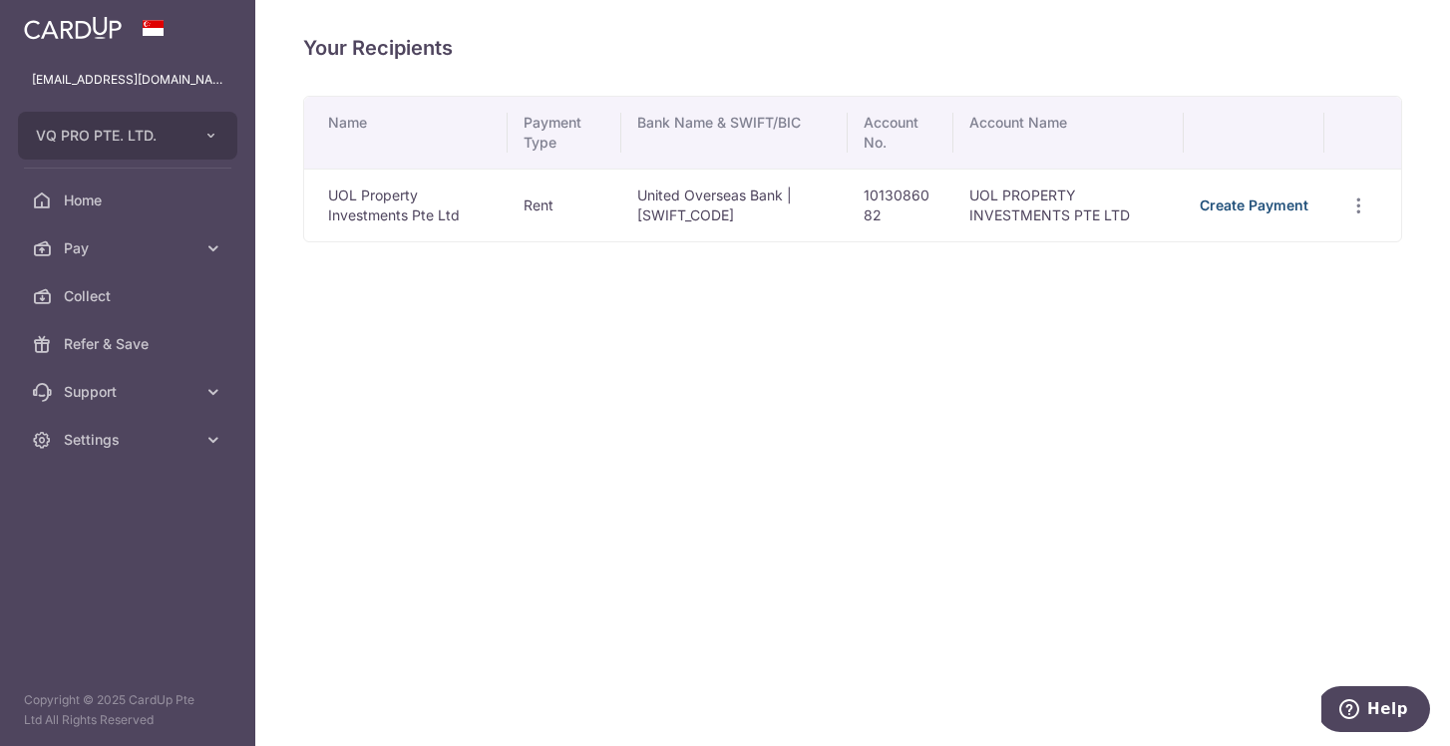
click at [1283, 198] on link "Create Payment" at bounding box center [1254, 204] width 109 height 17
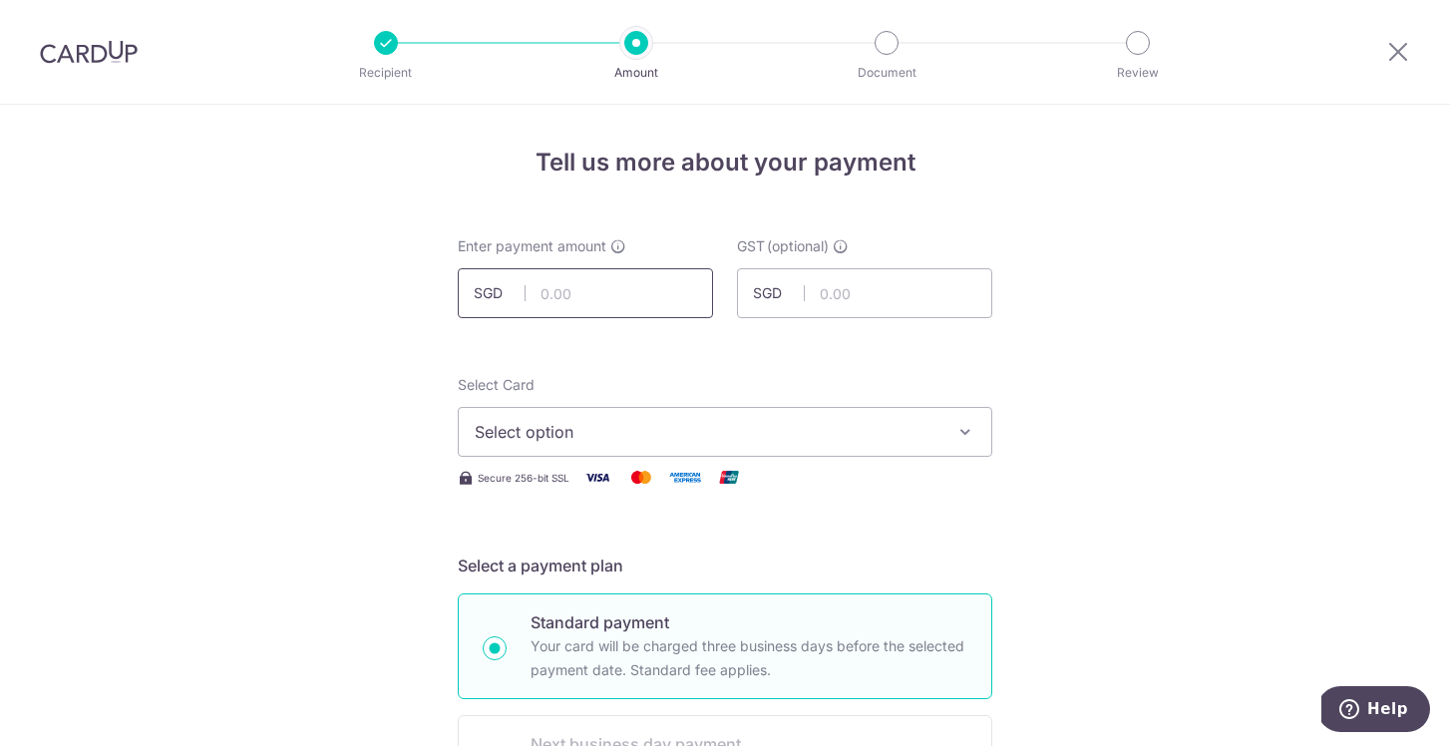
click at [617, 302] on input "text" at bounding box center [585, 293] width 255 height 50
type input "4"
click at [860, 292] on input "text" at bounding box center [864, 293] width 255 height 50
click at [645, 294] on input "43,114.80" at bounding box center [585, 293] width 255 height 50
type input "43,114.80"
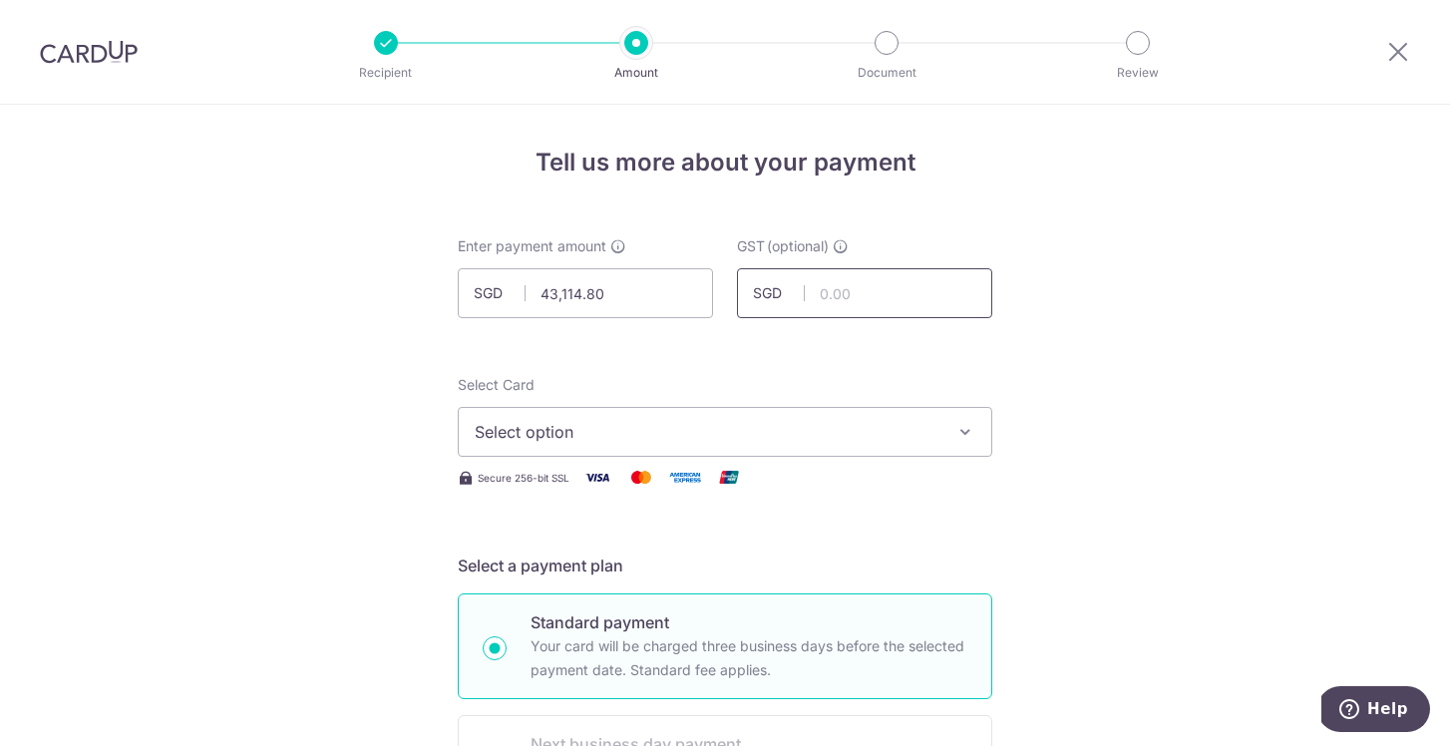
click at [927, 289] on input "text" at bounding box center [864, 293] width 255 height 50
type input "3,880.33"
click at [982, 387] on div "Select Card Select option Add credit card Your Cards **** 8072" at bounding box center [725, 416] width 535 height 82
click at [900, 425] on span "Select option" at bounding box center [707, 432] width 465 height 24
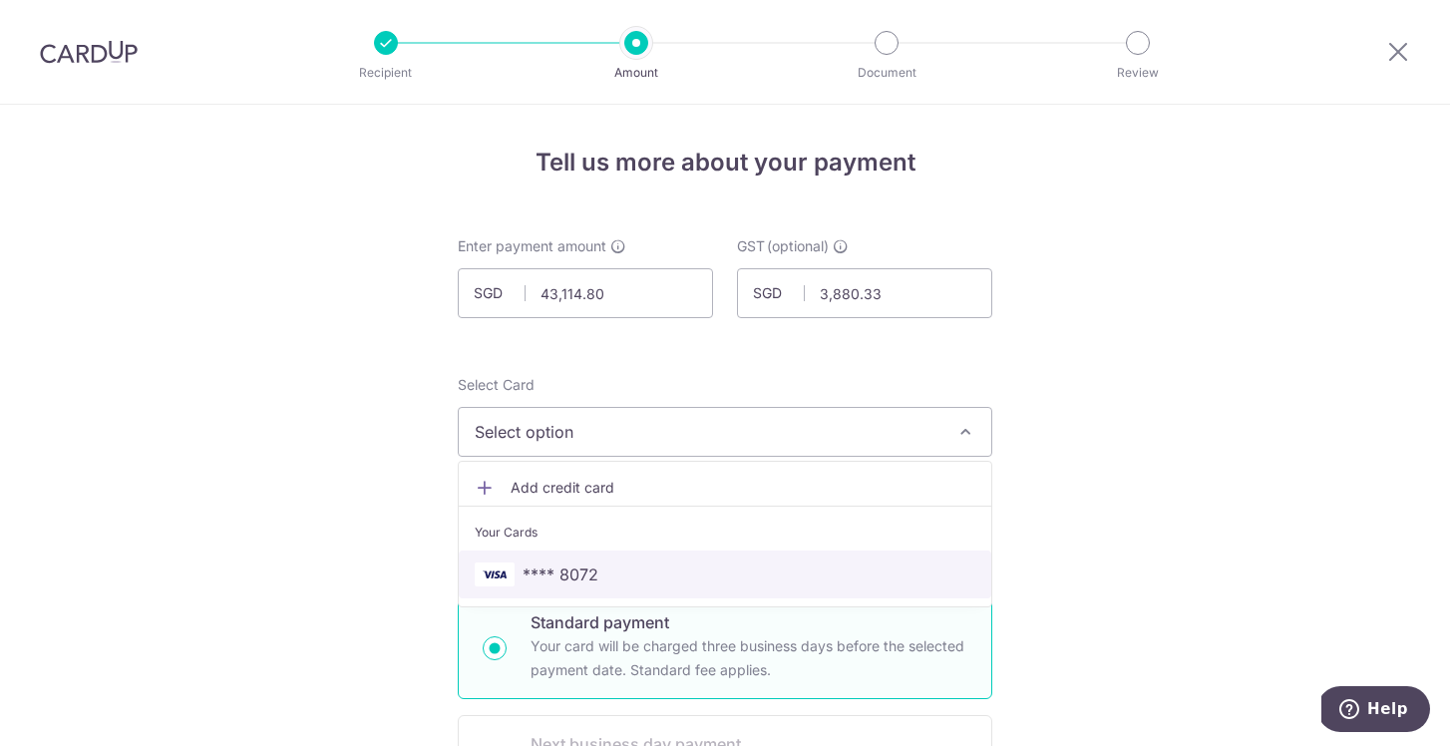
click at [770, 575] on span "**** 8072" at bounding box center [725, 574] width 501 height 24
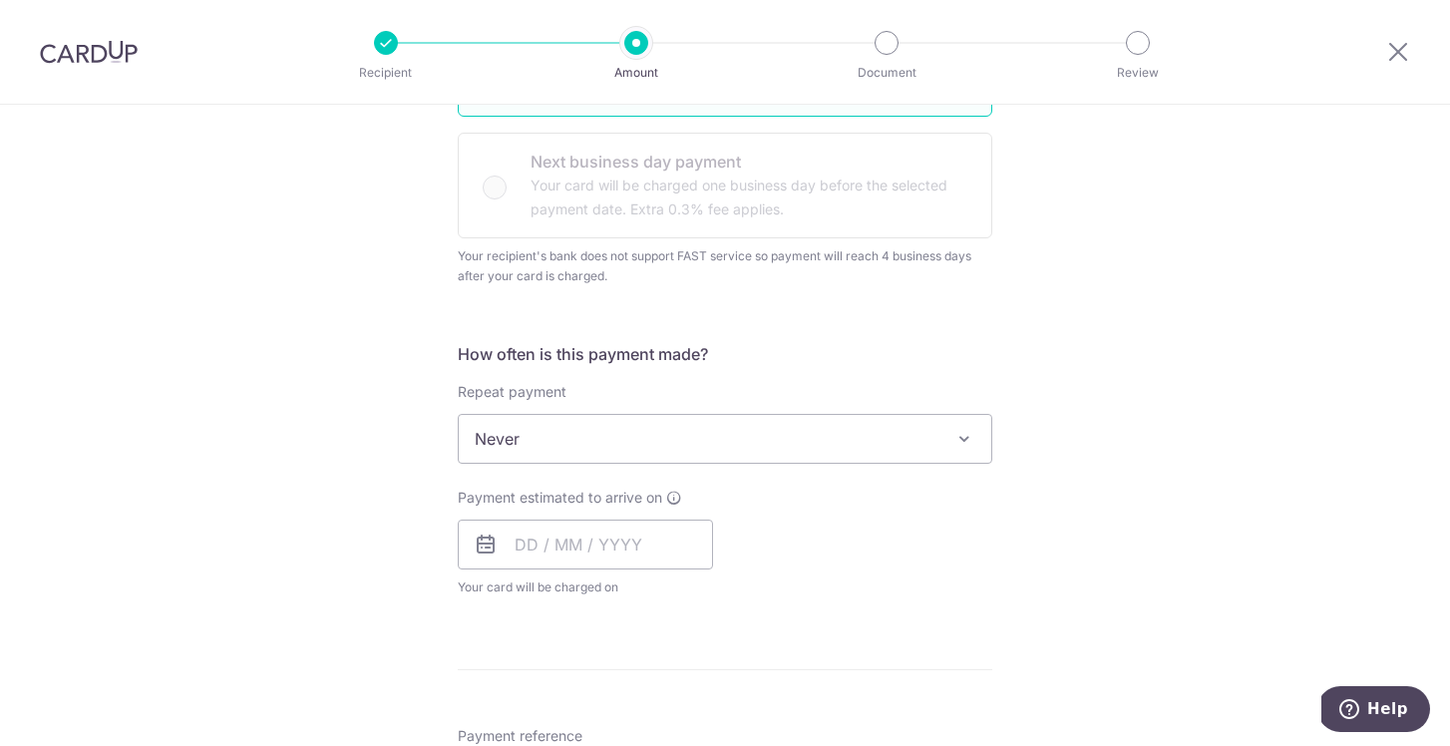
scroll to position [587, 0]
click at [706, 440] on span "Never" at bounding box center [725, 434] width 533 height 48
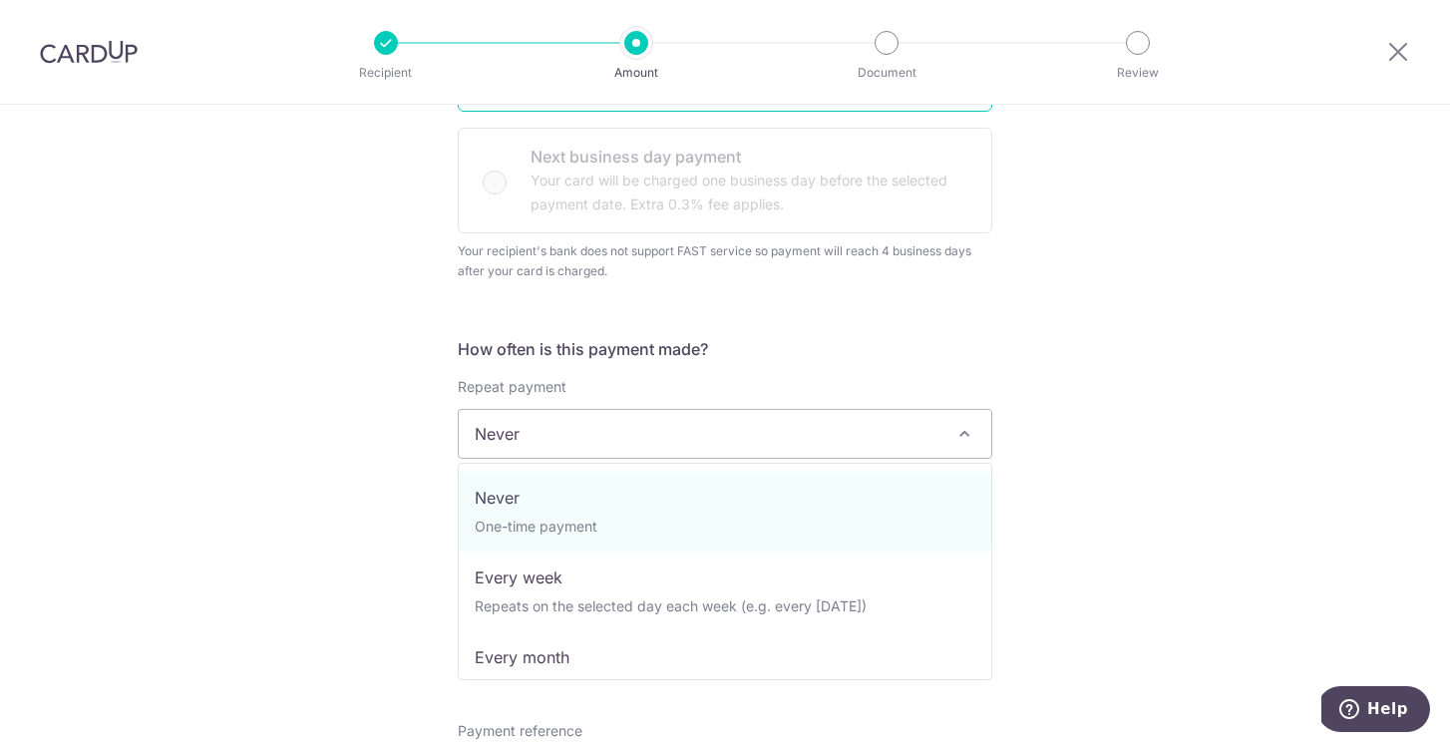
drag, startPoint x: 574, startPoint y: 665, endPoint x: 929, endPoint y: 218, distance: 570.6
click at [929, 217] on body "Recipient Amount Document Review Tell us more about your payment Enter payment …" at bounding box center [725, 373] width 1450 height 746
click at [951, 350] on h5 "How often is this payment made?" at bounding box center [725, 349] width 535 height 24
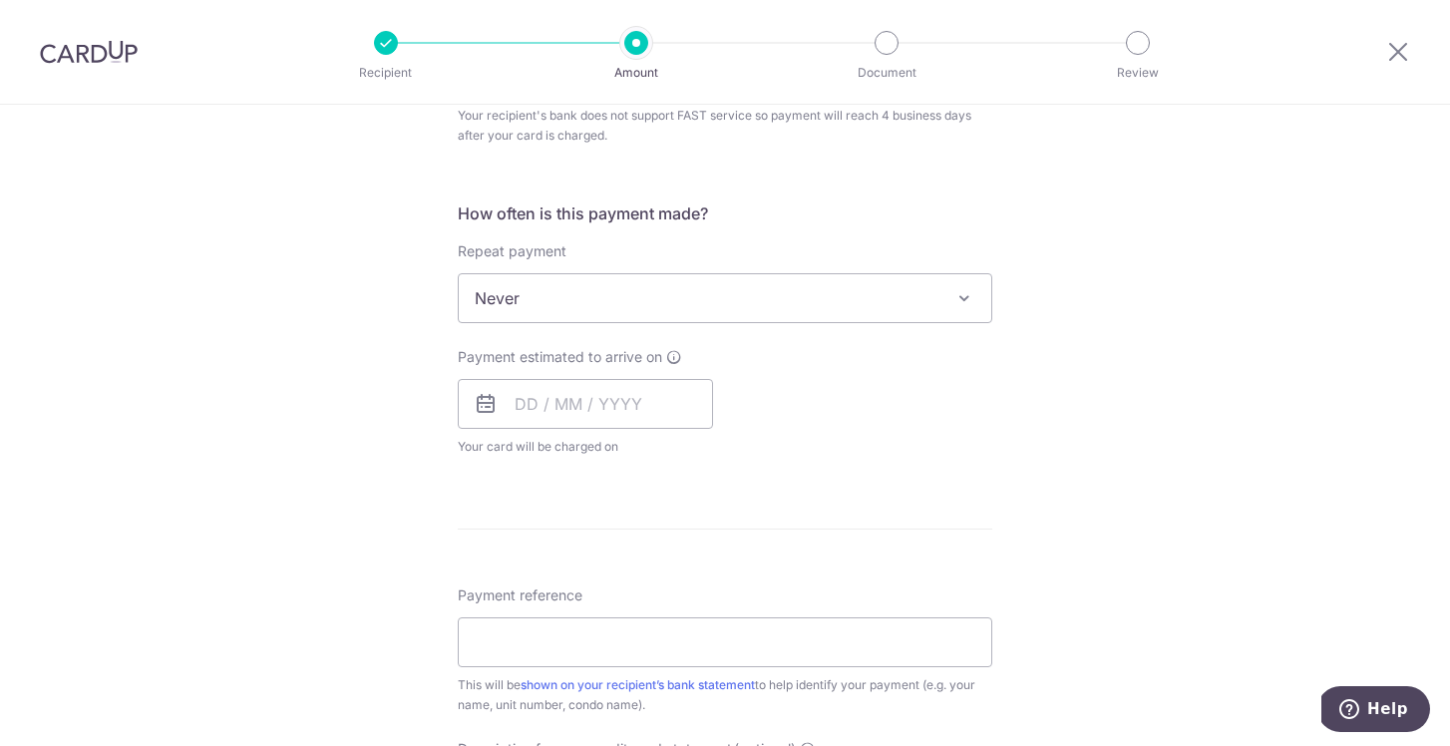
scroll to position [741, 0]
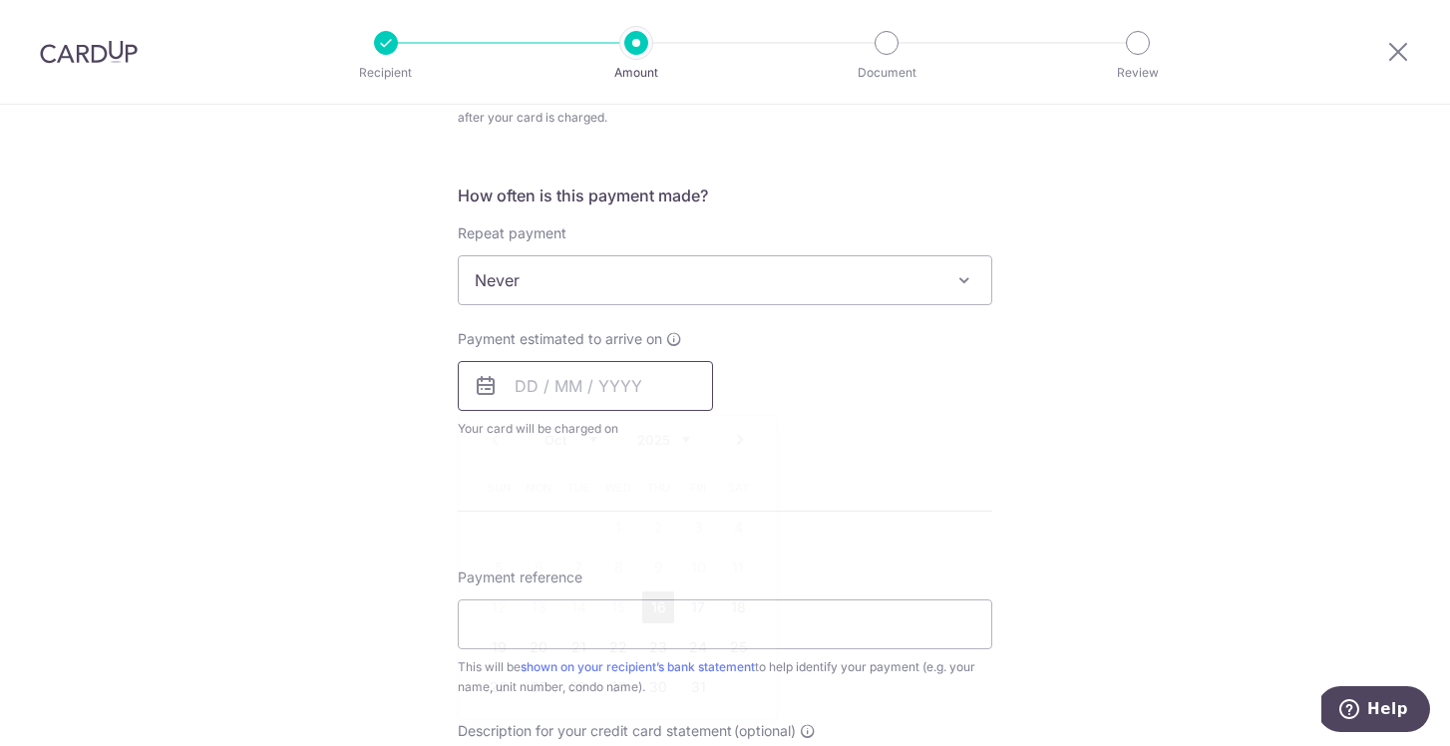
click at [501, 381] on input "text" at bounding box center [585, 386] width 255 height 50
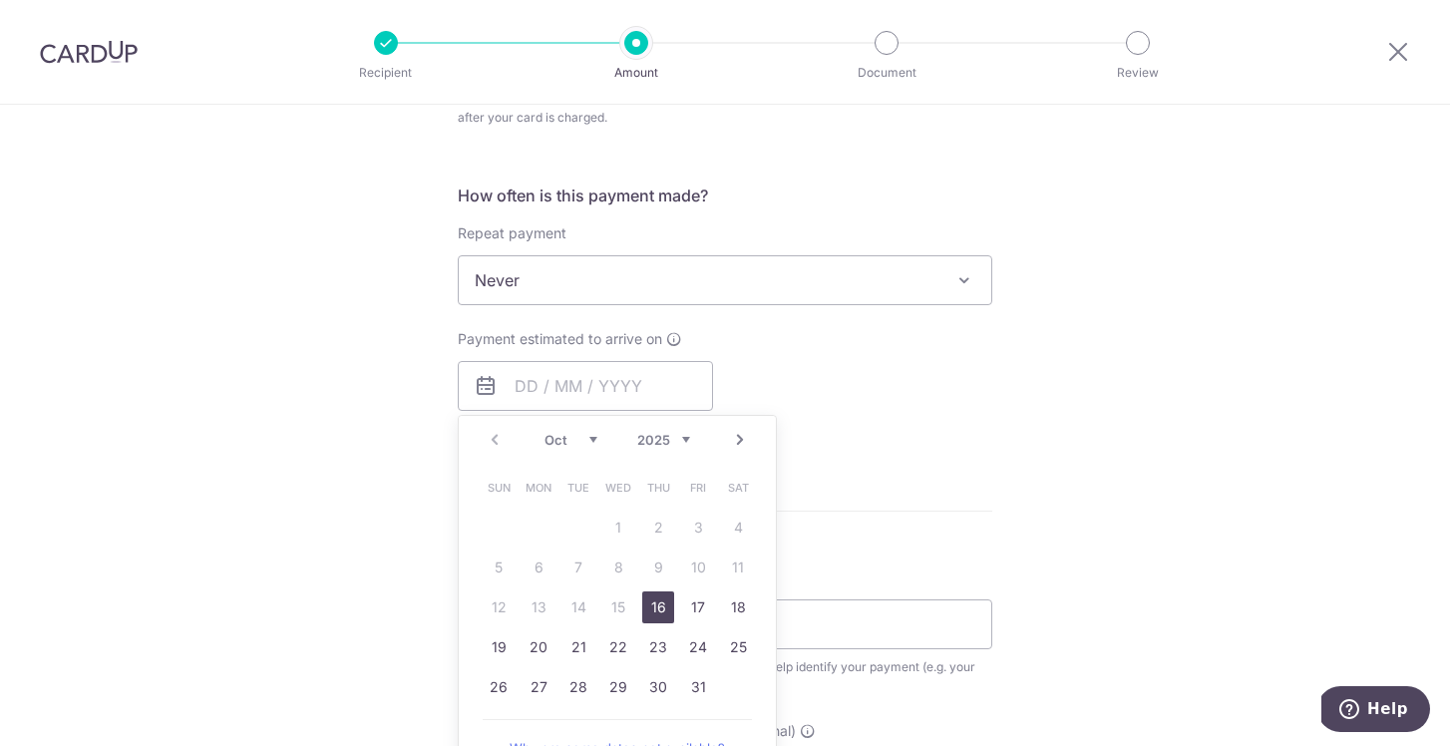
click at [740, 442] on link "Next" at bounding box center [740, 440] width 24 height 24
click at [655, 570] on link "6" at bounding box center [658, 567] width 32 height 32
type input "[DATE]"
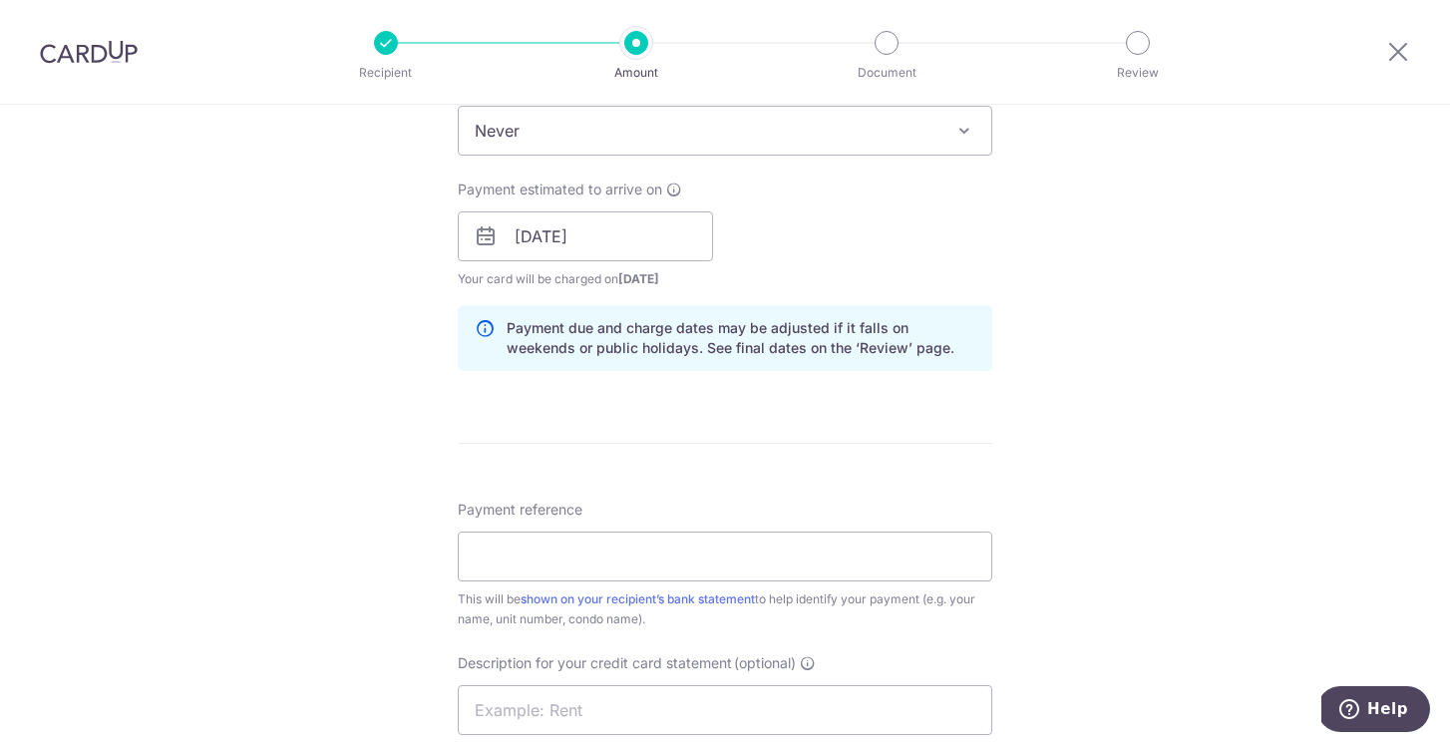
scroll to position [892, 0]
click at [711, 553] on input "Payment reference" at bounding box center [725, 555] width 535 height 50
click at [632, 488] on form "Enter payment amount SGD 43,114.80 43114.80 GST (optional) SGD 3,880.33 3880.33…" at bounding box center [725, 265] width 535 height 1842
click at [633, 546] on input "Payment reference" at bounding box center [725, 555] width 535 height 50
paste input "SGNEW14"
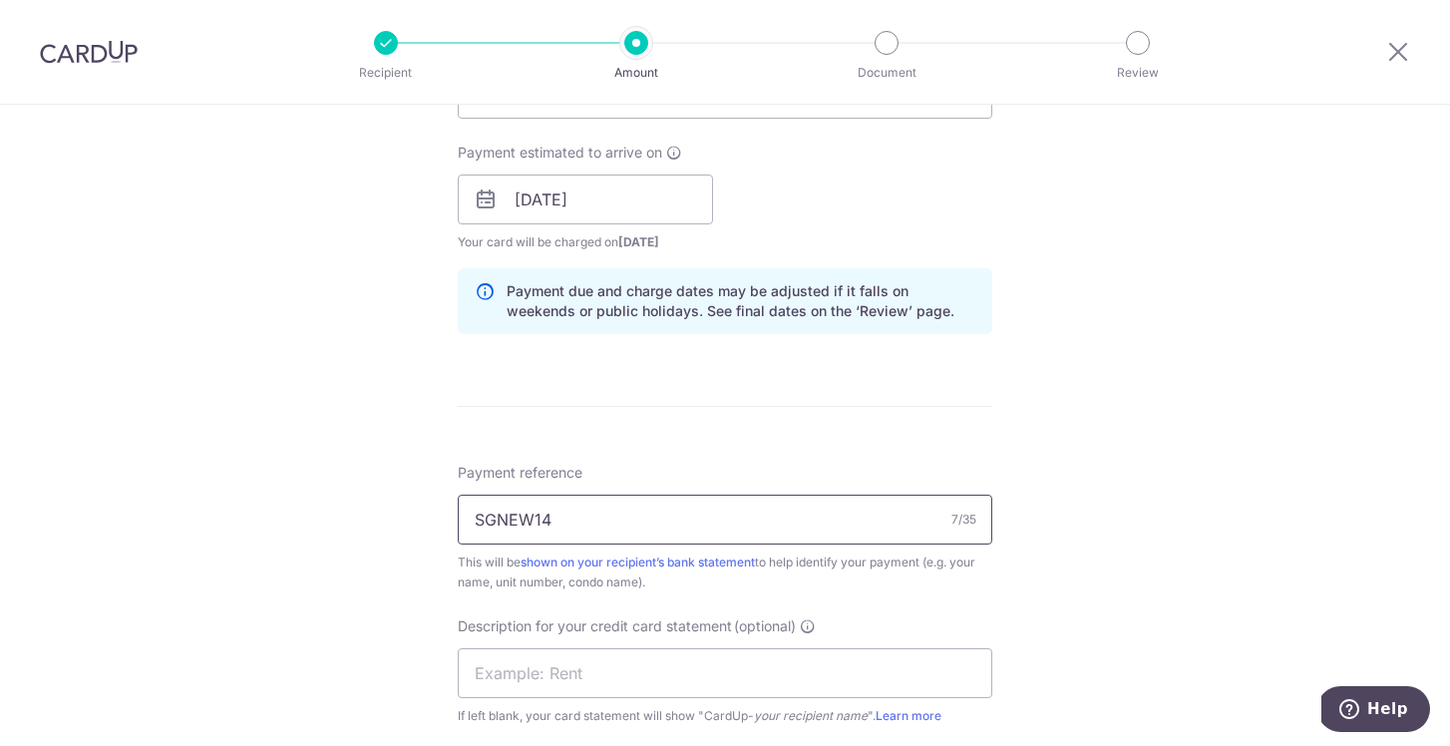
scroll to position [934, 0]
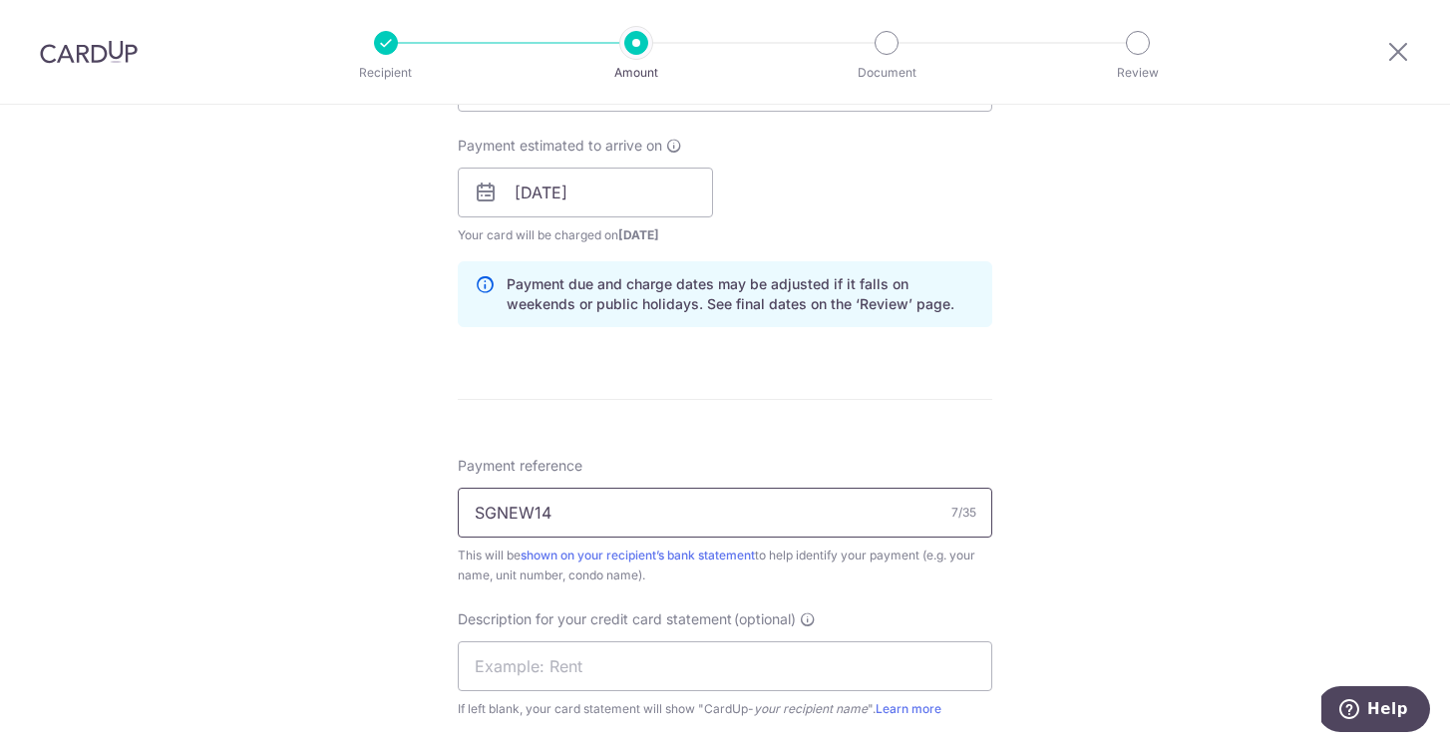
drag, startPoint x: 562, startPoint y: 509, endPoint x: 395, endPoint y: 503, distance: 167.6
click at [398, 505] on div "Tell us more about your payment Enter payment amount SGD 43,114.80 43114.80 GST…" at bounding box center [725, 203] width 1450 height 2067
paste input "AVERENT179"
type input "SAVERENT179"
click at [1080, 516] on div "Tell us more about your payment Enter payment amount SGD 43,114.80 43114.80 GST…" at bounding box center [725, 203] width 1450 height 2067
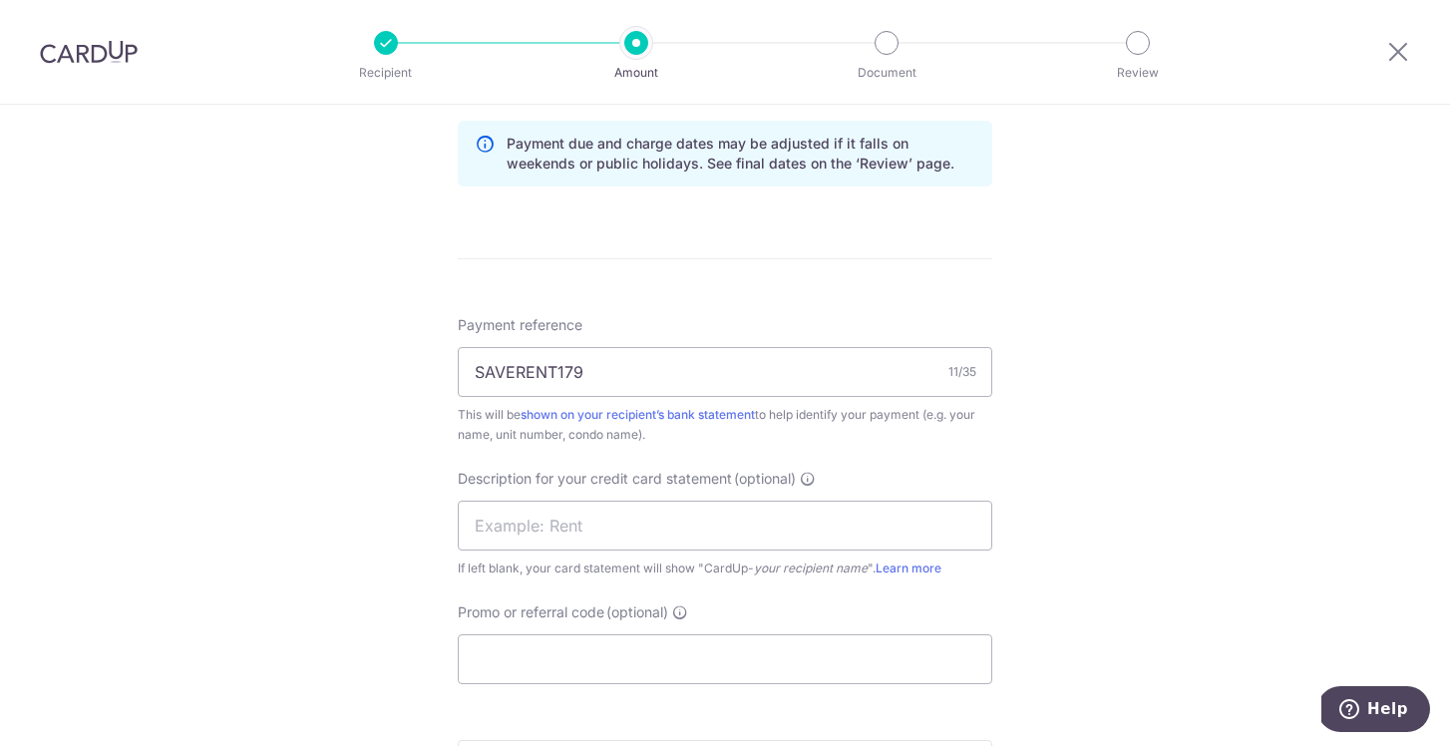
scroll to position [1076, 0]
click at [483, 363] on input "SAVERENT179" at bounding box center [725, 371] width 535 height 50
click at [1005, 456] on div "Tell us more about your payment Enter payment amount SGD 43,114.80 43114.80 GST…" at bounding box center [725, 62] width 1450 height 2067
click at [716, 518] on input "text" at bounding box center [725, 525] width 535 height 50
type input "R"
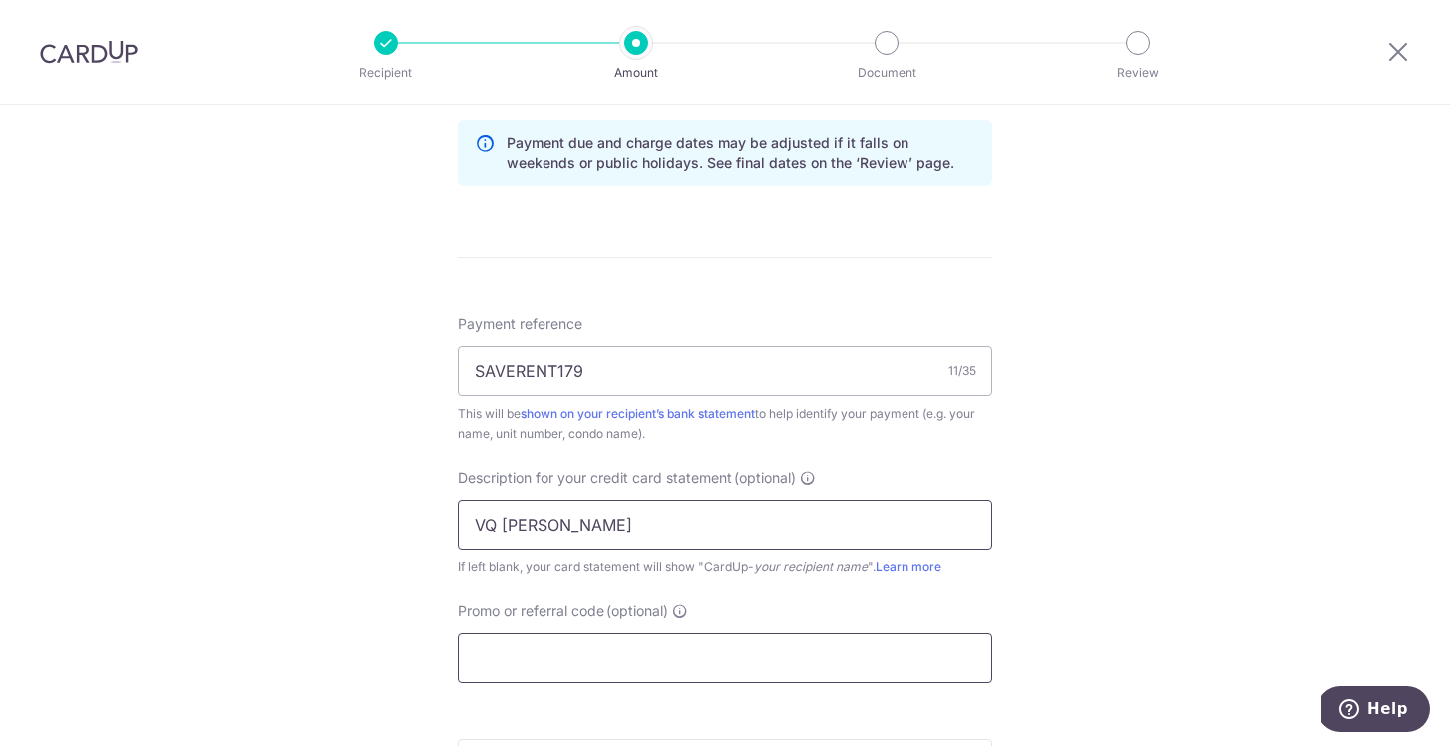
scroll to position [1153, 0]
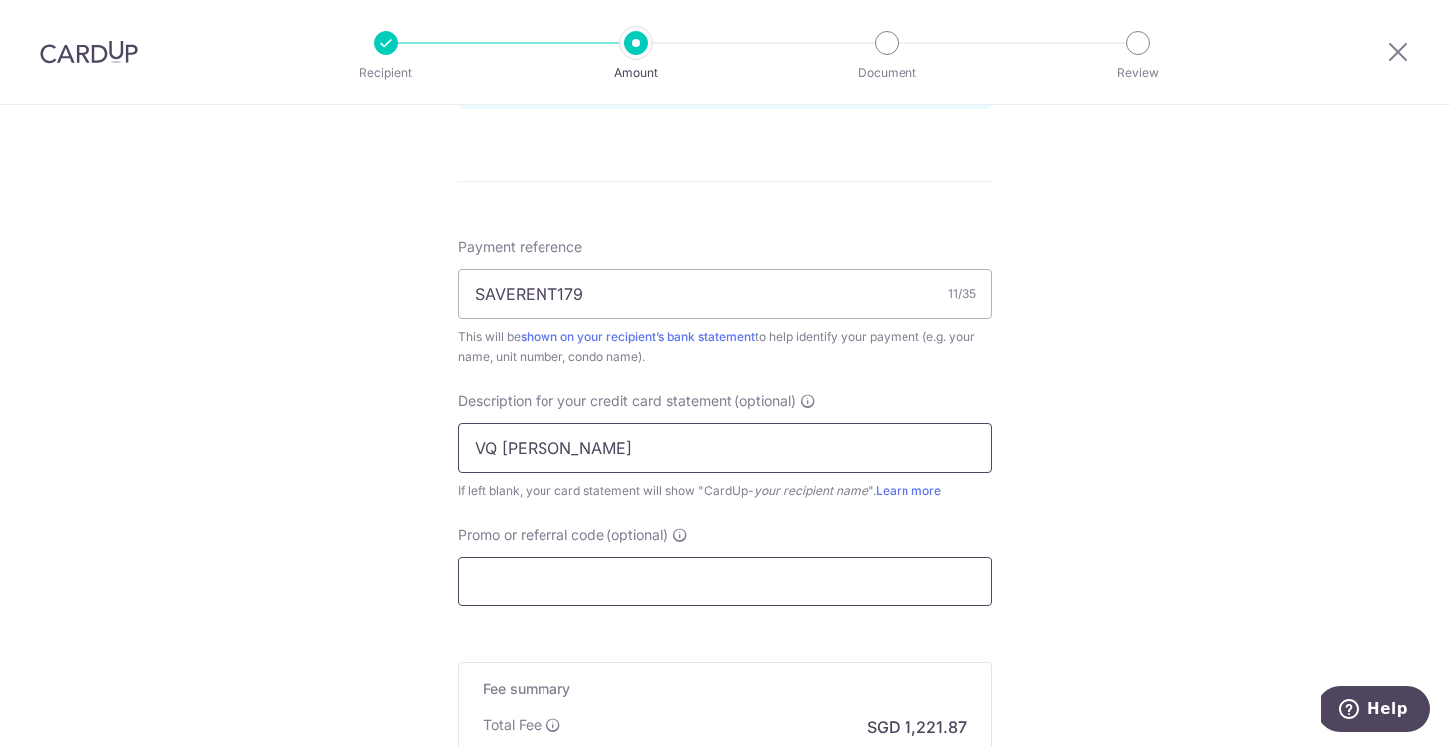
type input "VQ RENTAL UOL"
click at [591, 592] on input "Promo or referral code (optional)" at bounding box center [725, 581] width 535 height 50
paste input "SAVERENT179"
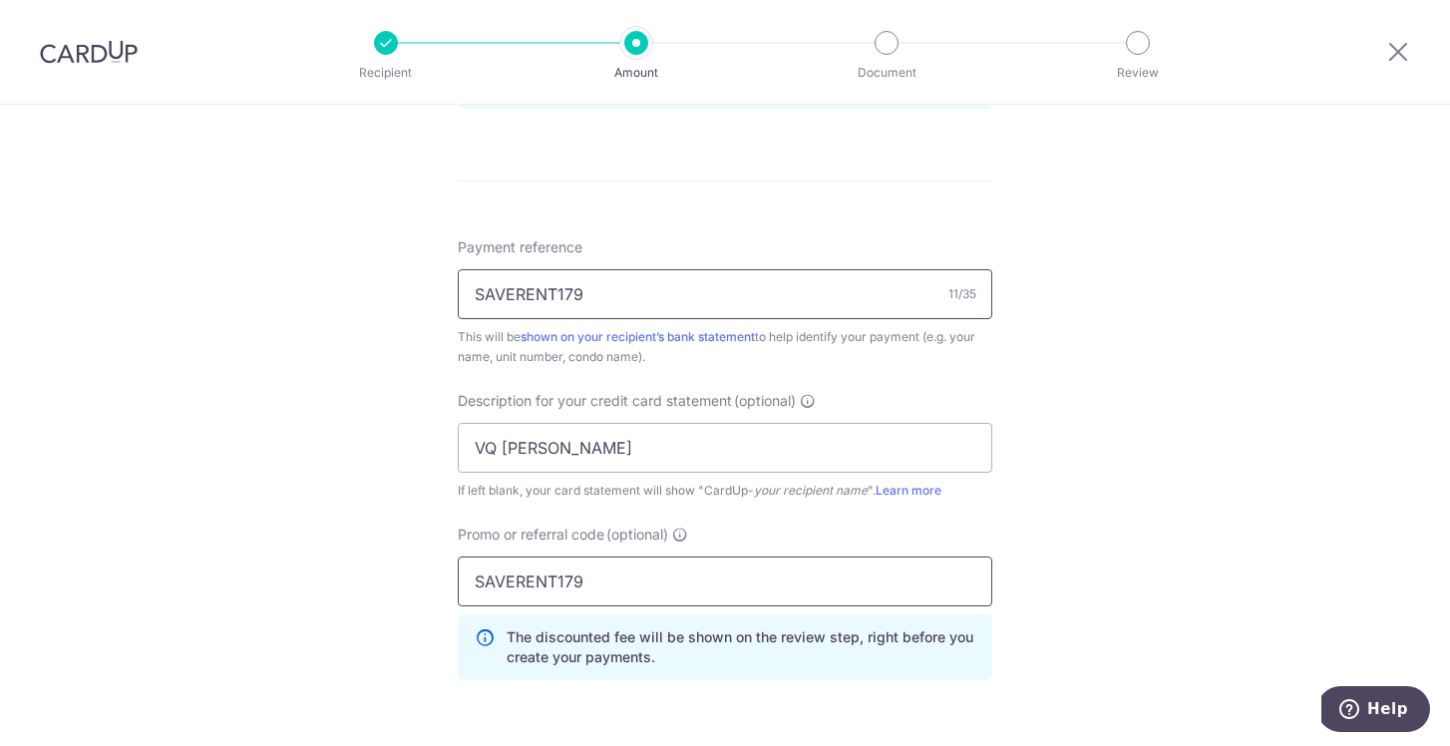
type input "SAVERENT179"
drag, startPoint x: 620, startPoint y: 291, endPoint x: 378, endPoint y: 287, distance: 242.4
click at [382, 289] on div "Tell us more about your payment Enter payment amount SGD 43,114.80 43114.80 GST…" at bounding box center [725, 30] width 1450 height 2157
type input "INV2025005064"
click at [1121, 402] on div "Tell us more about your payment Enter payment amount SGD 43,114.80 43114.80 GST…" at bounding box center [725, 30] width 1450 height 2157
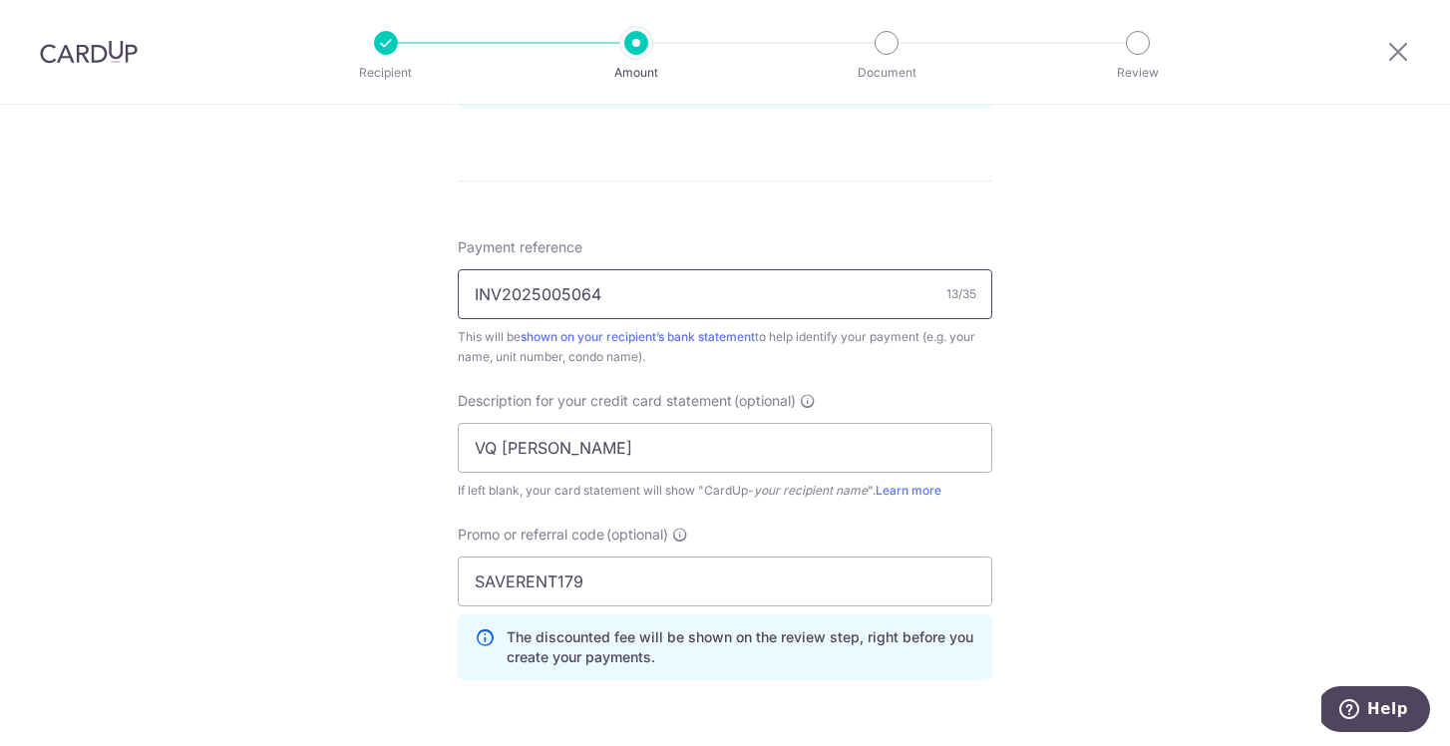
click at [673, 297] on input "INV2025005064" at bounding box center [725, 294] width 535 height 50
click at [1121, 523] on div "Tell us more about your payment Enter payment amount SGD 43,114.80 43114.80 GST…" at bounding box center [725, 30] width 1450 height 2157
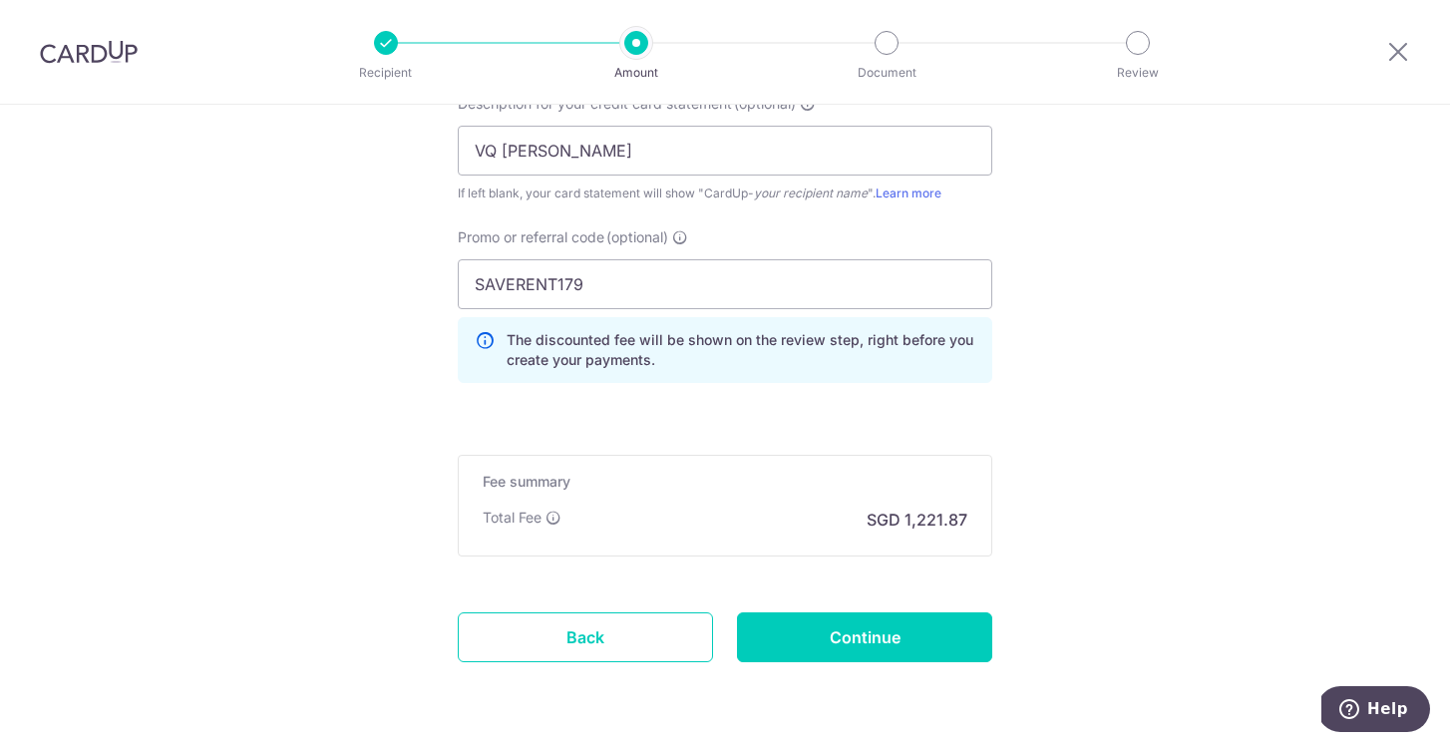
scroll to position [1453, 0]
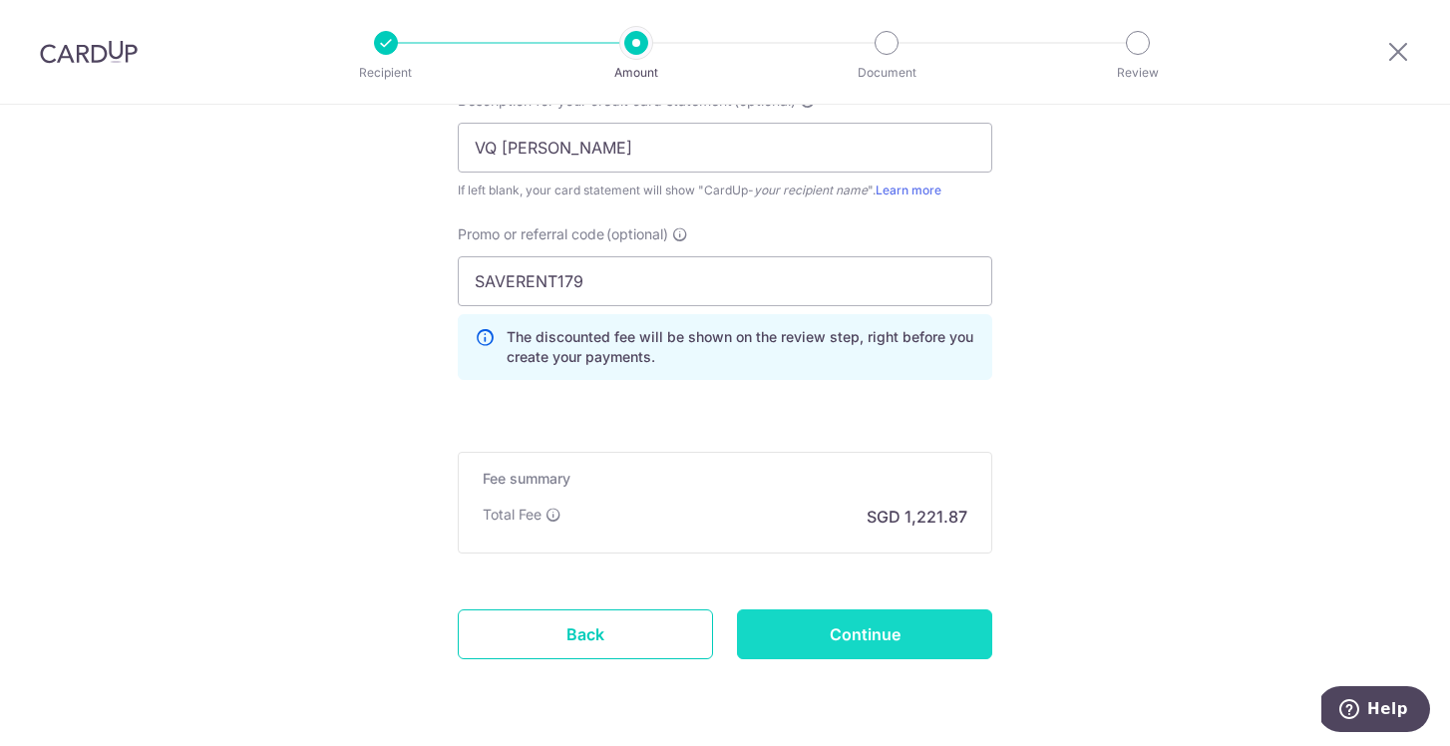
click at [867, 630] on input "Continue" at bounding box center [864, 634] width 255 height 50
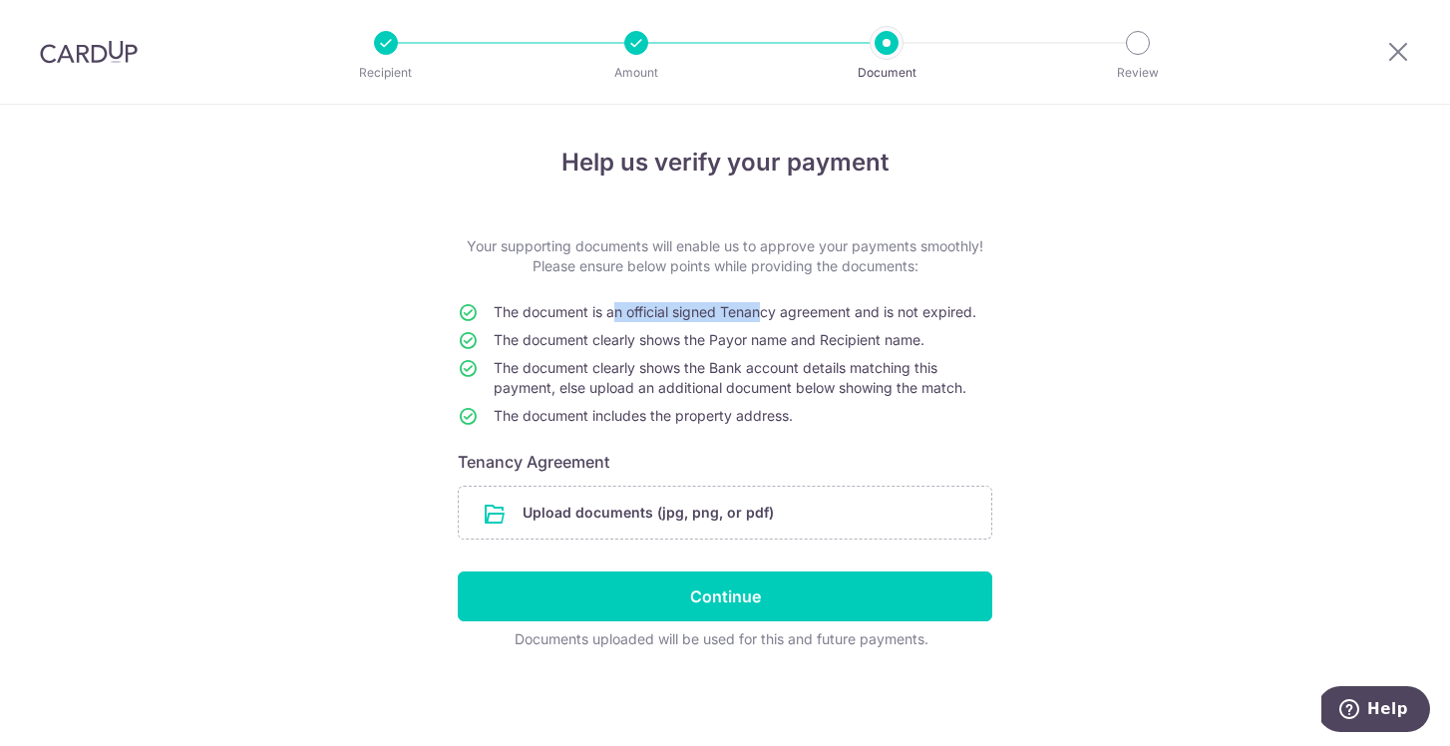
drag, startPoint x: 608, startPoint y: 308, endPoint x: 758, endPoint y: 307, distance: 149.6
click at [759, 308] on span "The document is an official signed Tenancy agreement and is not expired." at bounding box center [735, 311] width 483 height 17
drag, startPoint x: 838, startPoint y: 313, endPoint x: 880, endPoint y: 313, distance: 41.9
click at [880, 313] on span "The document is an official signed Tenancy agreement and is not expired." at bounding box center [735, 311] width 483 height 17
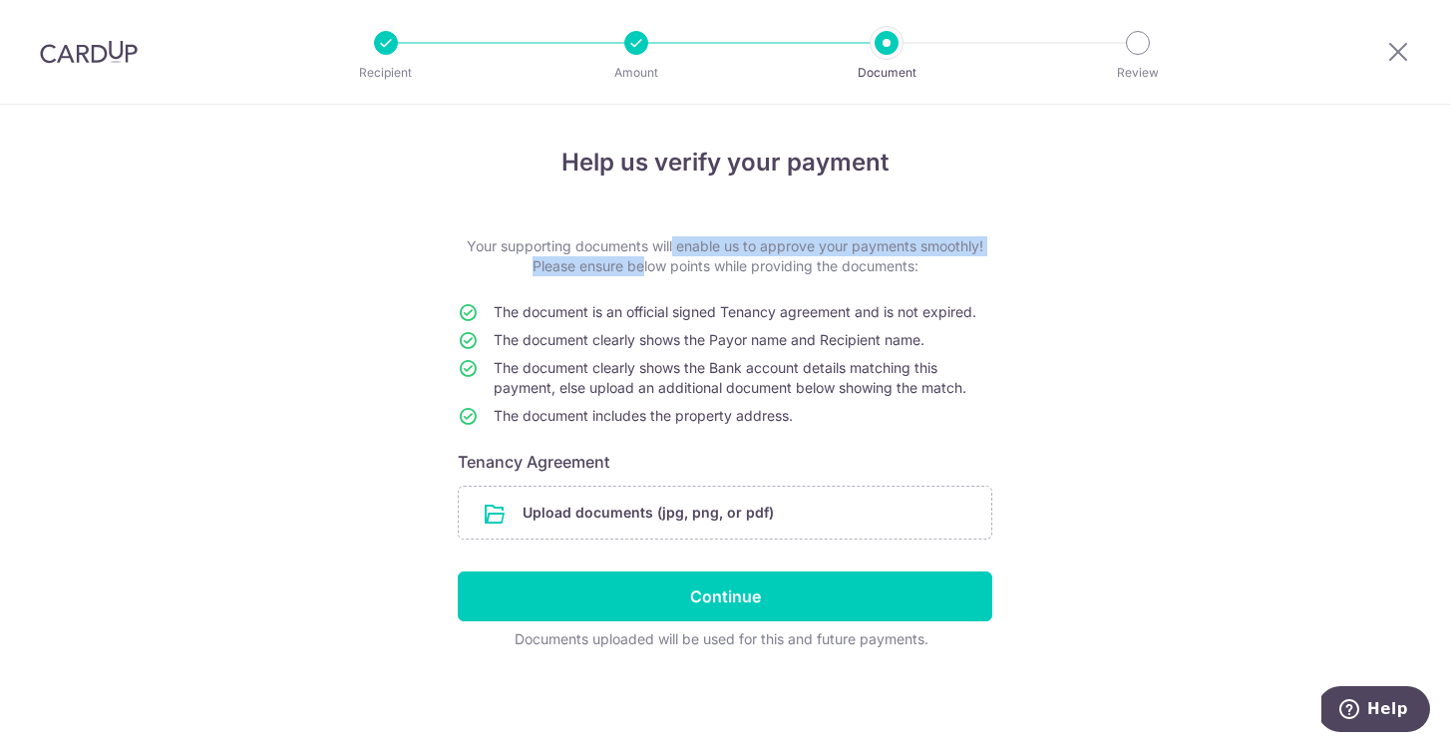
drag, startPoint x: 614, startPoint y: 243, endPoint x: 634, endPoint y: 270, distance: 33.5
click at [634, 270] on p "Your supporting documents will enable us to approve your payments smoothly! Ple…" at bounding box center [725, 256] width 535 height 40
drag, startPoint x: 578, startPoint y: 296, endPoint x: 606, endPoint y: 446, distance: 152.2
click at [606, 446] on form "Your supporting documents will enable us to approve your payments smoothly! Ple…" at bounding box center [725, 442] width 535 height 413
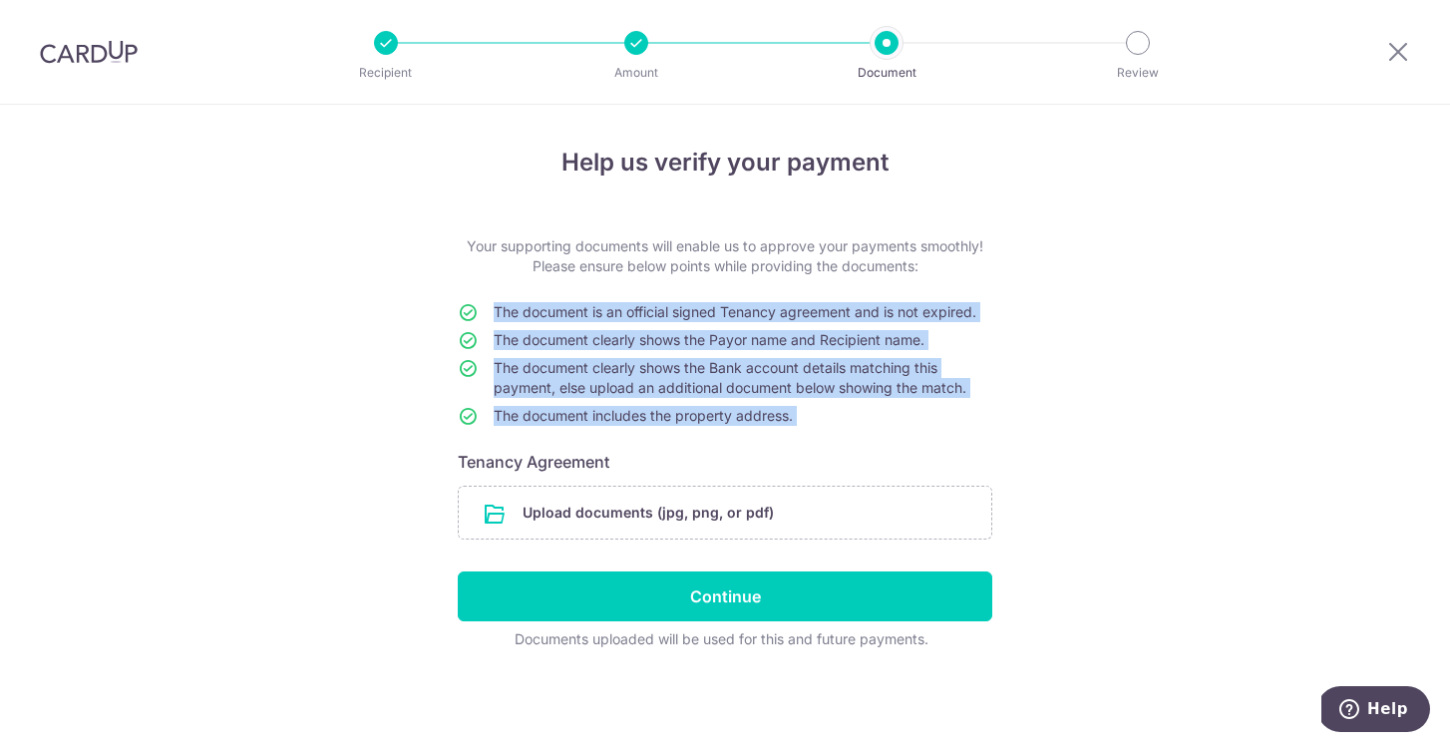
click at [699, 408] on span "The document includes the property address." at bounding box center [643, 415] width 299 height 17
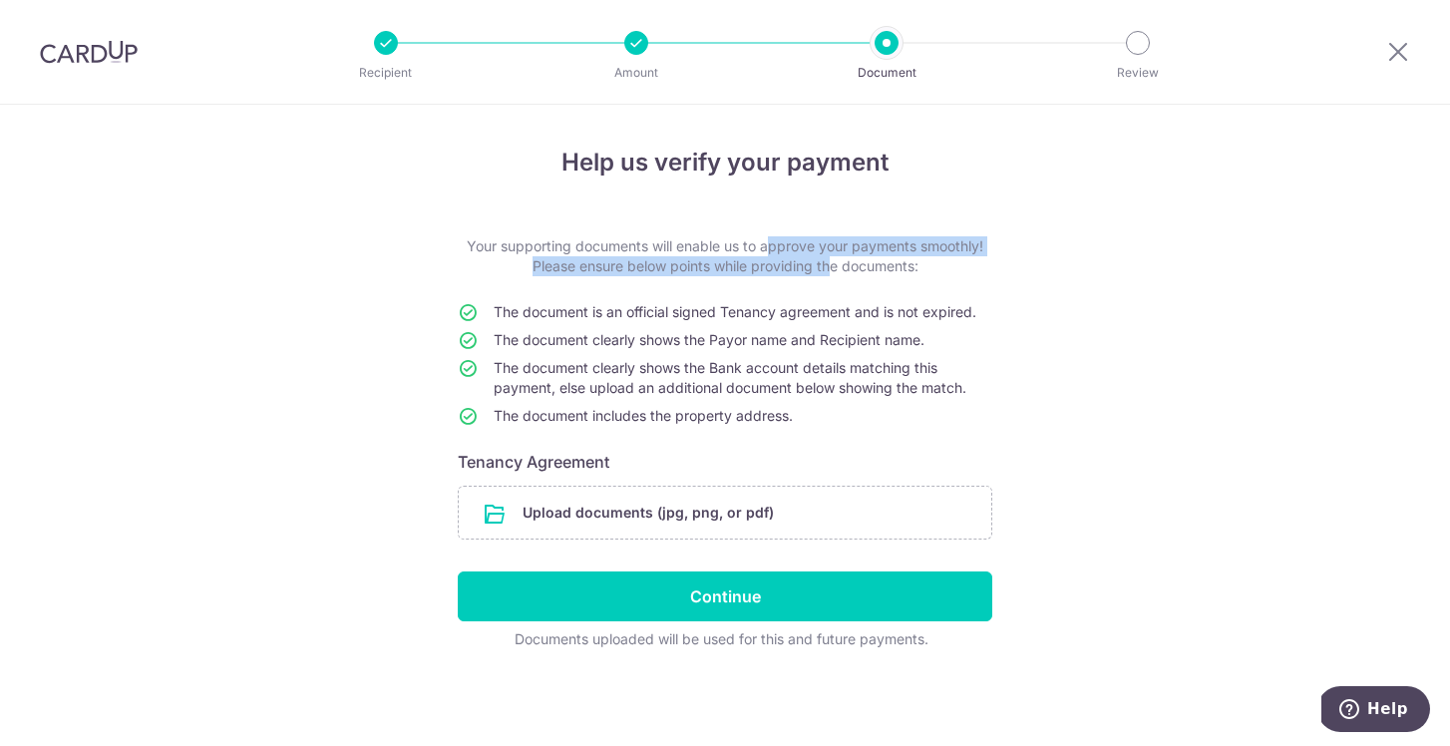
drag, startPoint x: 714, startPoint y: 248, endPoint x: 824, endPoint y: 269, distance: 111.7
click at [824, 269] on p "Your supporting documents will enable us to approve your payments smoothly! Ple…" at bounding box center [725, 256] width 535 height 40
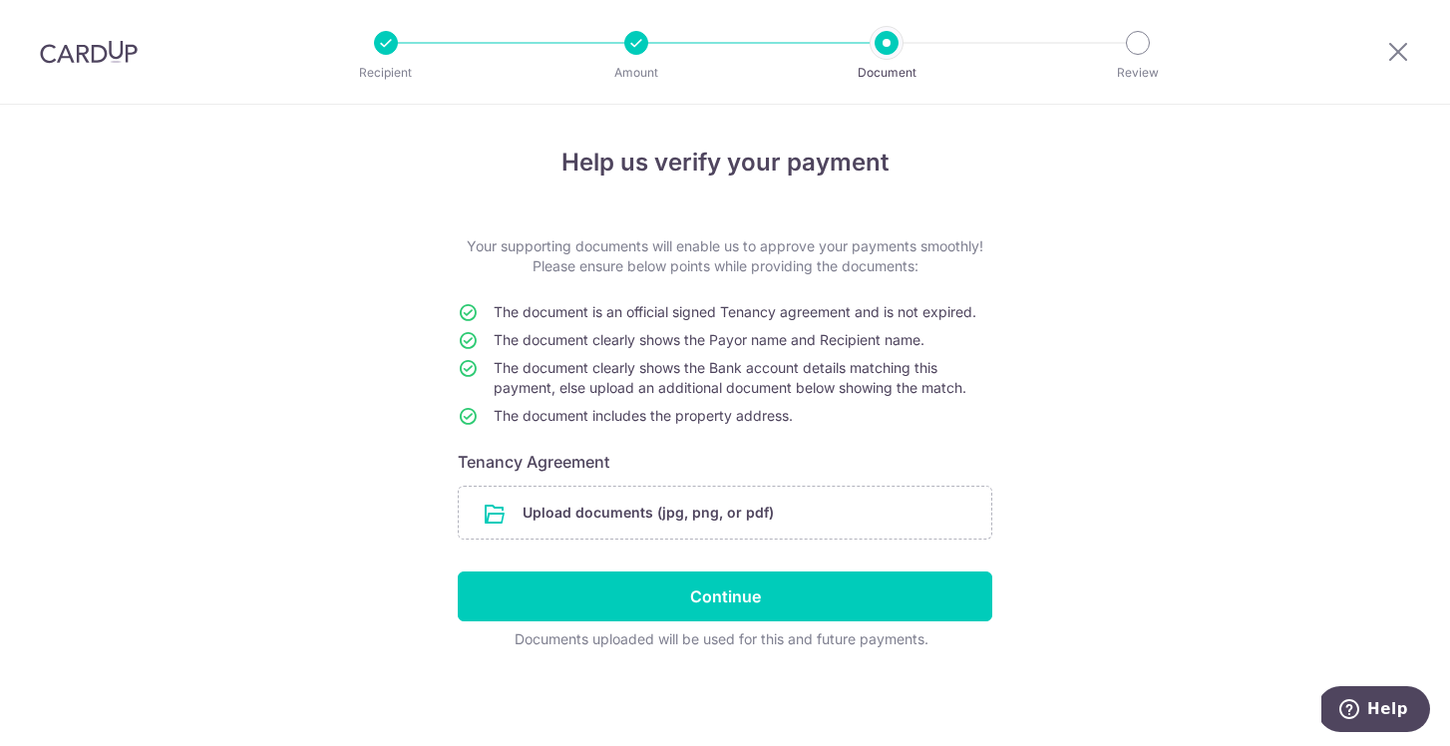
click at [725, 353] on td "The document clearly shows the Payor name and Recipient name." at bounding box center [743, 344] width 499 height 28
click at [642, 509] on input "file" at bounding box center [725, 513] width 533 height 52
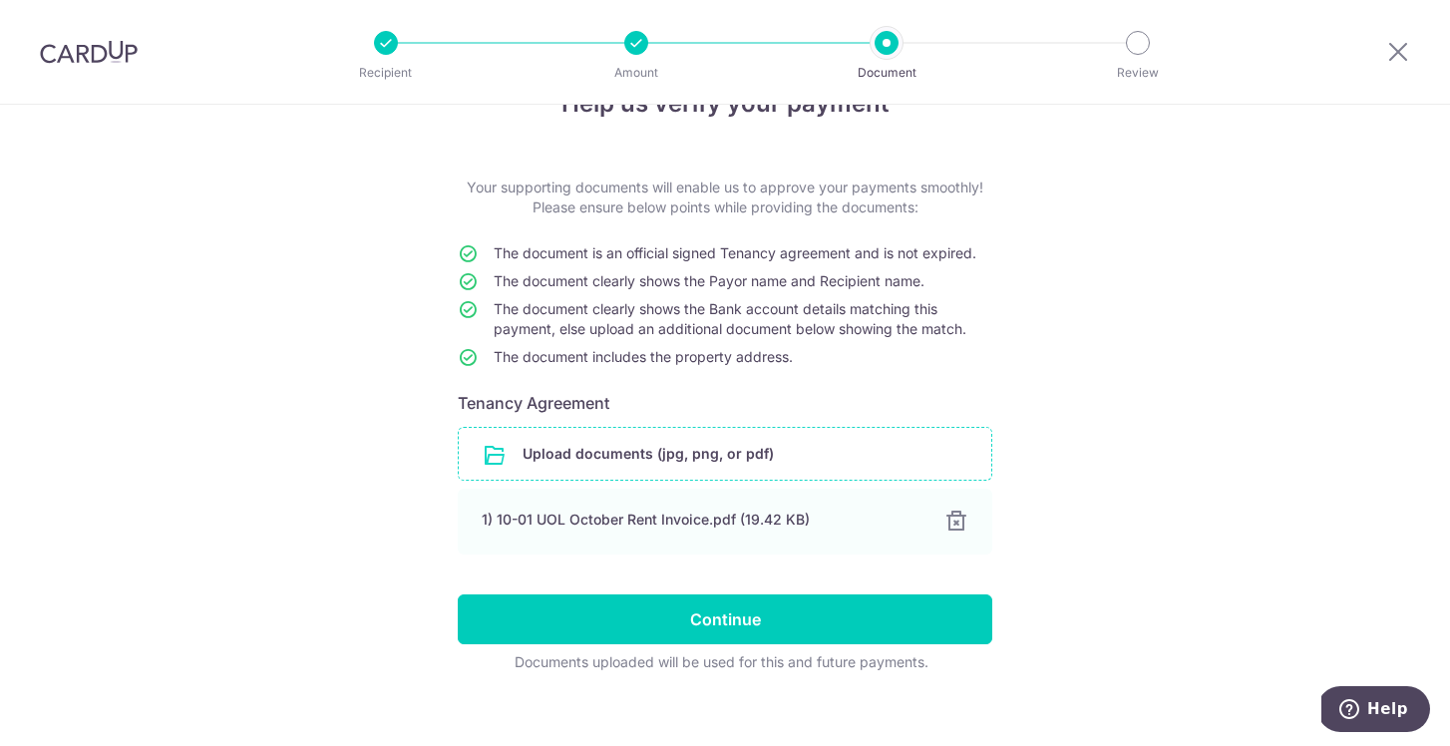
scroll to position [79, 0]
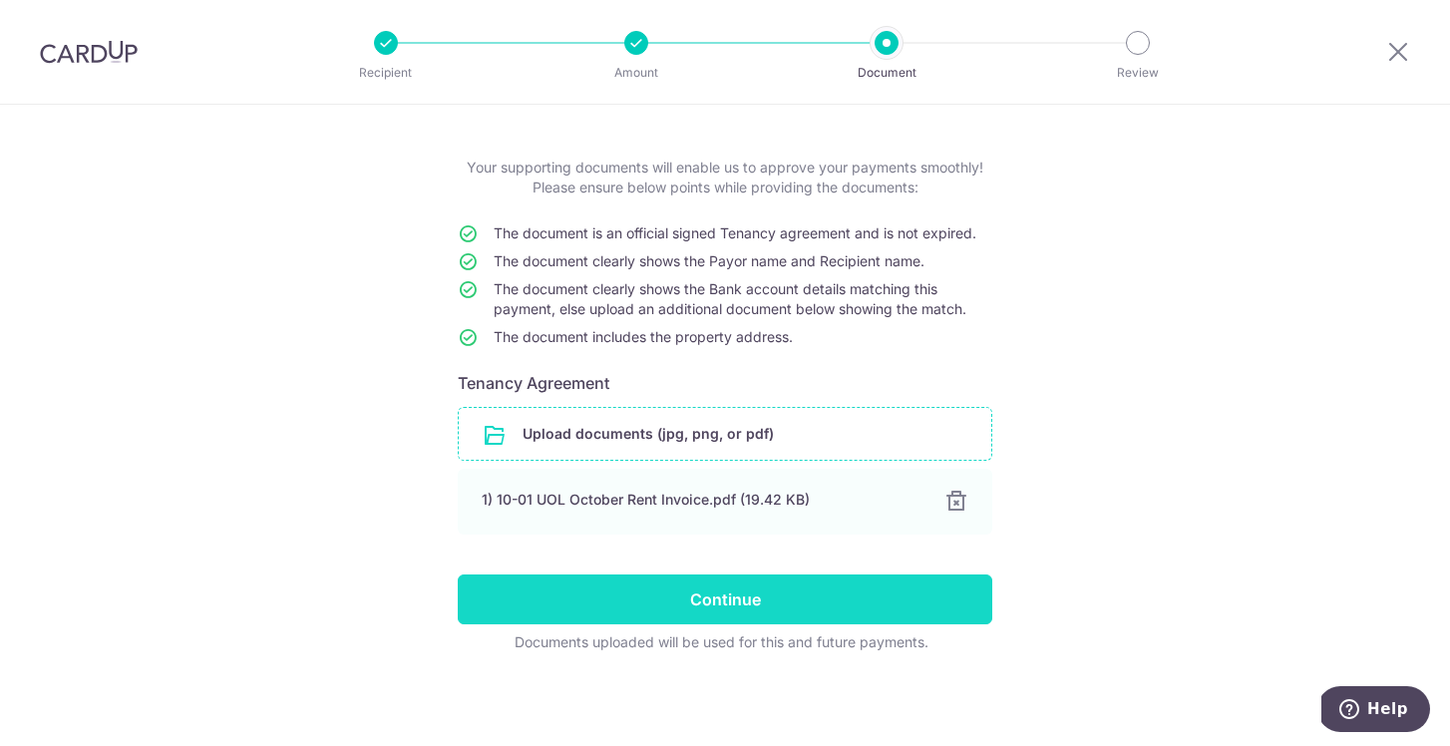
click at [842, 588] on input "Continue" at bounding box center [725, 599] width 535 height 50
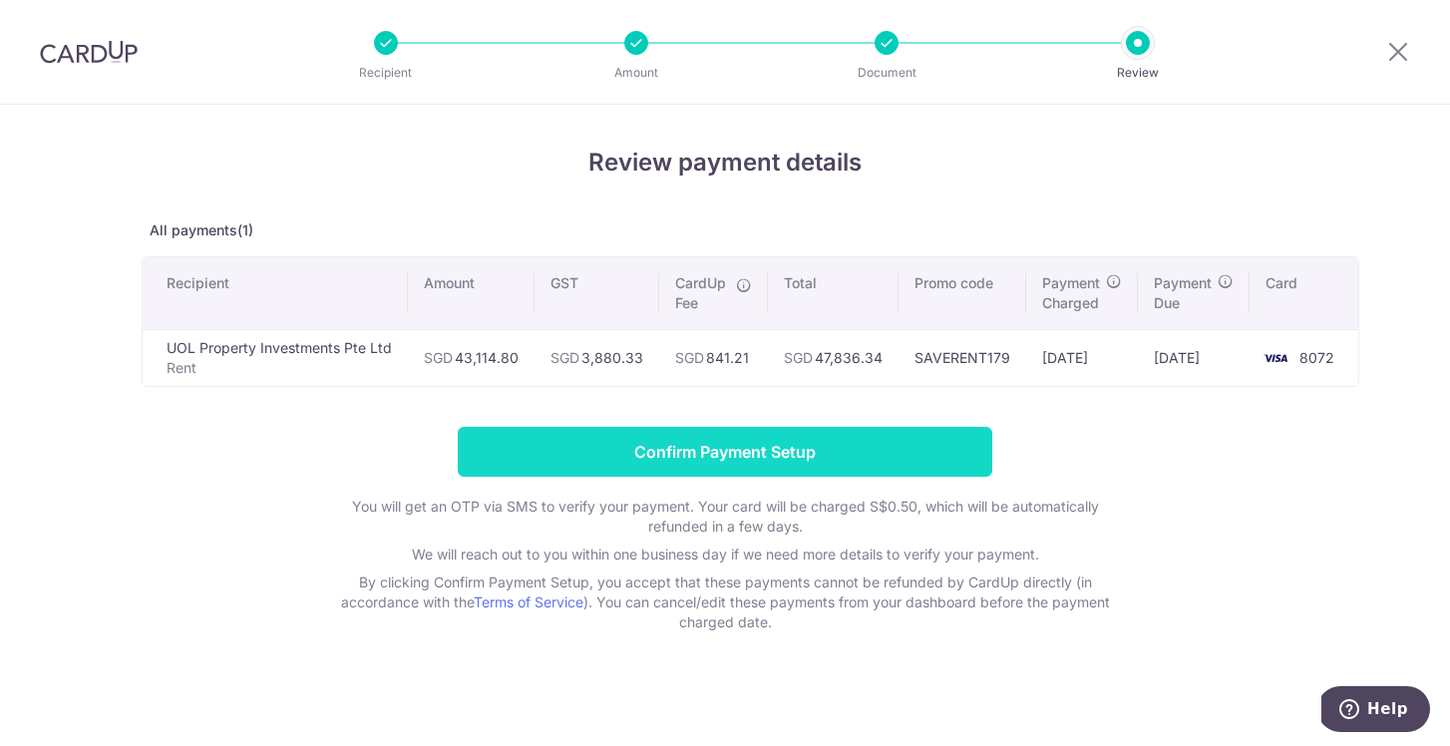
click at [847, 458] on input "Confirm Payment Setup" at bounding box center [725, 452] width 535 height 50
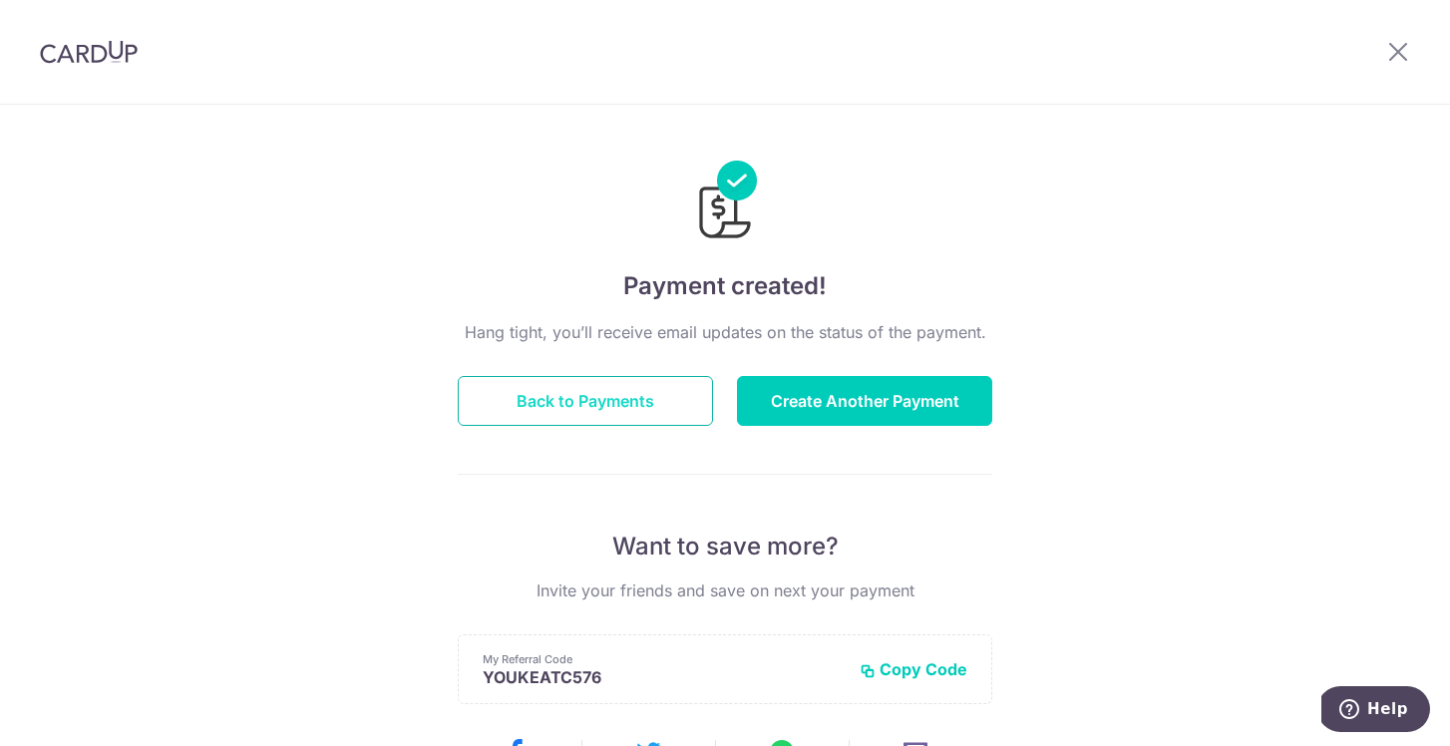
click at [630, 402] on button "Back to Payments" at bounding box center [585, 401] width 255 height 50
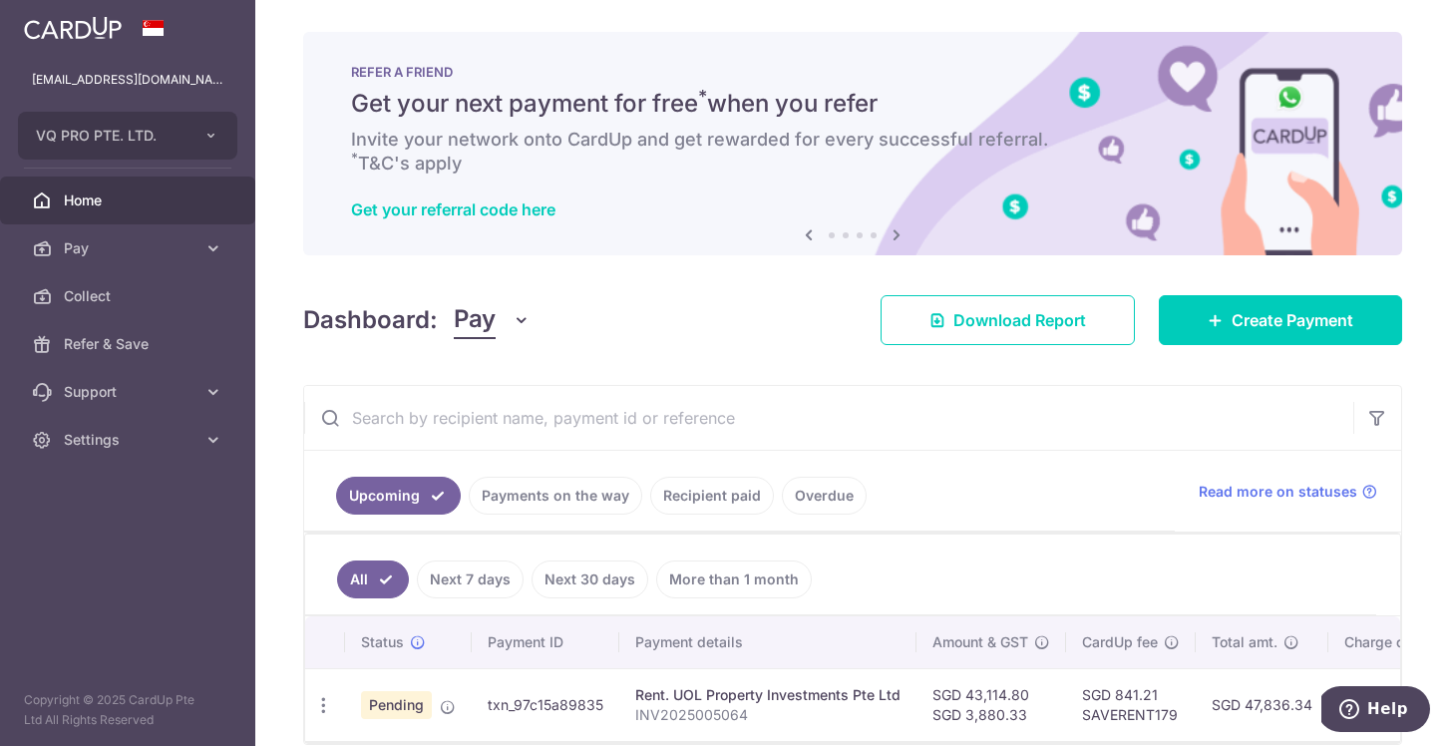
scroll to position [93, 0]
